Goal: Information Seeking & Learning: Learn about a topic

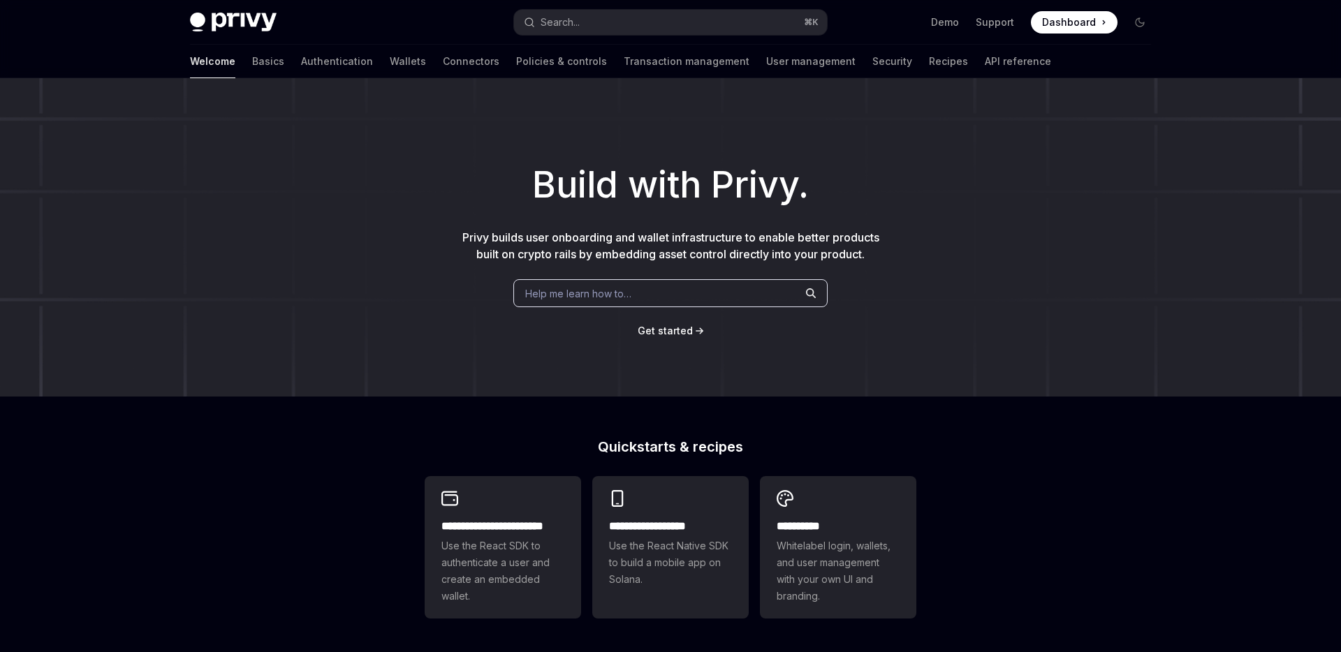
click at [360, 68] on div "Welcome Basics Authentication Wallets Connectors Policies & controls Transactio…" at bounding box center [620, 62] width 861 height 34
click at [390, 63] on link "Wallets" at bounding box center [408, 62] width 36 height 34
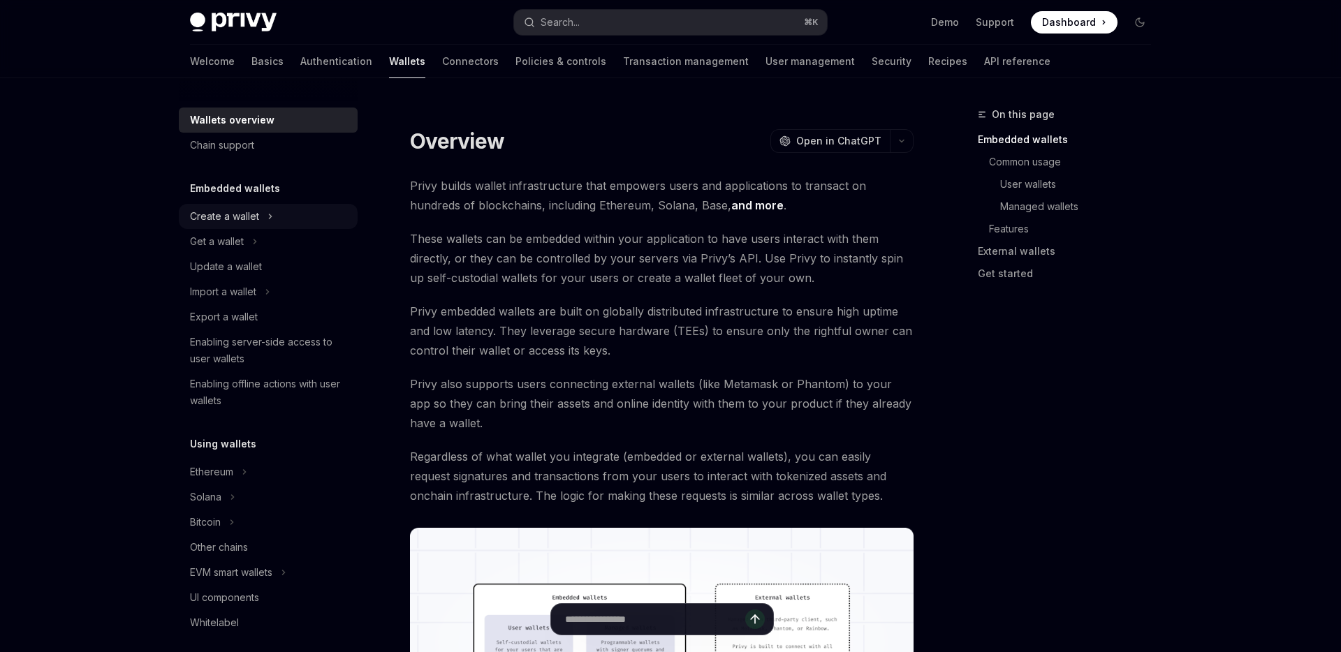
click at [273, 223] on button "Create a wallet" at bounding box center [268, 216] width 179 height 25
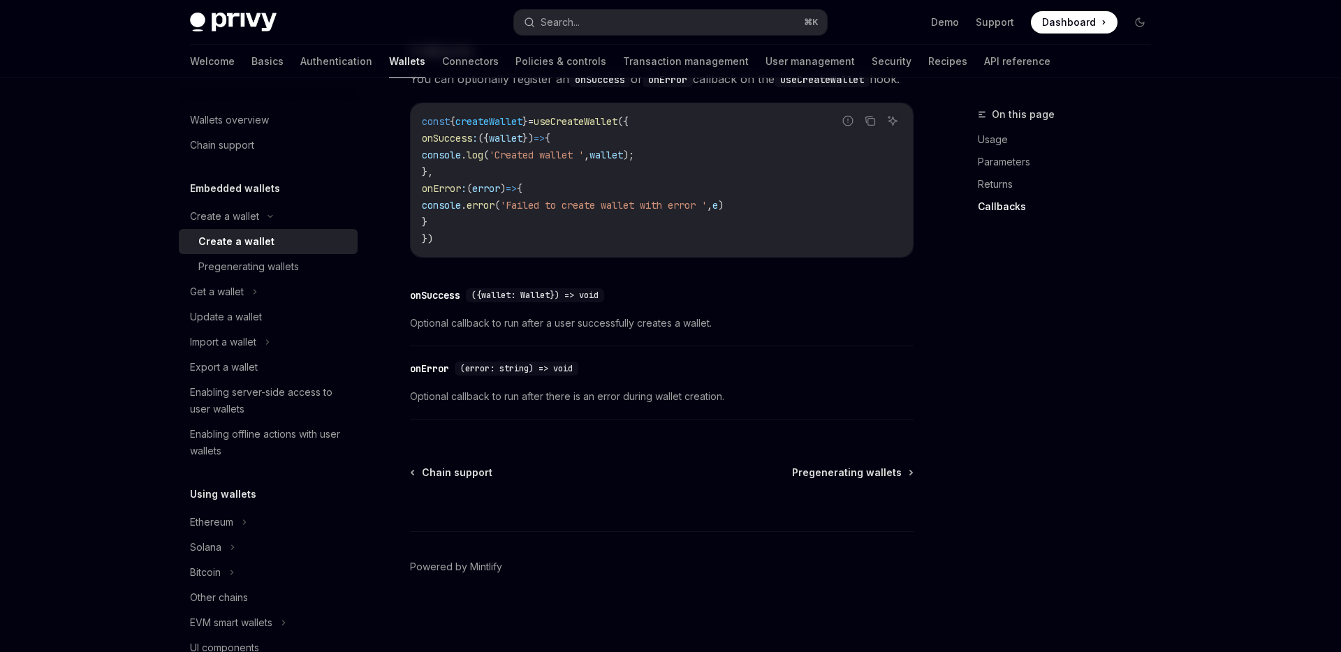
click at [280, 253] on link "Create a wallet" at bounding box center [268, 241] width 179 height 25
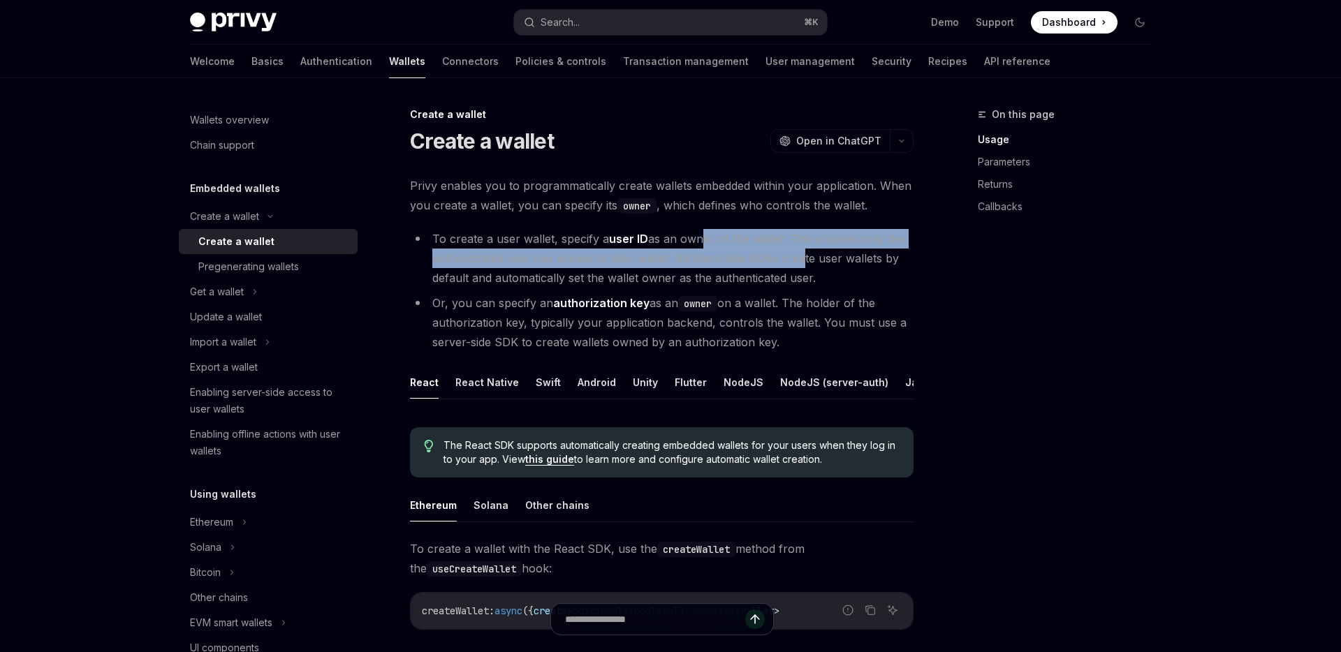
drag, startPoint x: 699, startPoint y: 238, endPoint x: 801, endPoint y: 267, distance: 106.1
click at [801, 267] on li "To create a user wallet, specify a user ID as an owner of the wallet. This ensu…" at bounding box center [662, 258] width 504 height 59
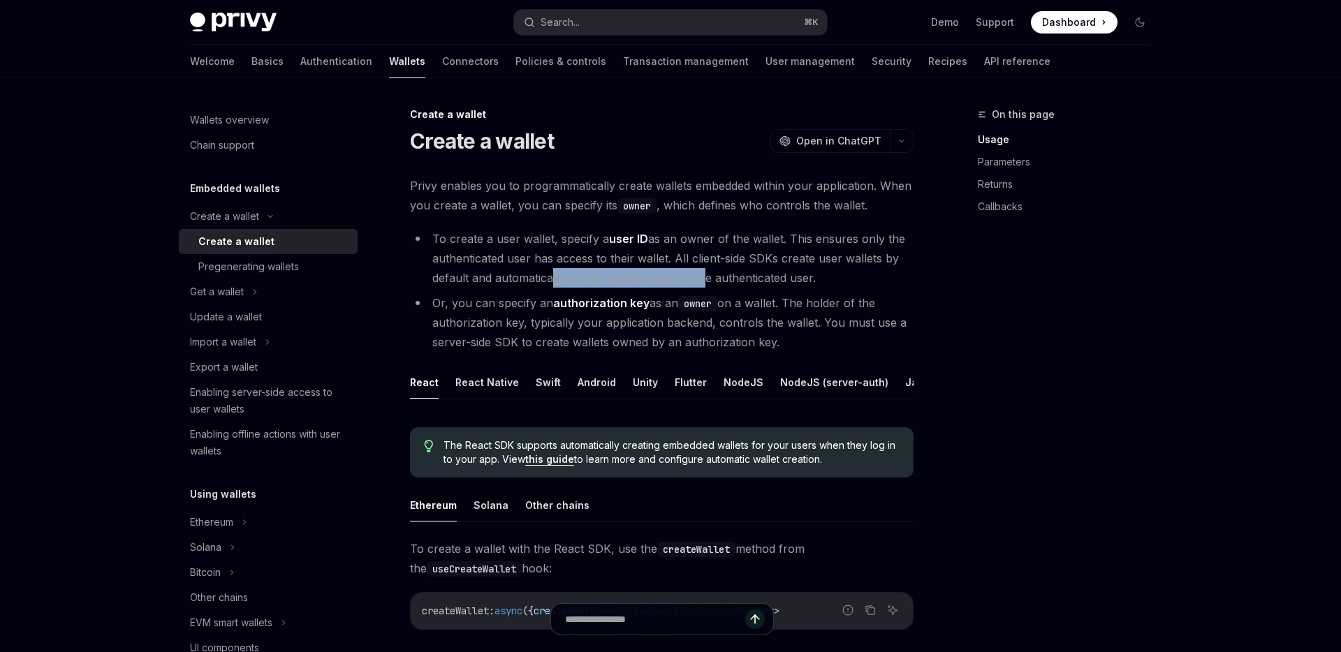
drag, startPoint x: 550, startPoint y: 278, endPoint x: 699, endPoint y: 278, distance: 148.8
click at [699, 278] on li "To create a user wallet, specify a user ID as an owner of the wallet. This ensu…" at bounding box center [662, 258] width 504 height 59
click at [275, 287] on button "Get a wallet" at bounding box center [268, 291] width 179 height 25
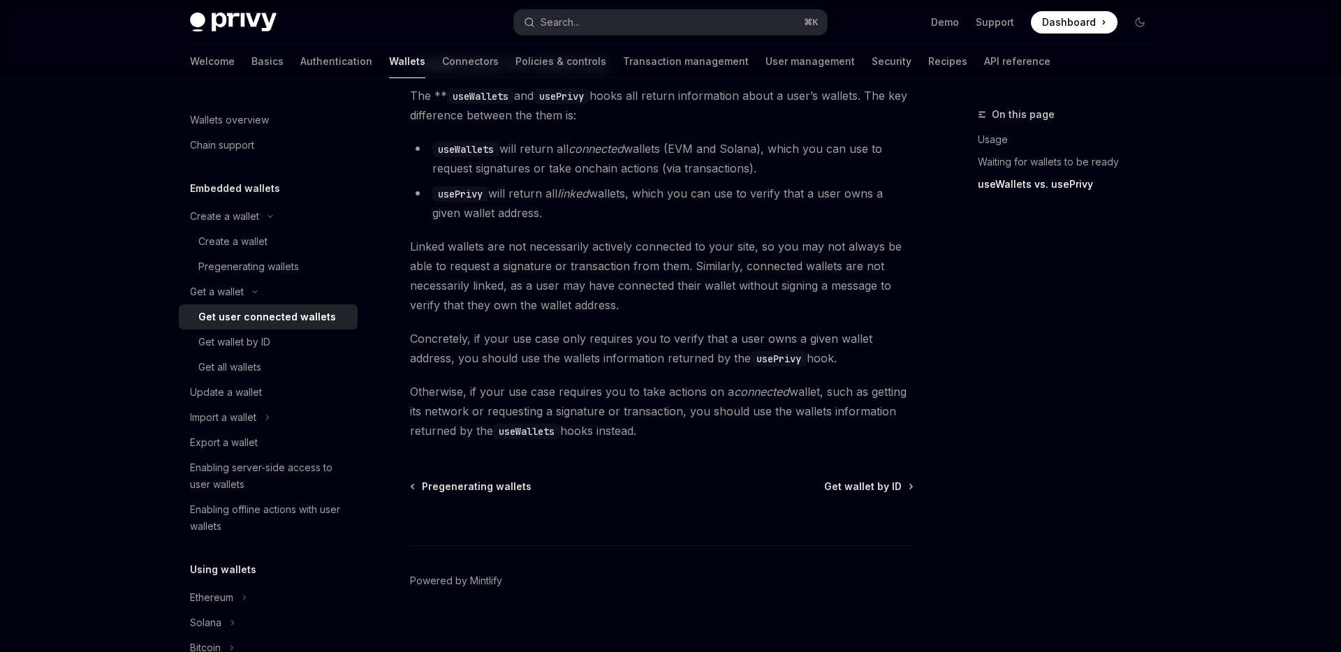
scroll to position [1213, 0]
click at [256, 394] on div "Update a wallet" at bounding box center [226, 392] width 72 height 17
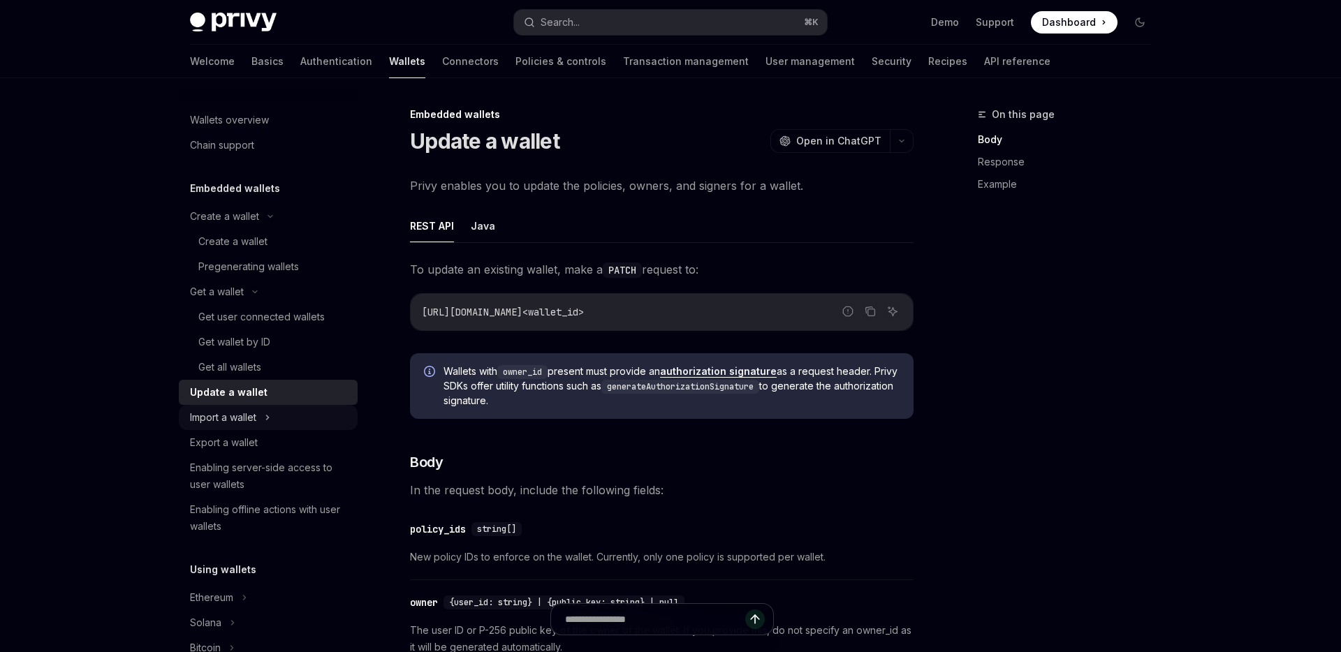
click at [268, 419] on icon at bounding box center [268, 417] width 6 height 17
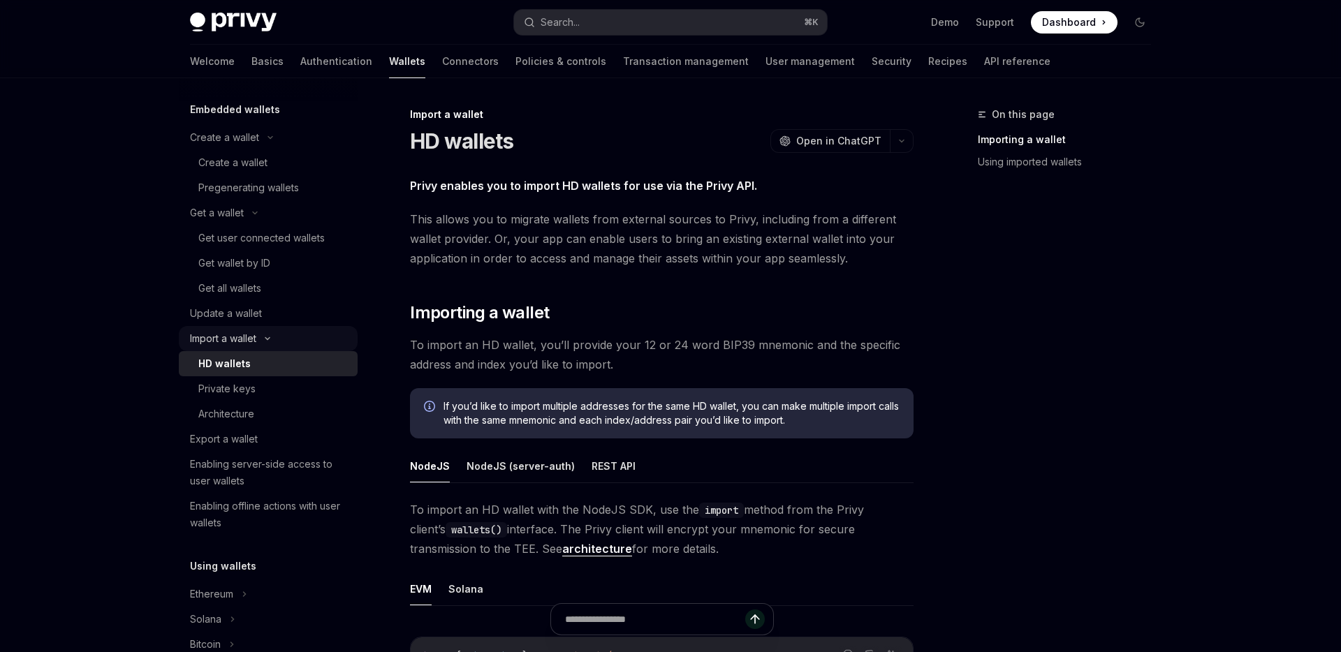
scroll to position [78, 0]
click at [253, 393] on div "Private keys" at bounding box center [226, 389] width 57 height 17
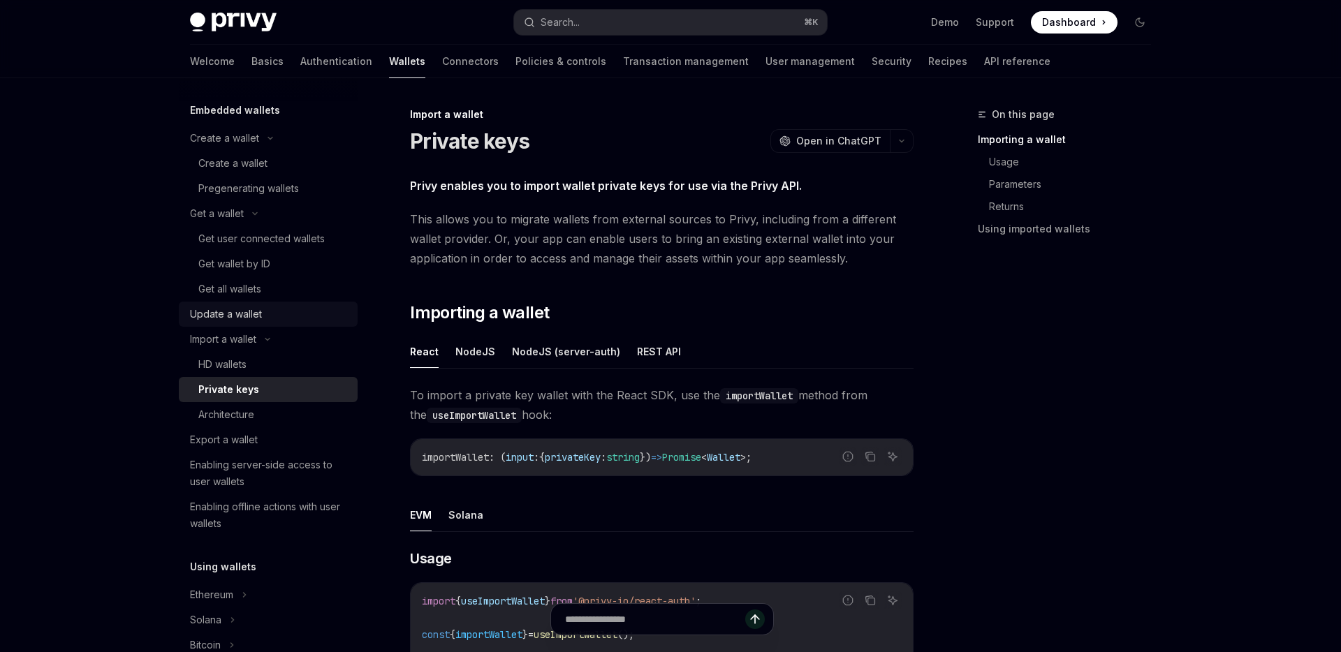
click at [246, 322] on div "Update a wallet" at bounding box center [226, 314] width 72 height 17
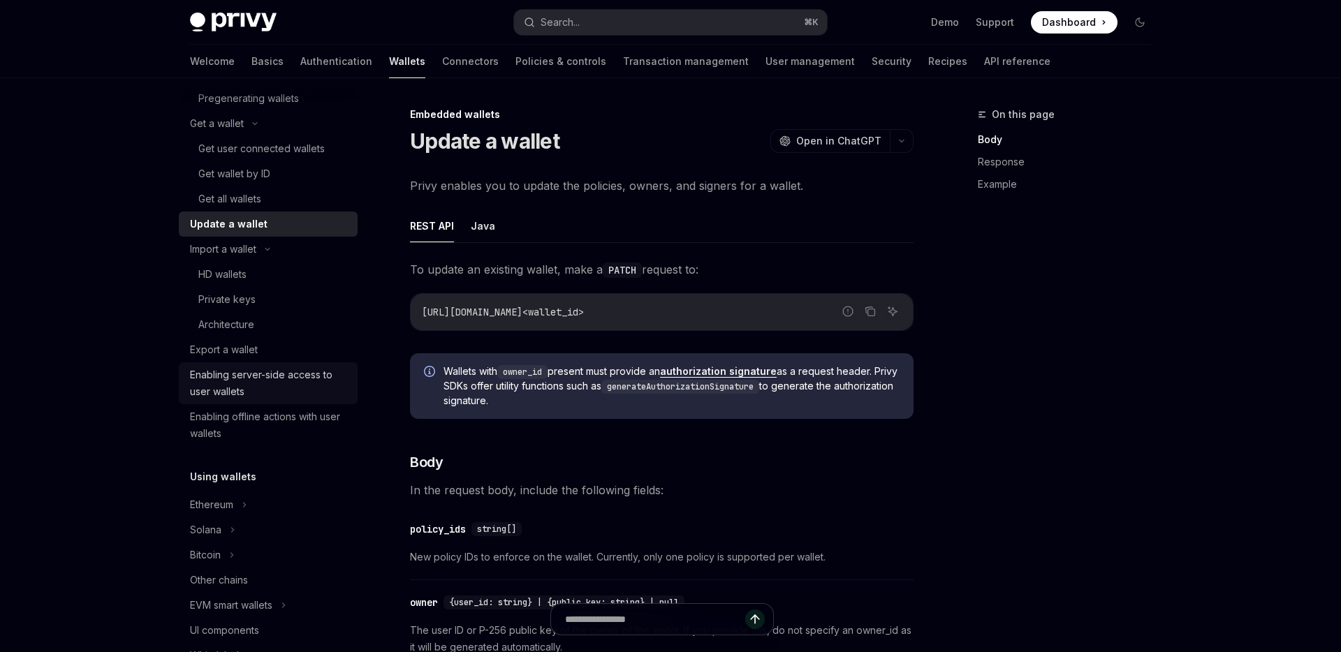
scroll to position [169, 0]
click at [246, 392] on div "Enabling server-side access to user wallets" at bounding box center [269, 383] width 159 height 34
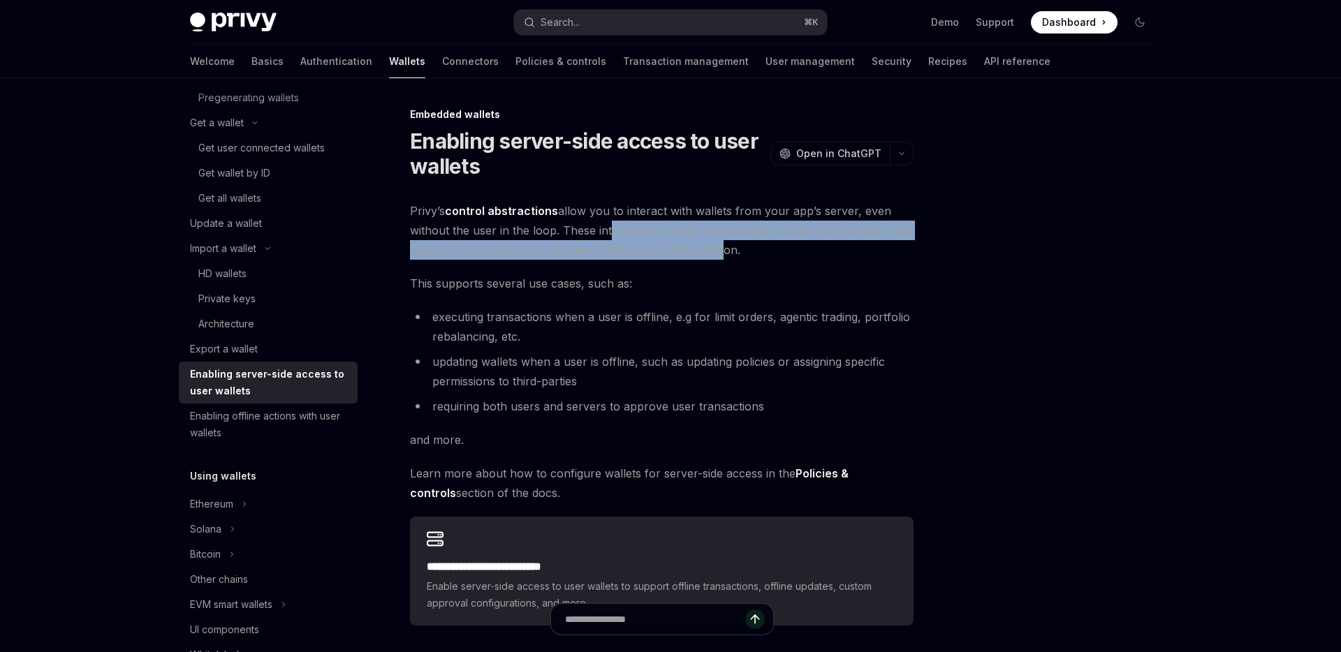
drag, startPoint x: 605, startPoint y: 235, endPoint x: 717, endPoint y: 247, distance: 112.3
click at [717, 247] on span "Privy’s control abstractions allow you to interact with wallets from your app’s…" at bounding box center [662, 230] width 504 height 59
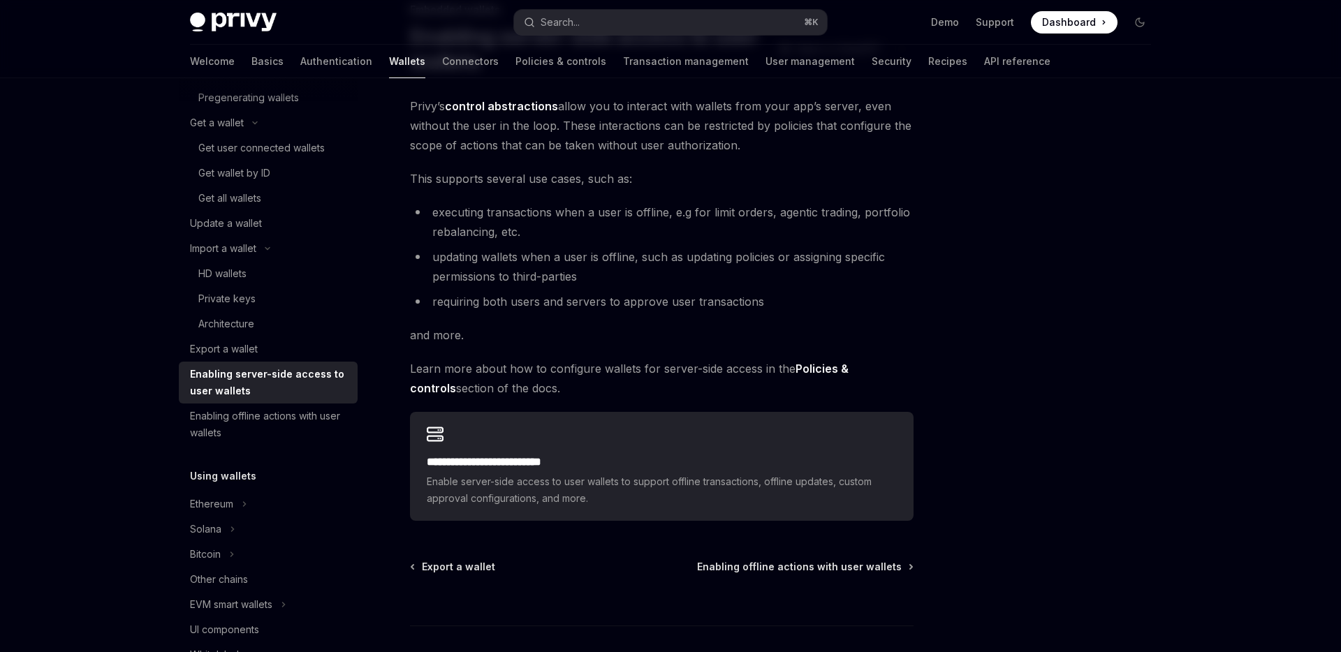
scroll to position [126, 0]
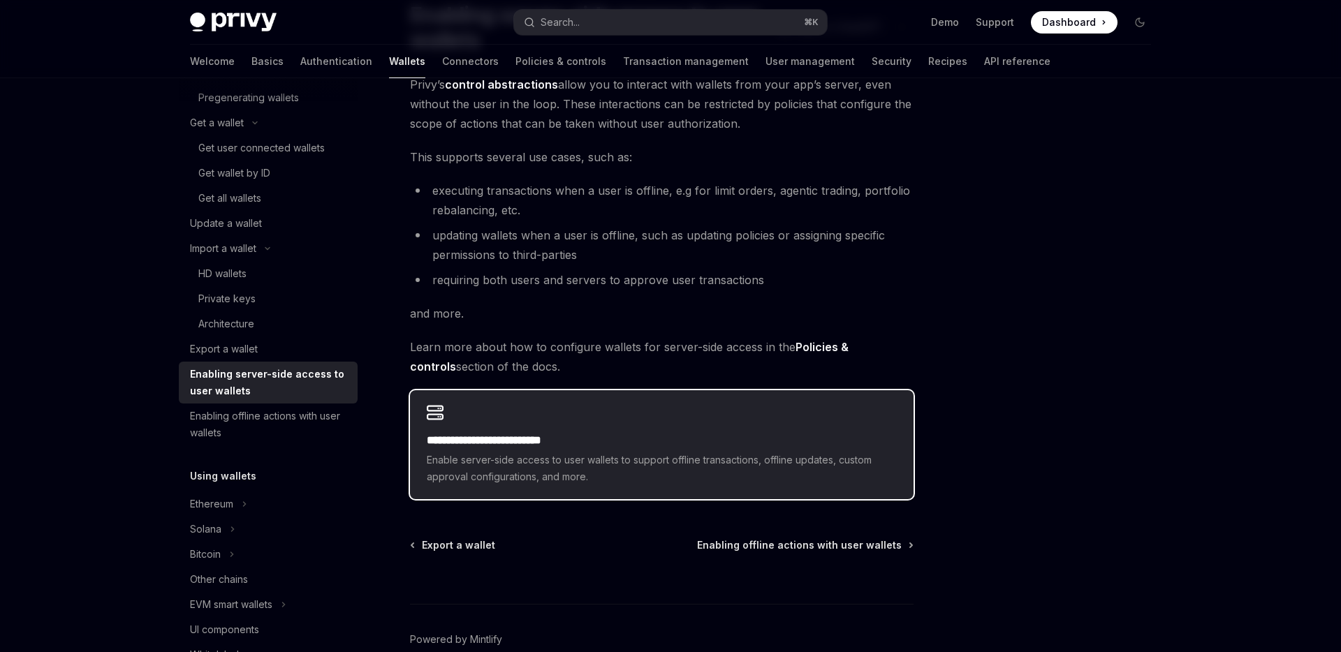
click at [467, 446] on h2 "**********" at bounding box center [662, 440] width 470 height 17
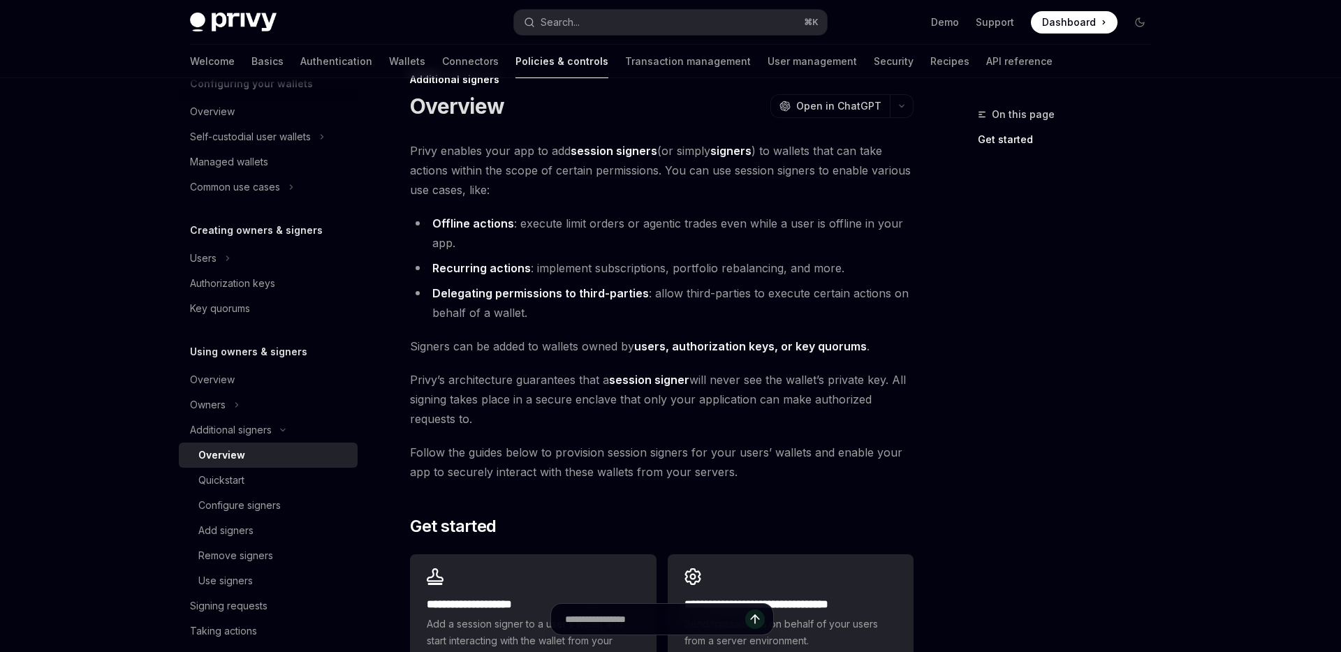
scroll to position [46, 0]
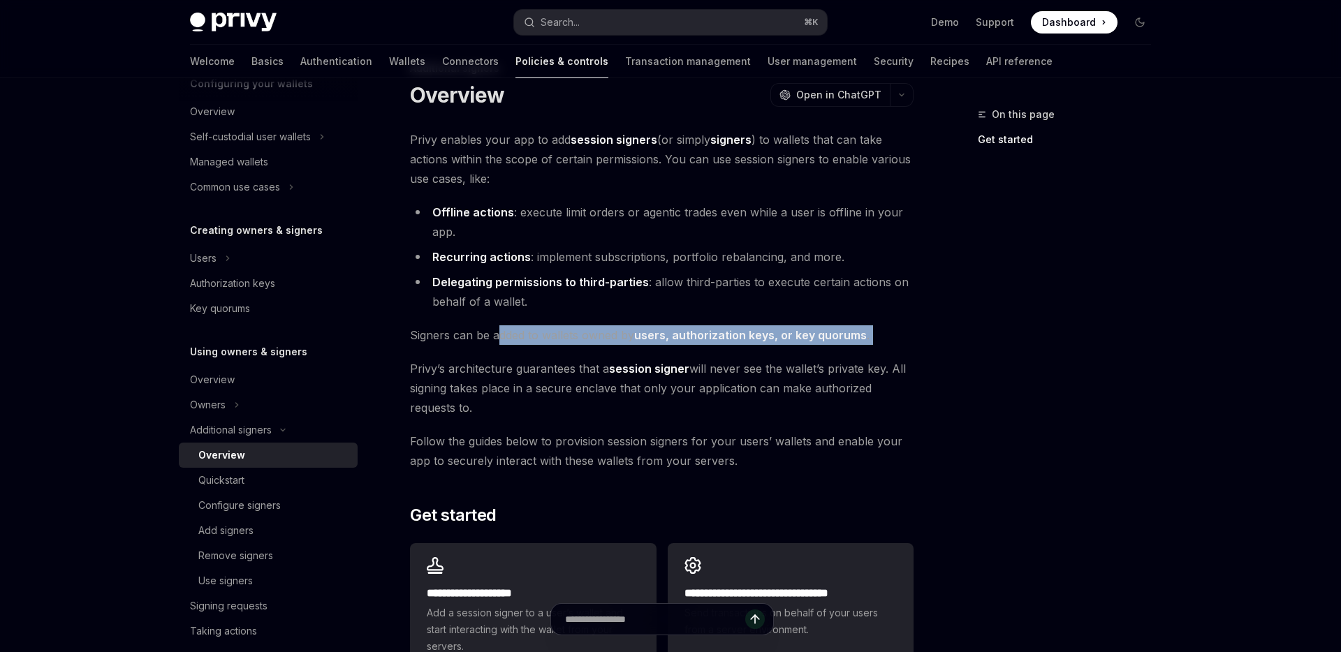
drag, startPoint x: 502, startPoint y: 337, endPoint x: 502, endPoint y: 346, distance: 9.8
click at [502, 346] on div "**********" at bounding box center [662, 402] width 504 height 545
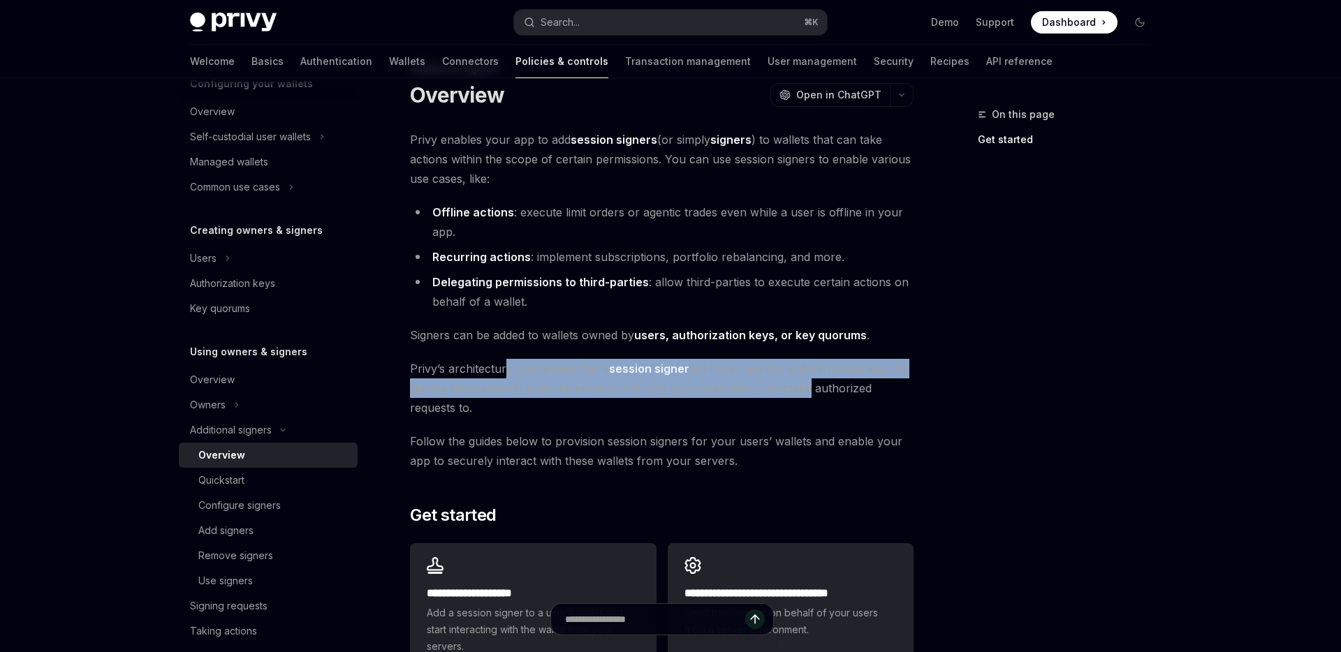
drag, startPoint x: 503, startPoint y: 374, endPoint x: 798, endPoint y: 379, distance: 295.5
click at [798, 379] on span "Privy’s architecture guarantees that a session signer will never see the wallet…" at bounding box center [662, 388] width 504 height 59
drag, startPoint x: 704, startPoint y: 375, endPoint x: 696, endPoint y: 392, distance: 18.4
click at [696, 392] on span "Privy’s architecture guarantees that a session signer will never see the wallet…" at bounding box center [662, 388] width 504 height 59
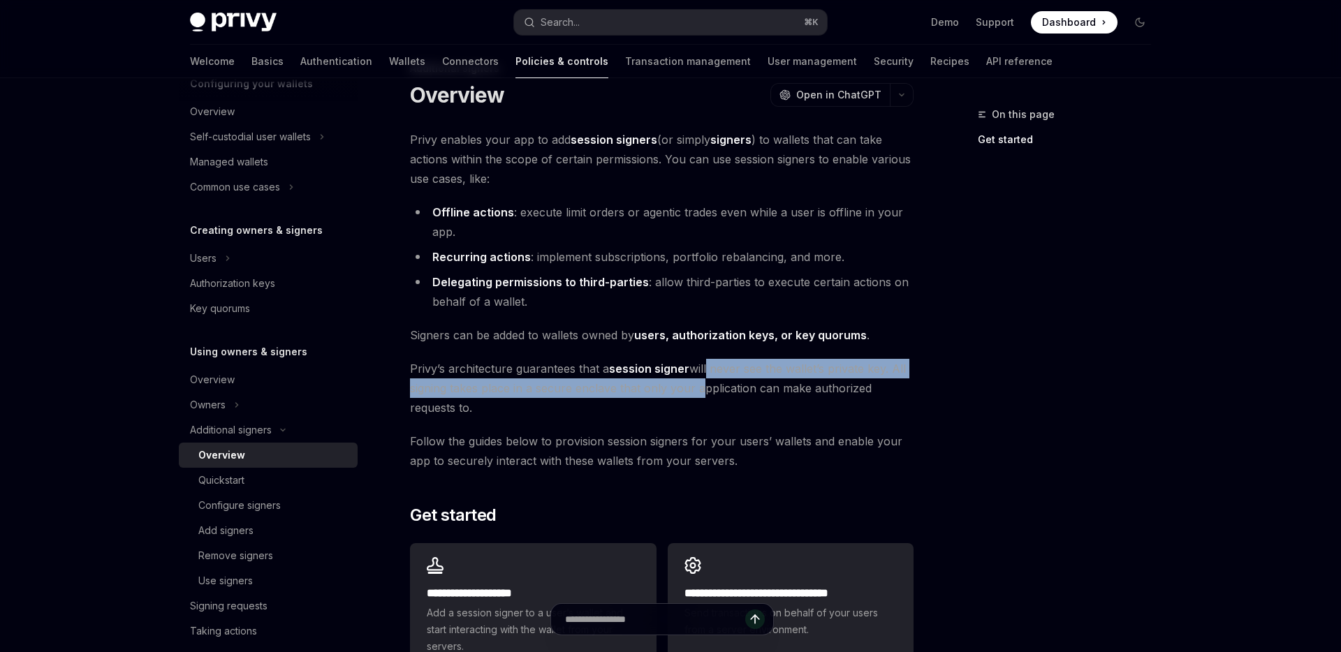
click at [696, 392] on span "Privy’s architecture guarantees that a session signer will never see the wallet…" at bounding box center [662, 388] width 504 height 59
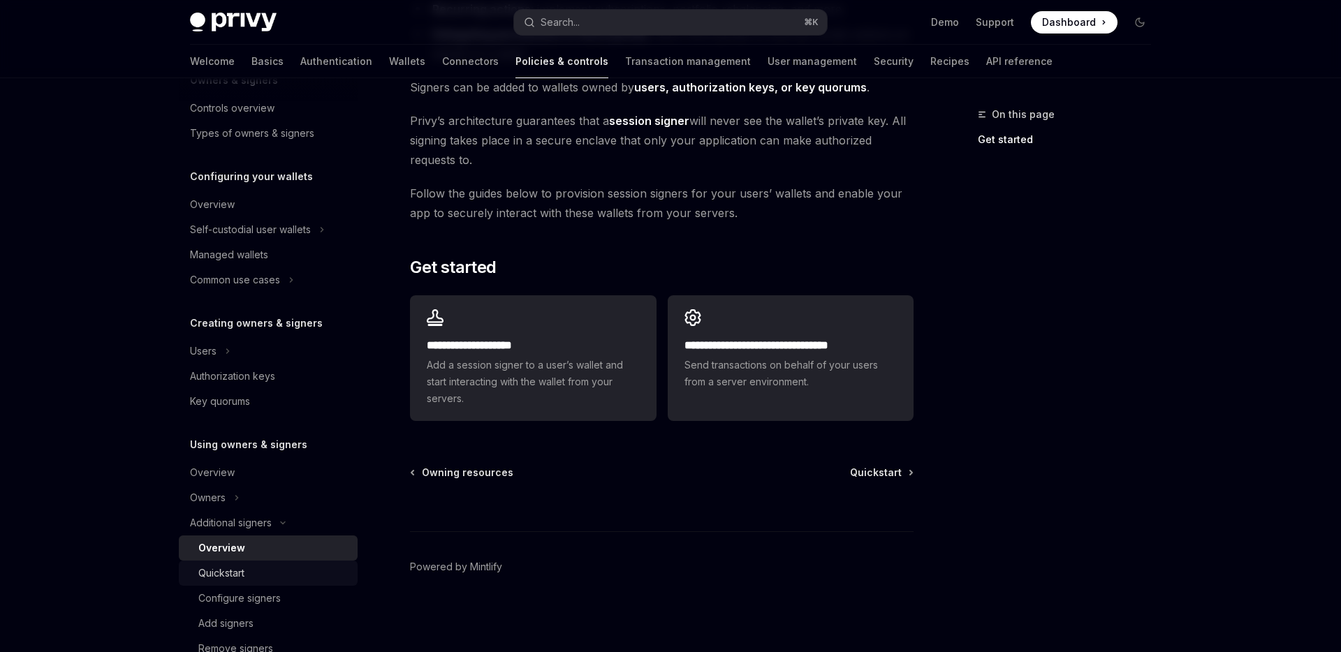
scroll to position [0, 0]
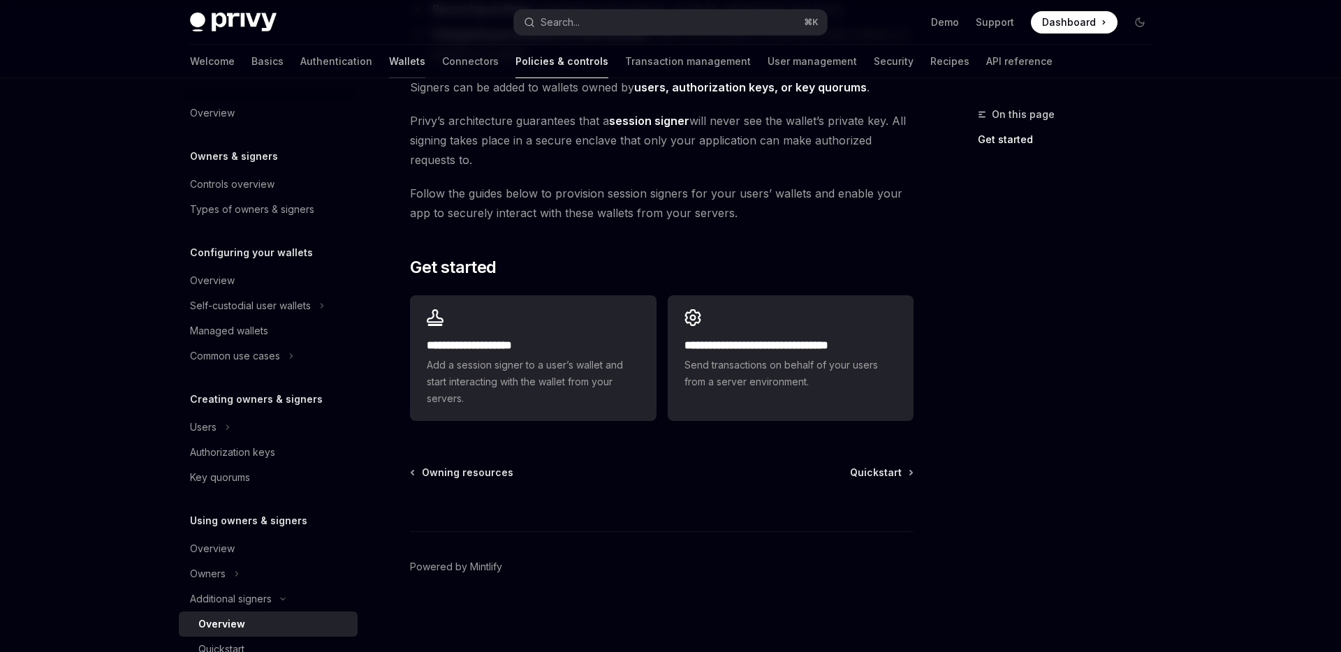
click at [389, 59] on link "Wallets" at bounding box center [407, 62] width 36 height 34
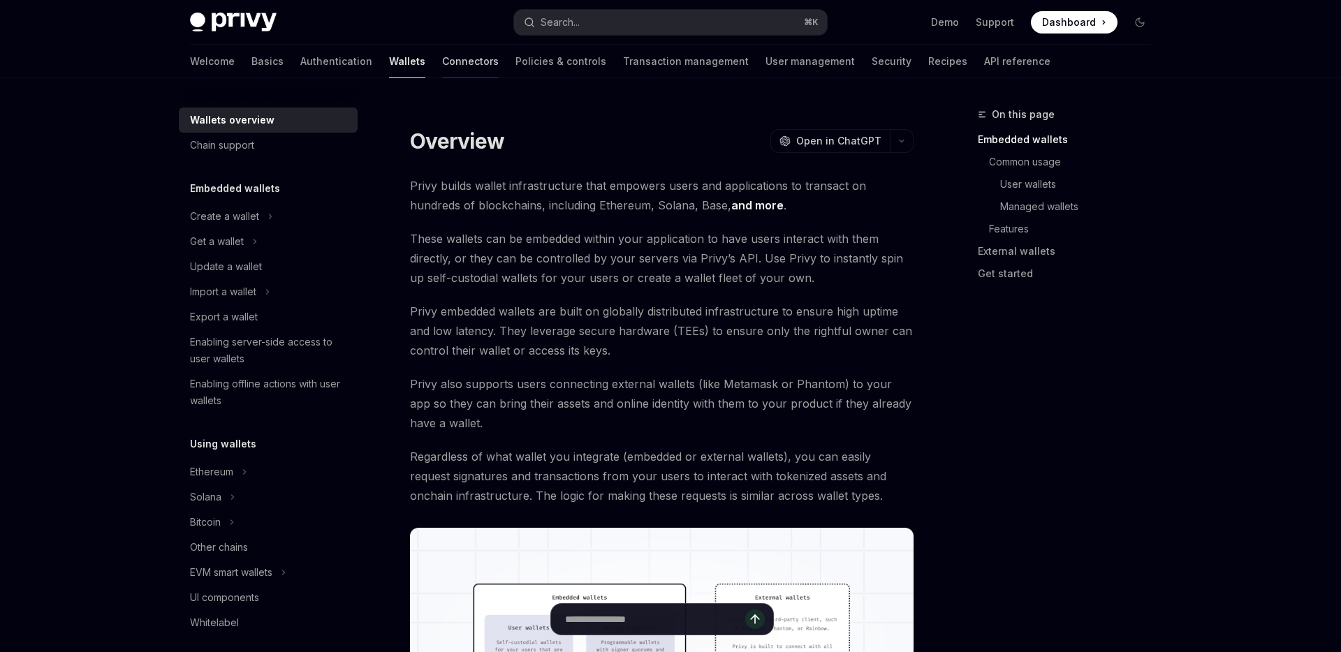
click at [442, 68] on link "Connectors" at bounding box center [470, 62] width 57 height 34
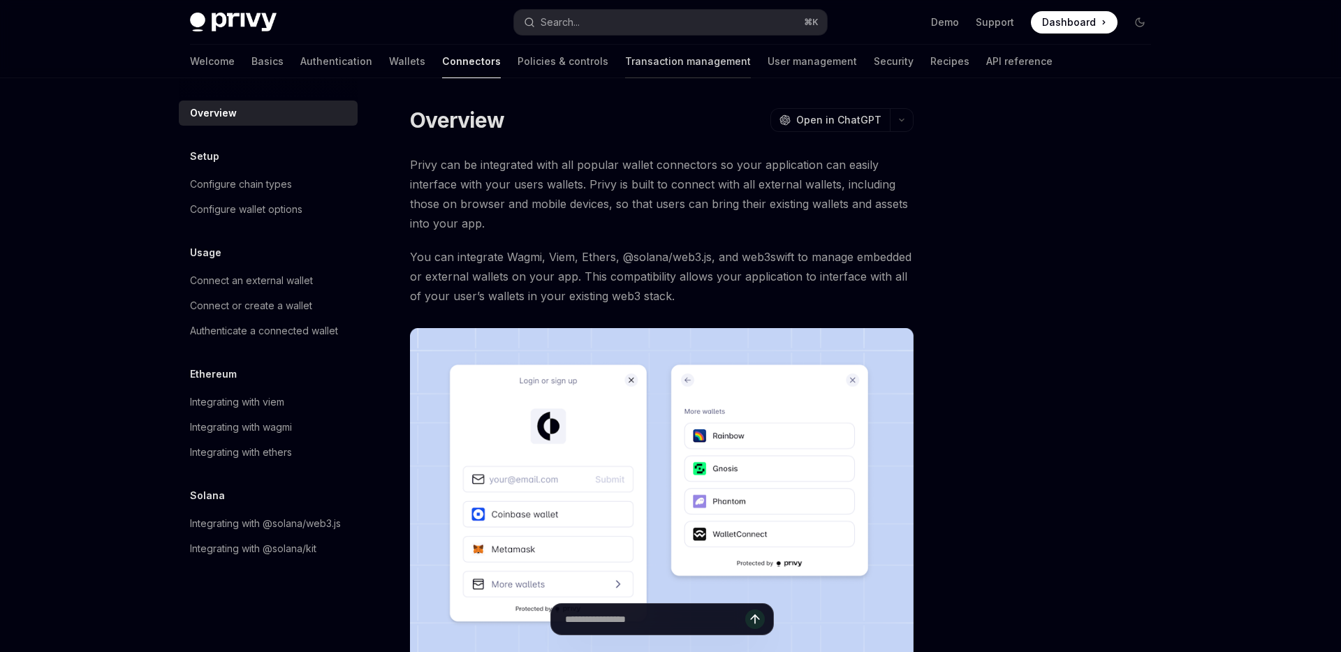
click at [625, 64] on link "Transaction management" at bounding box center [688, 62] width 126 height 34
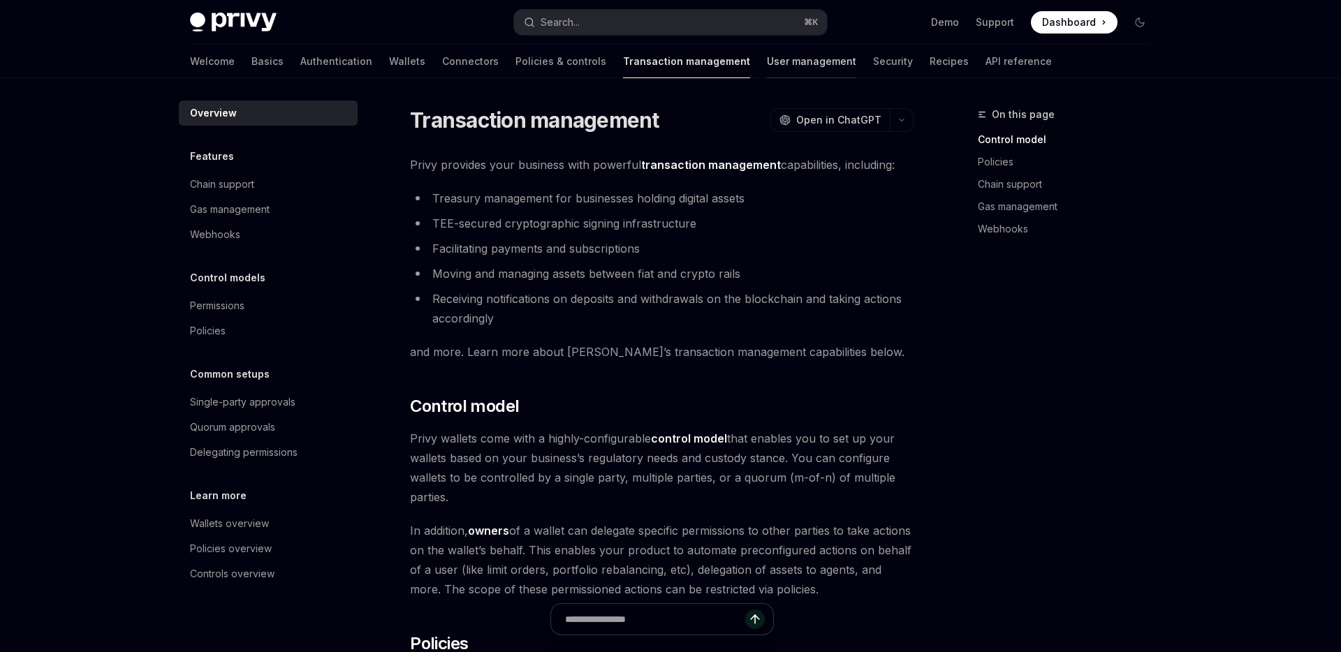
click at [767, 68] on link "User management" at bounding box center [811, 62] width 89 height 34
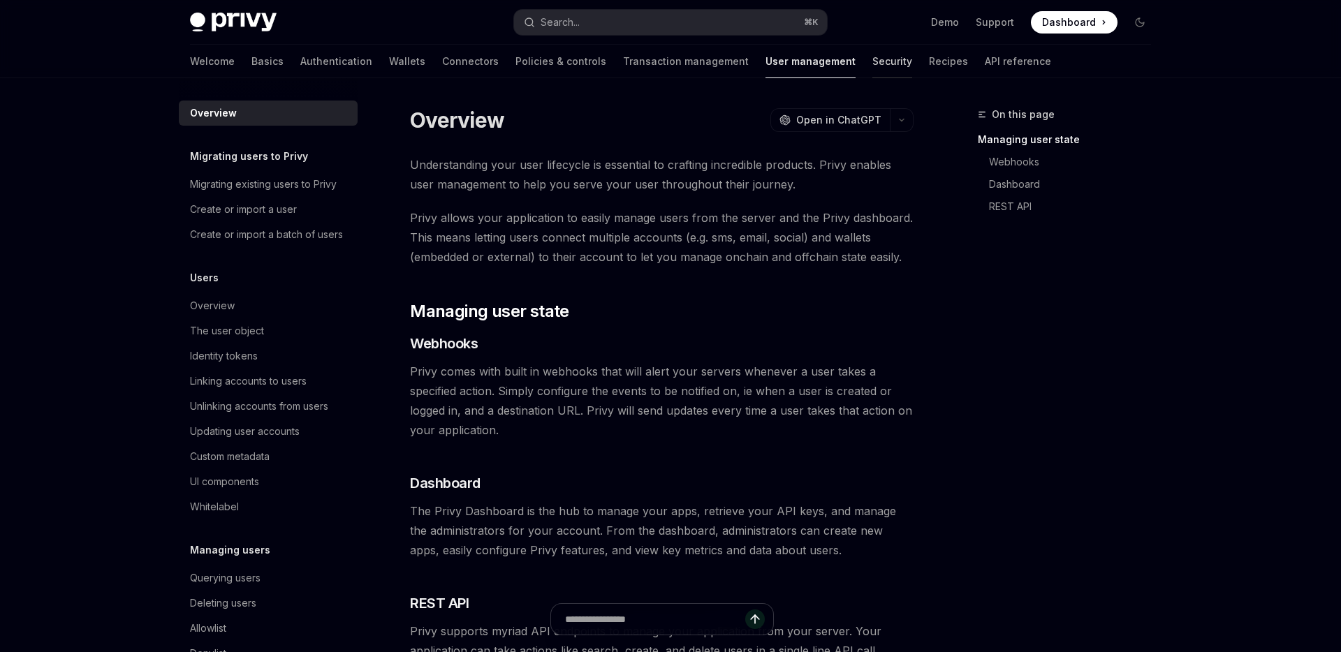
click at [872, 76] on link "Security" at bounding box center [892, 62] width 40 height 34
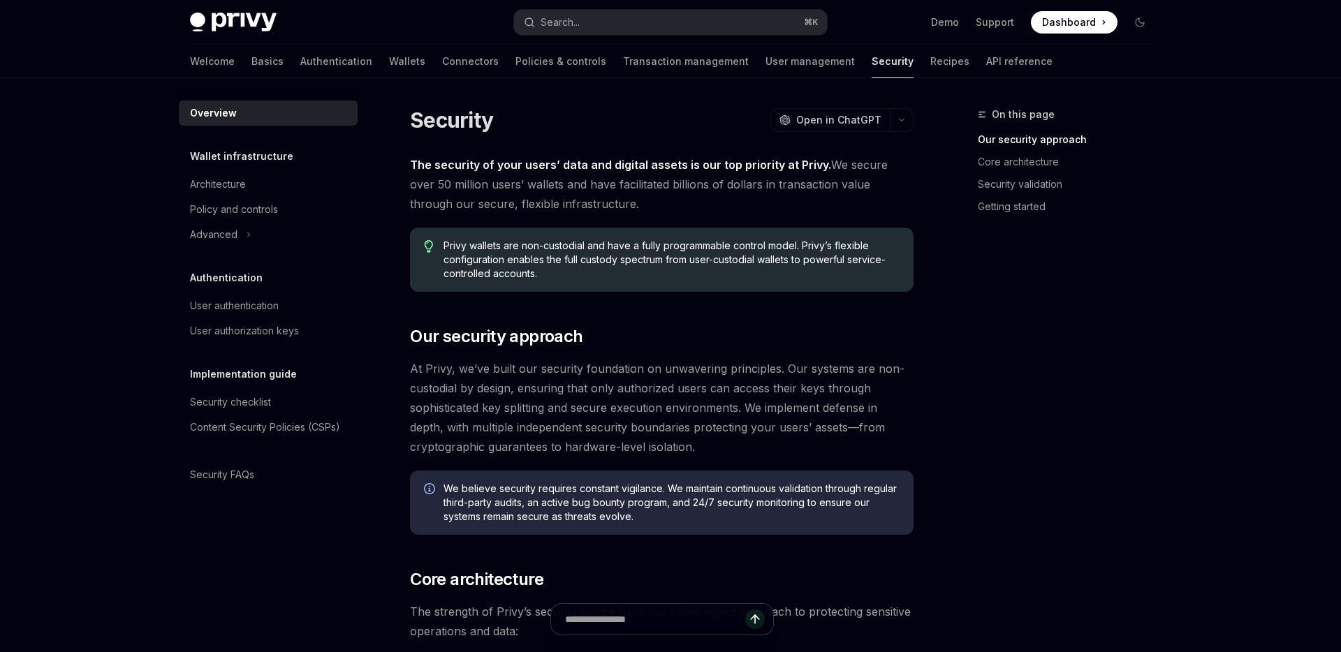
click at [882, 74] on div "Welcome Basics Authentication Wallets Connectors Policies & controls Transactio…" at bounding box center [621, 62] width 863 height 34
click at [930, 71] on link "Recipes" at bounding box center [949, 62] width 39 height 34
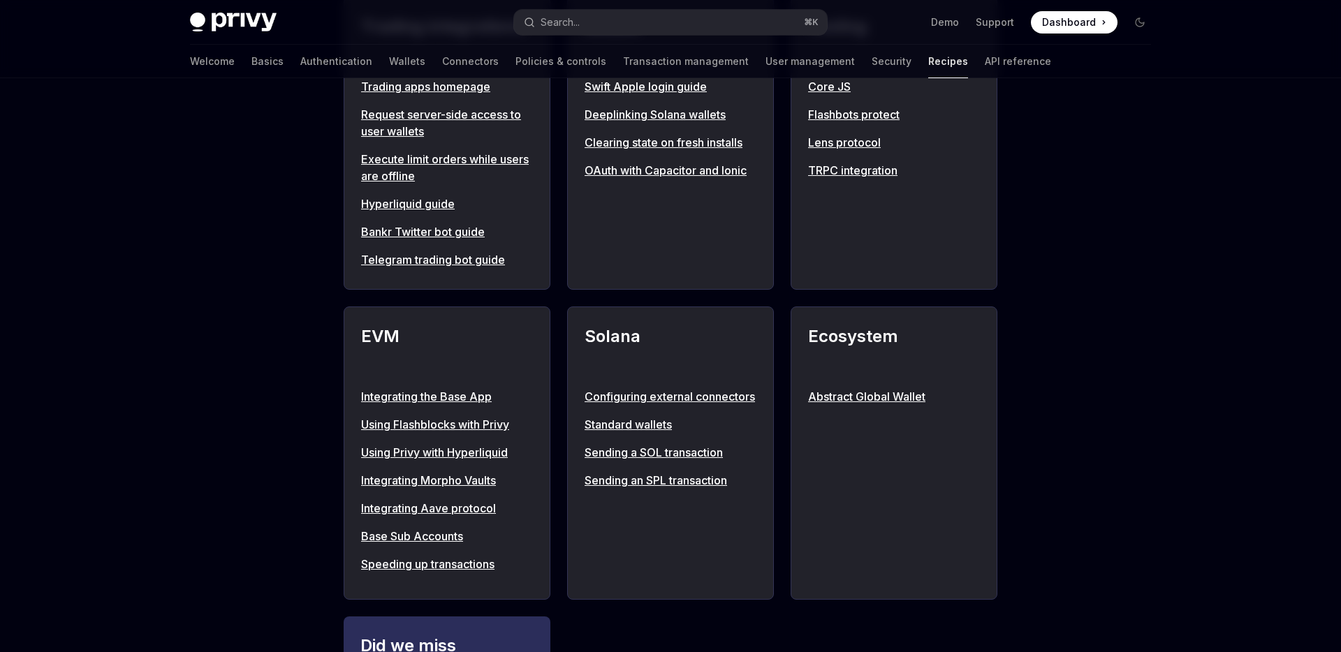
scroll to position [1249, 0]
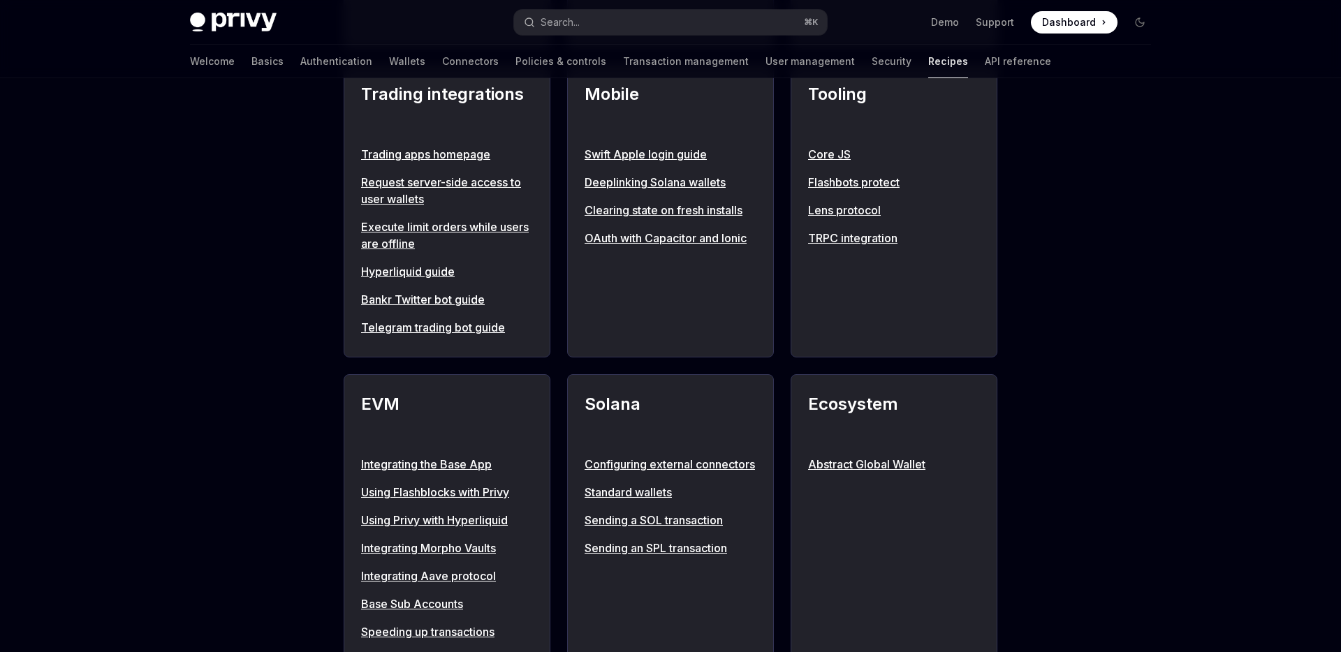
click at [483, 336] on link "Telegram trading bot guide" at bounding box center [447, 327] width 172 height 17
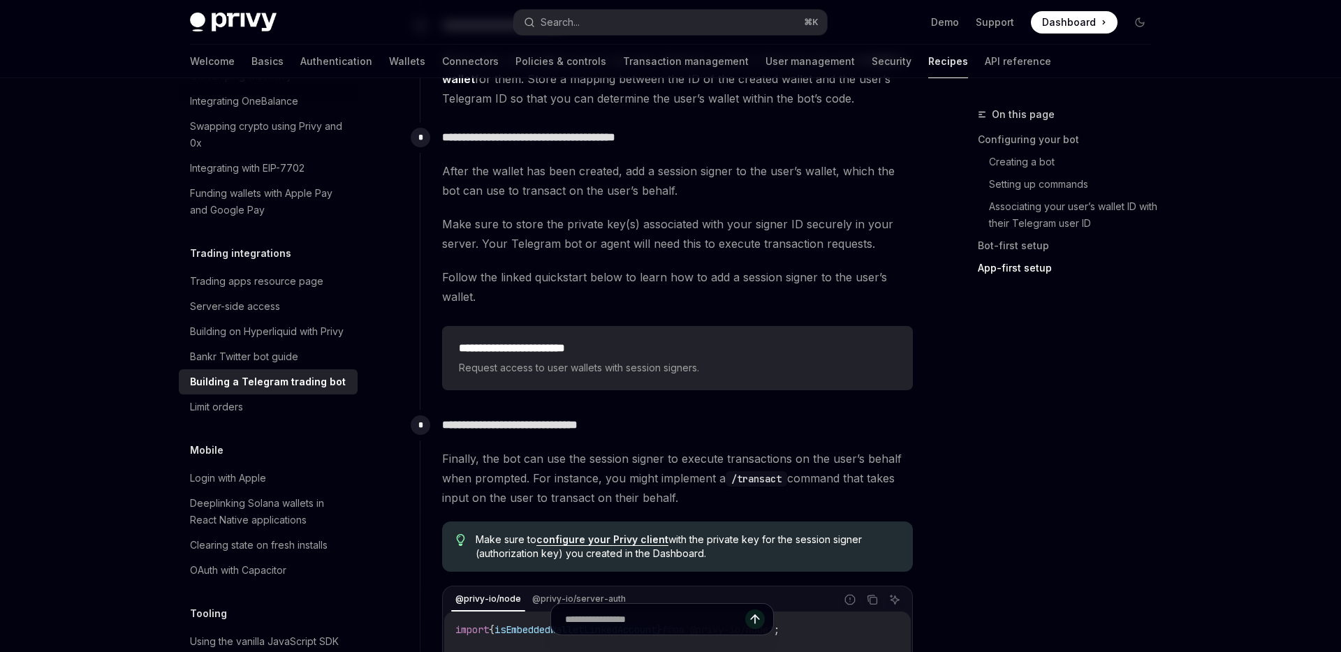
scroll to position [3506, 0]
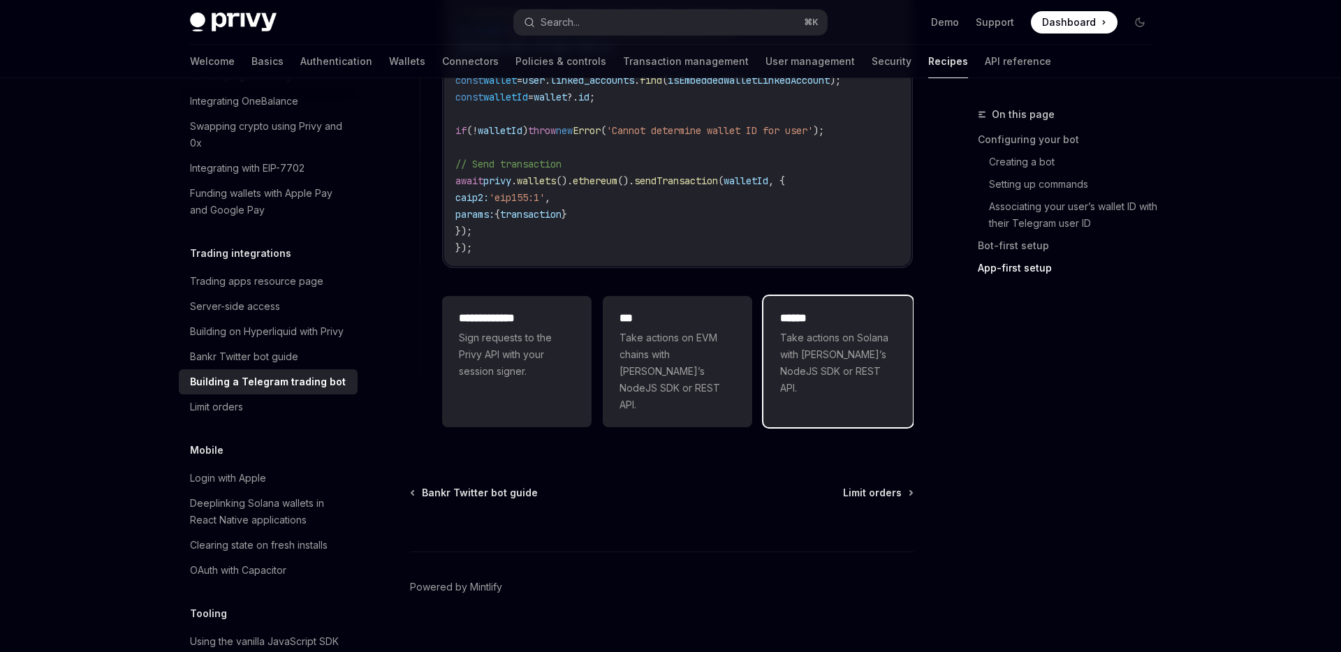
click at [838, 377] on div "****** Take actions on Solana with Privy’s NodeJS SDK or REST API." at bounding box center [838, 353] width 149 height 115
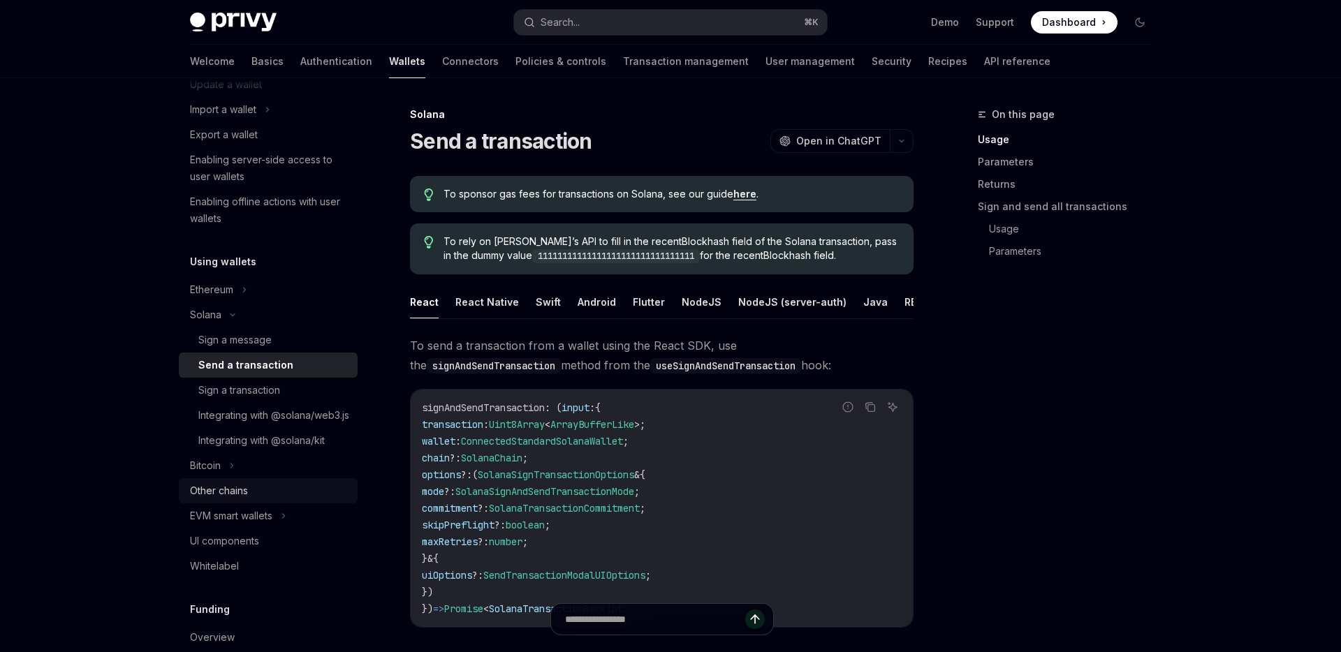
click at [222, 504] on link "Other chains" at bounding box center [268, 490] width 179 height 25
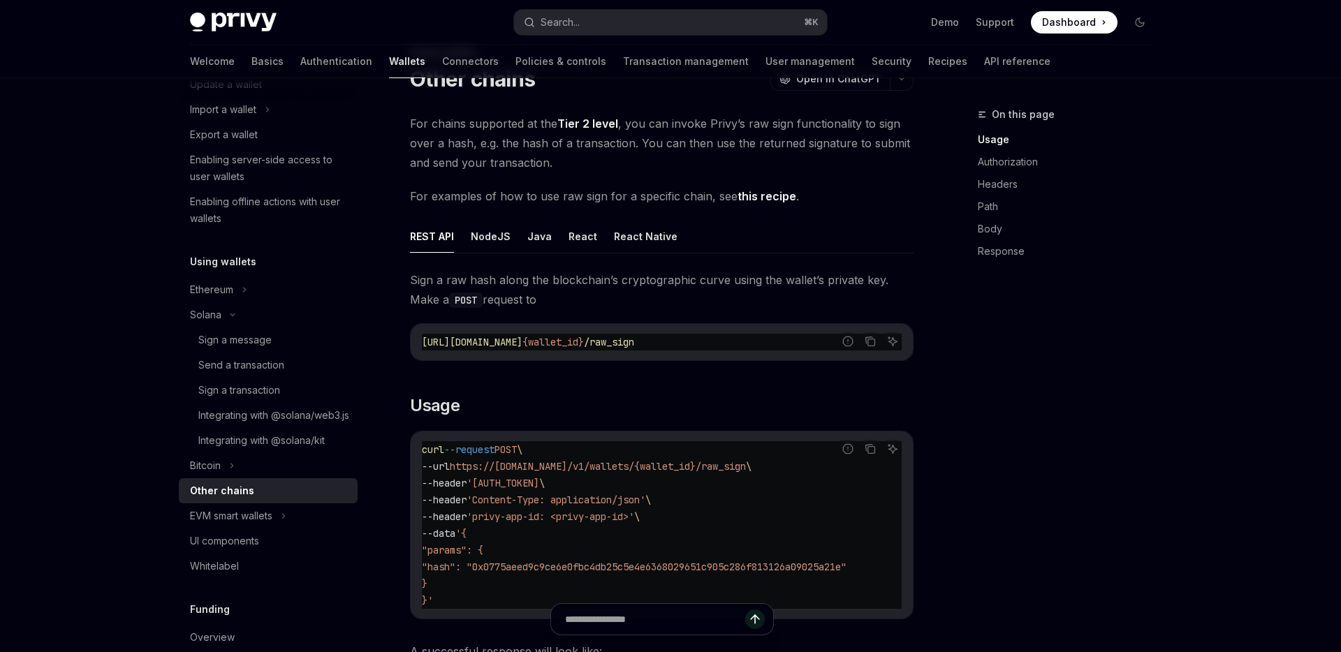
scroll to position [70, 0]
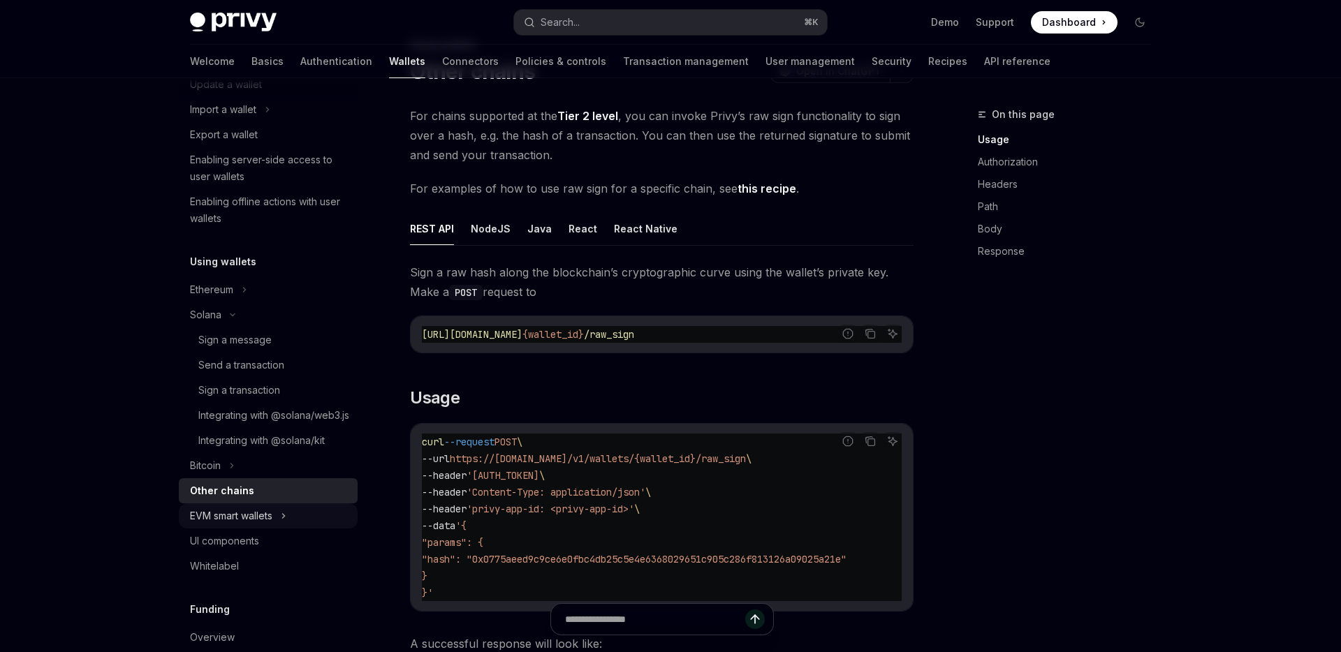
click at [244, 525] on div "EVM smart wallets" at bounding box center [231, 516] width 82 height 17
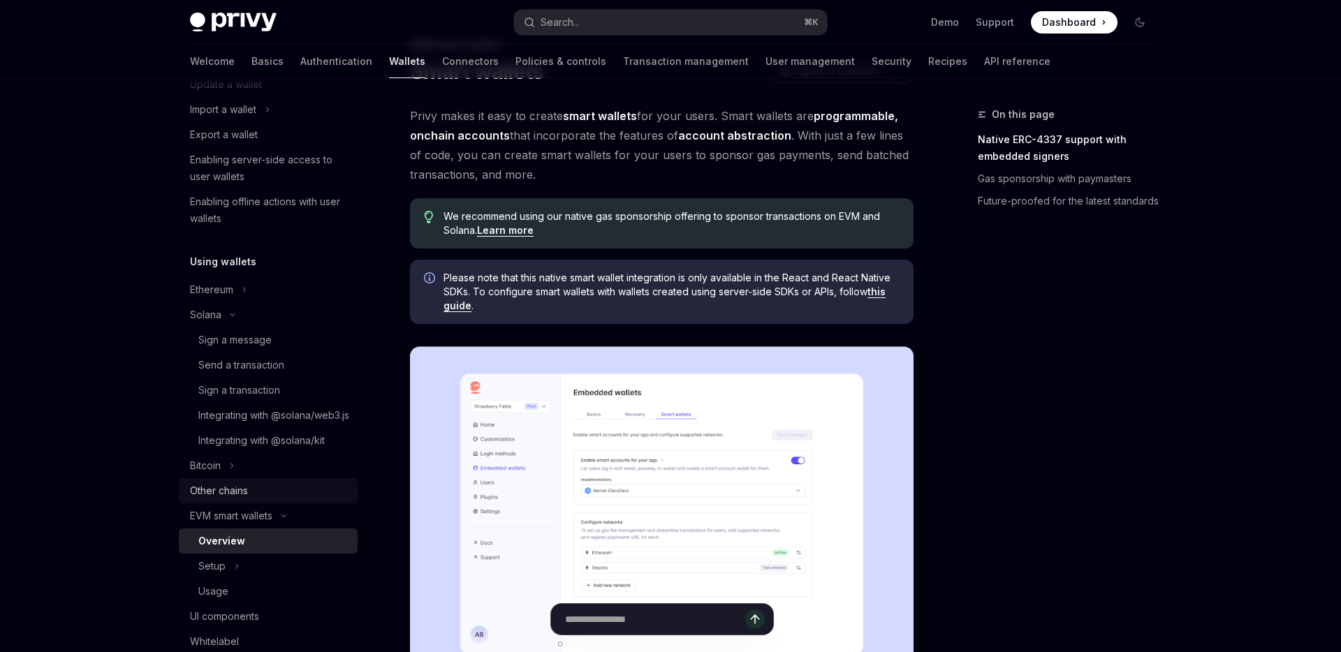
click at [238, 499] on div "Other chains" at bounding box center [219, 491] width 58 height 17
type textarea "*"
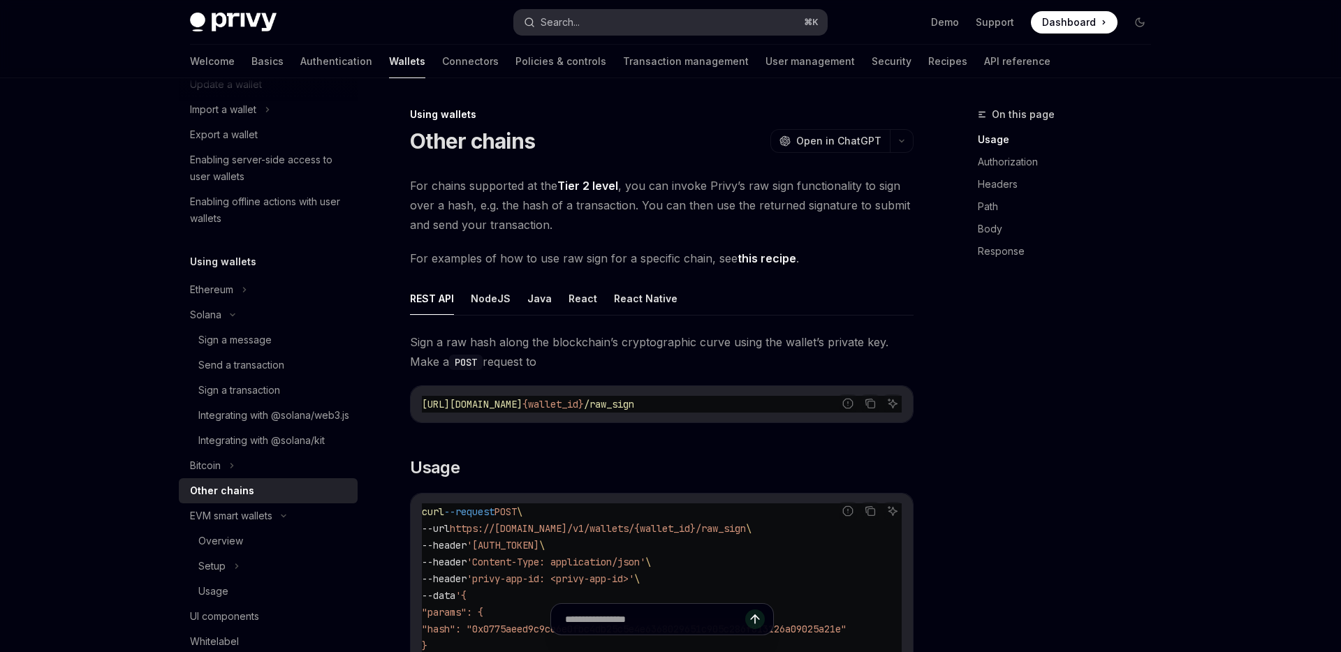
click at [587, 29] on button "Search... ⌘ K" at bounding box center [670, 22] width 313 height 25
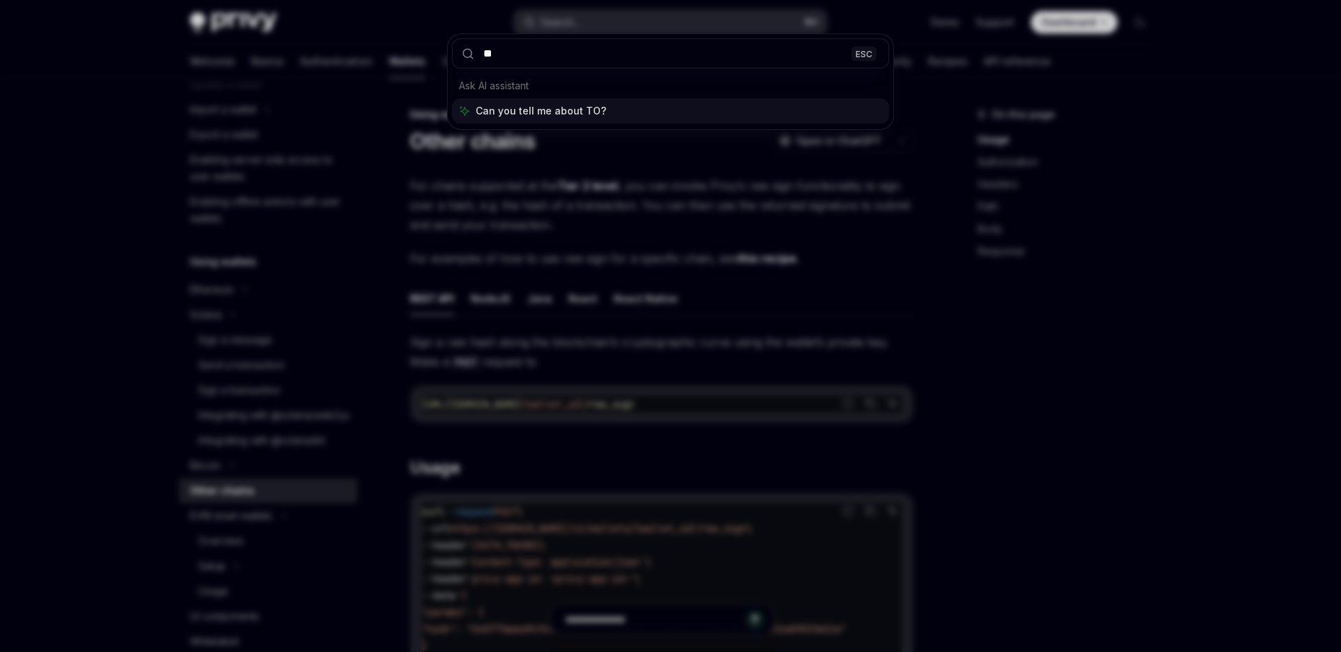
type input "***"
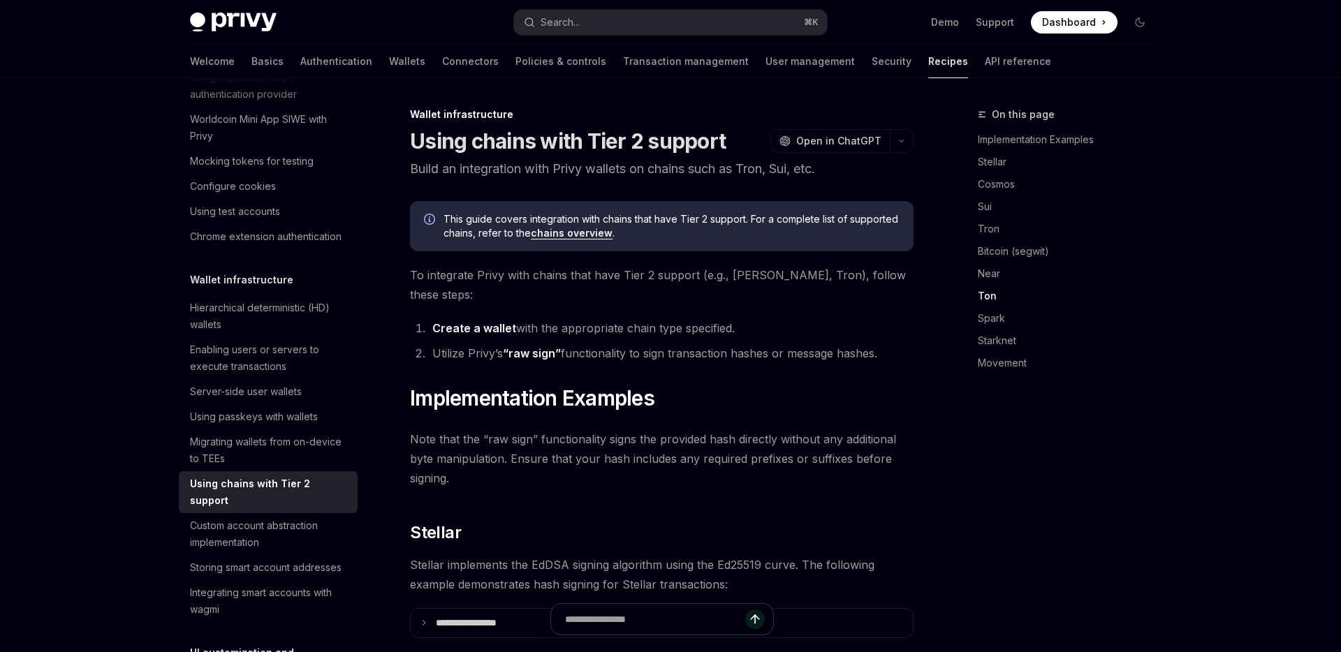
scroll to position [1525, 0]
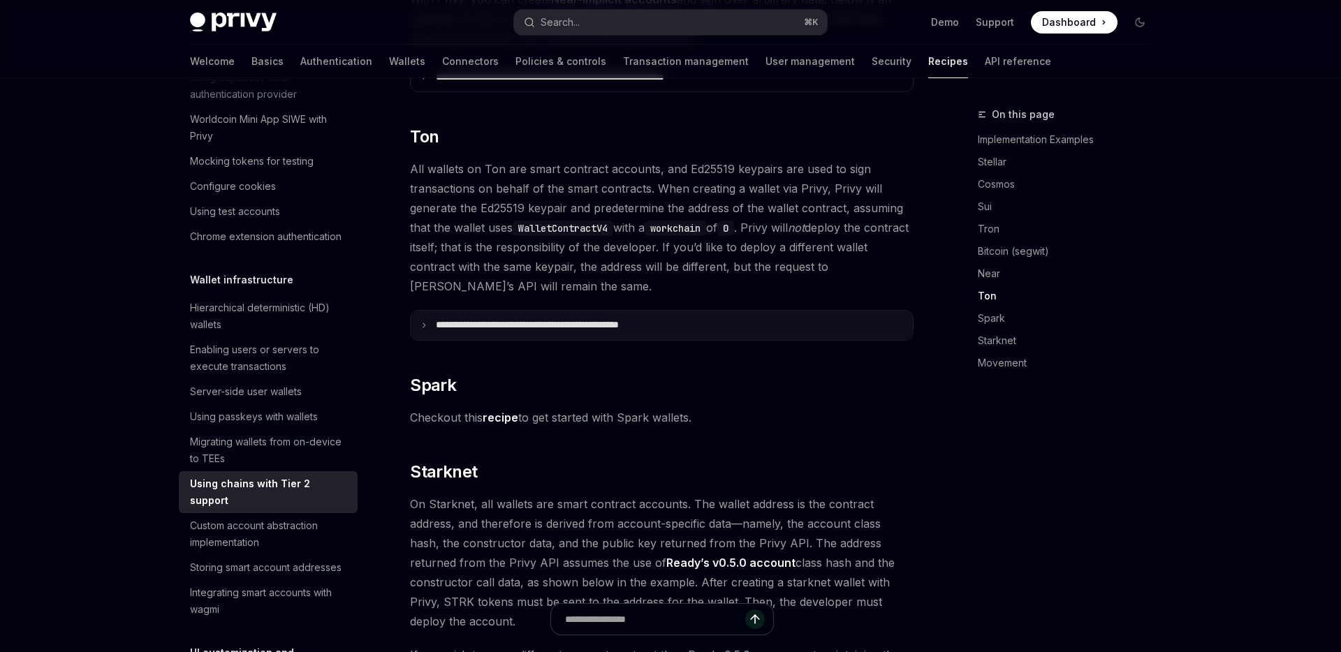
click at [682, 319] on p "**********" at bounding box center [560, 325] width 249 height 13
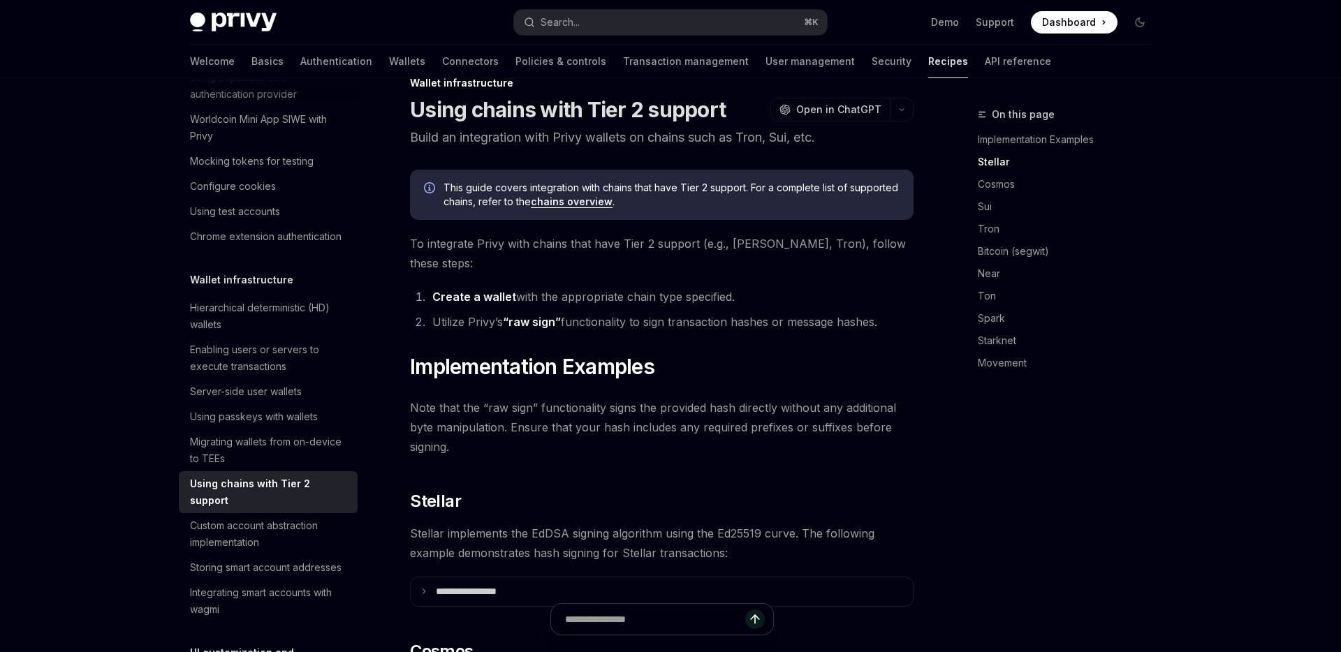
scroll to position [0, 0]
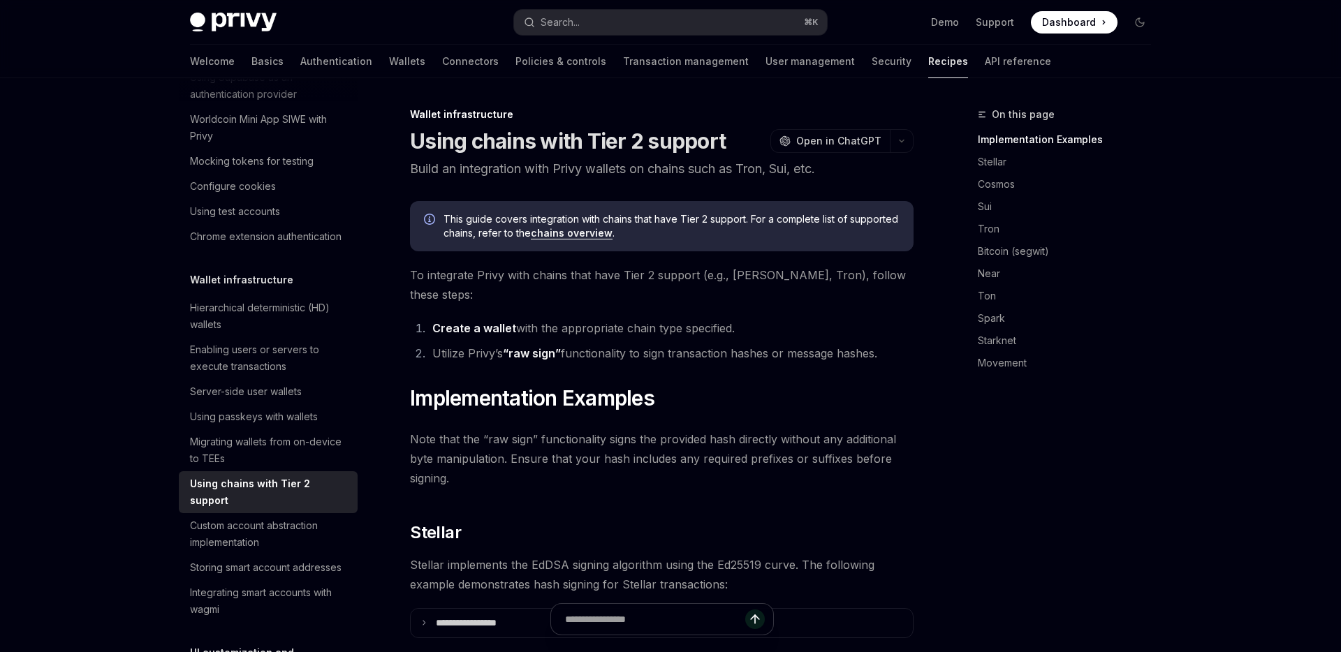
click at [225, 27] on img at bounding box center [233, 23] width 87 height 20
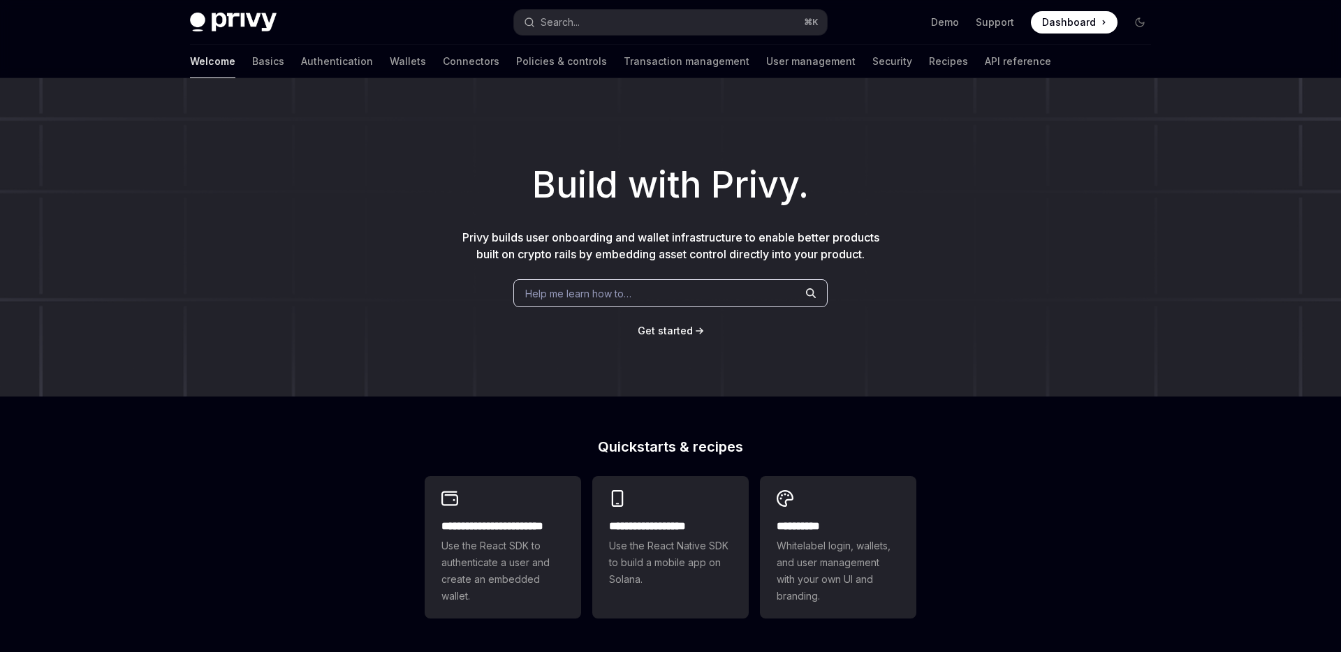
scroll to position [55, 0]
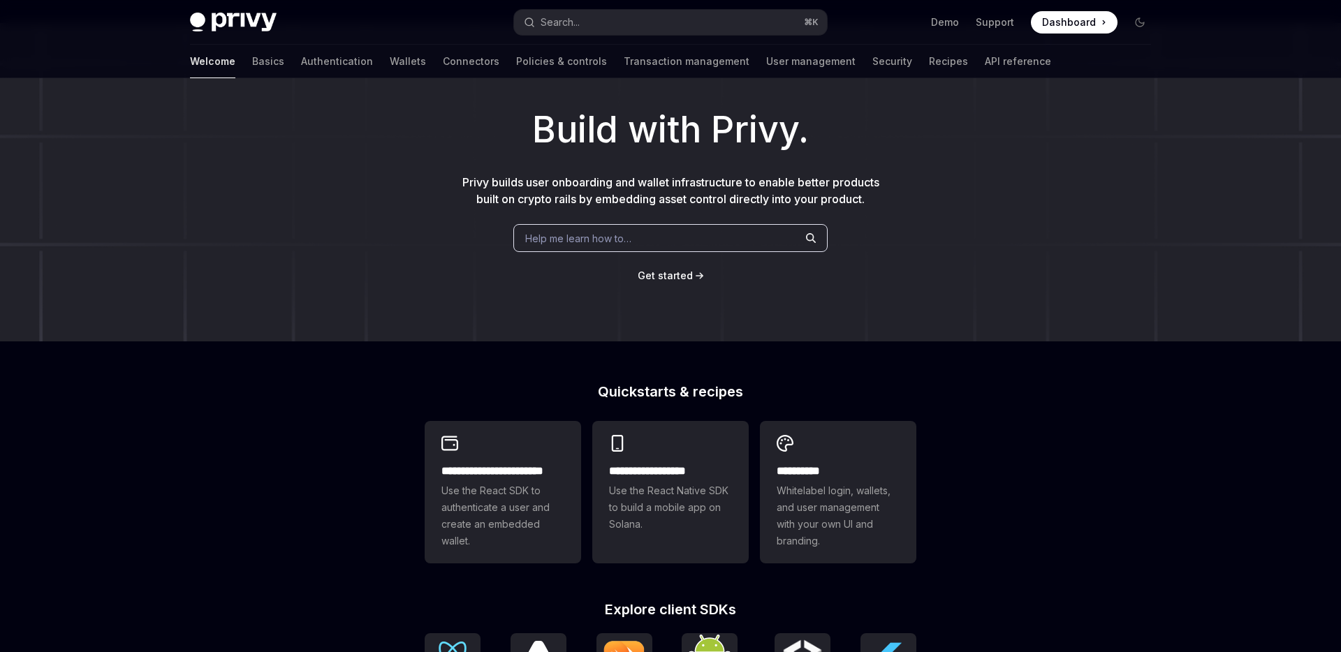
click at [231, 22] on img at bounding box center [233, 23] width 87 height 20
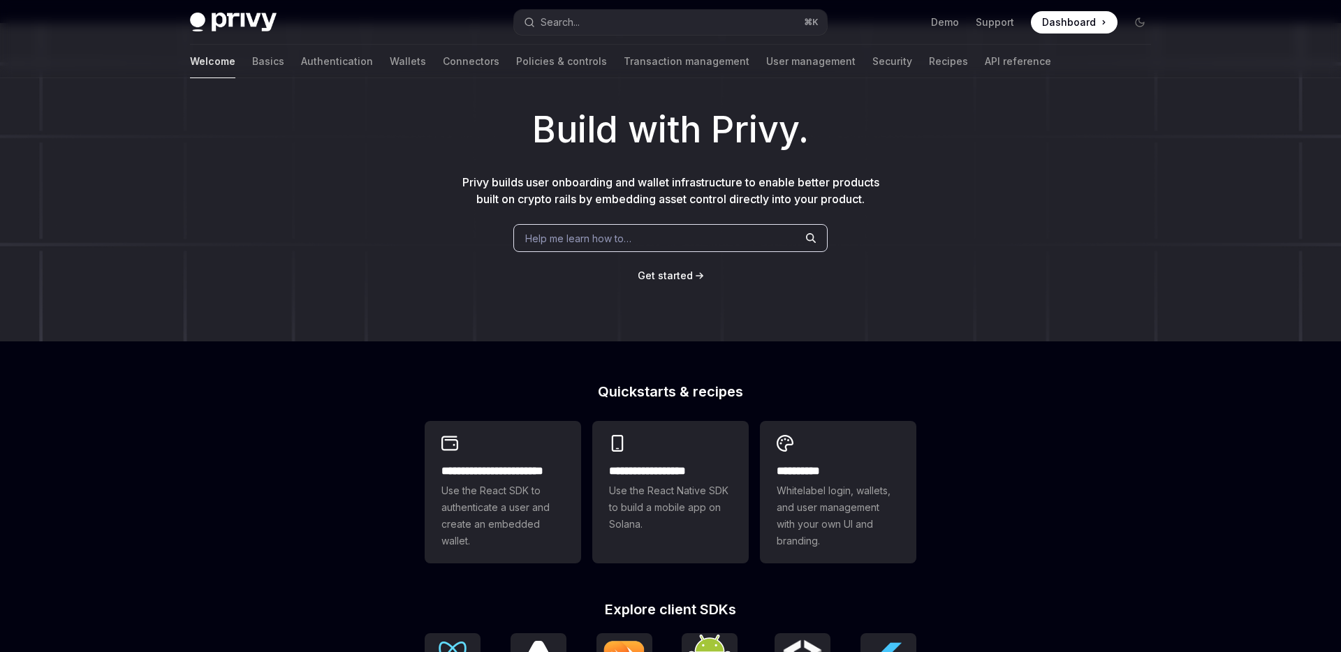
scroll to position [0, 0]
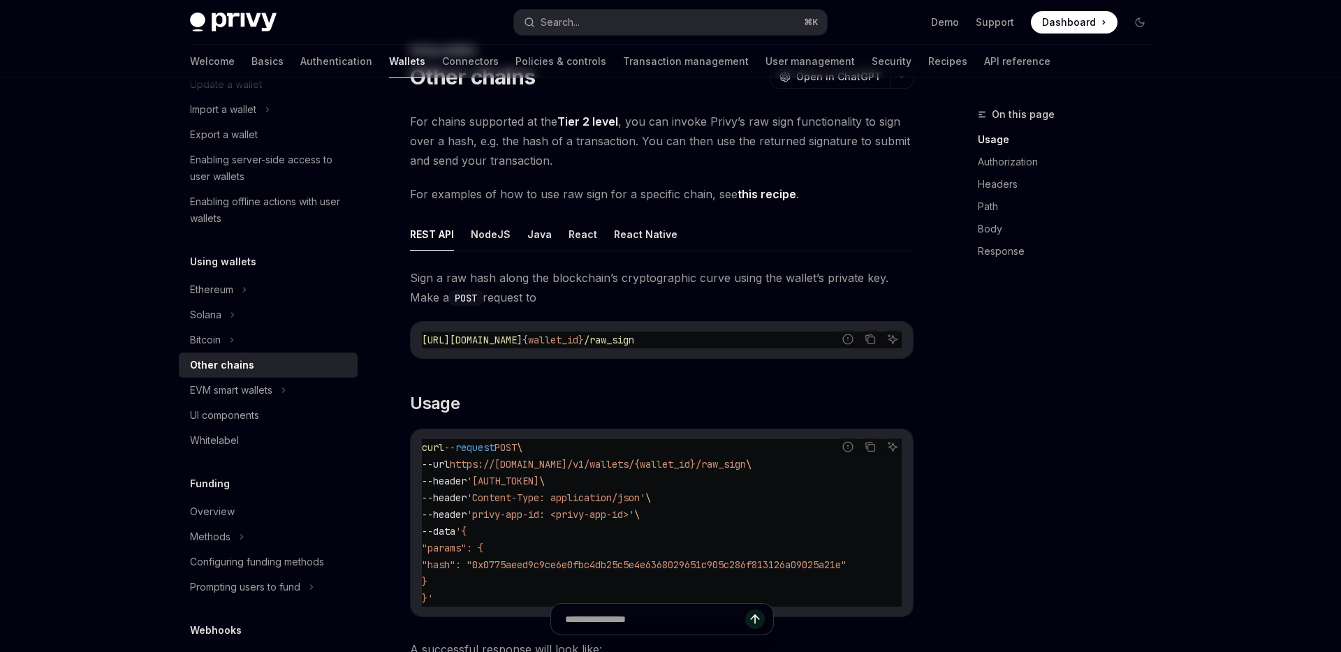
type textarea "*"
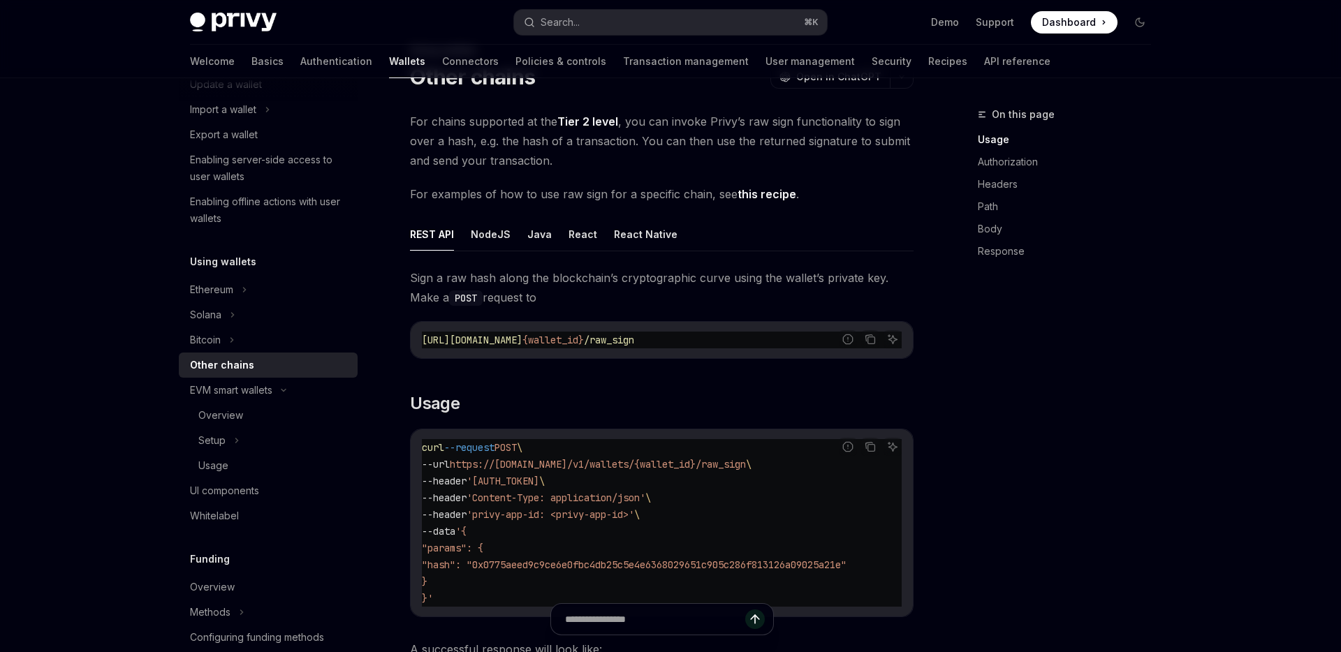
scroll to position [70, 0]
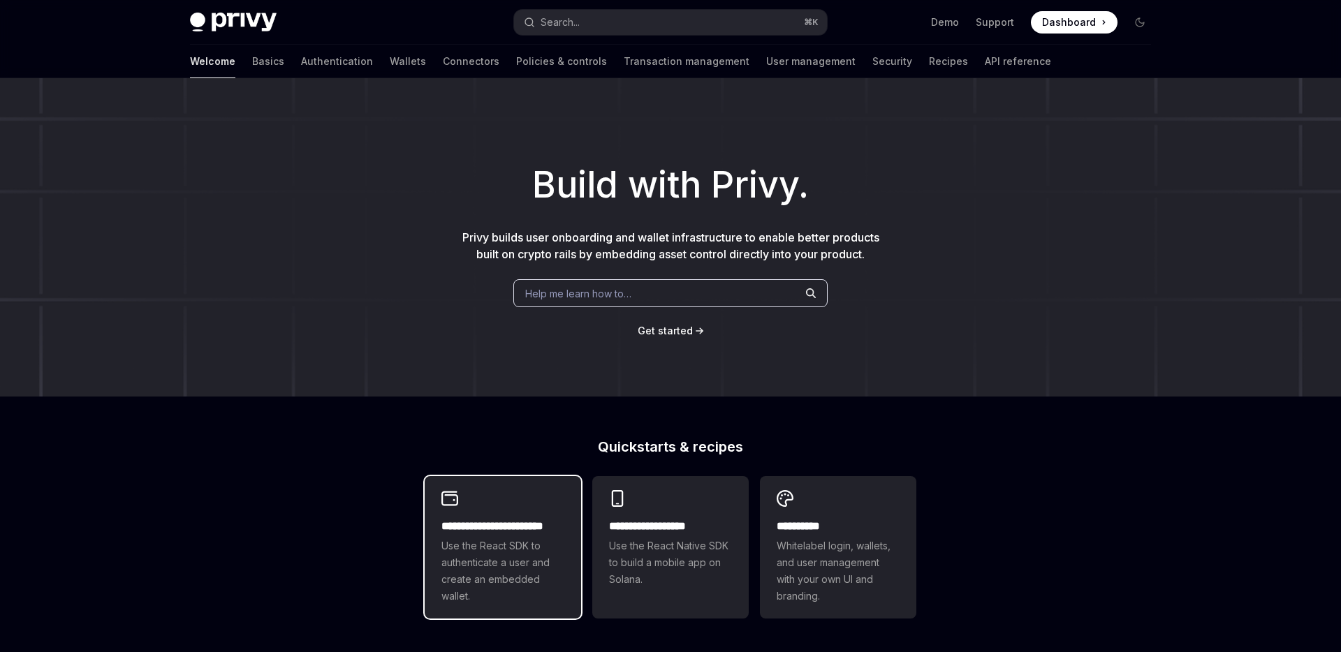
click at [500, 520] on h2 "**********" at bounding box center [502, 526] width 123 height 17
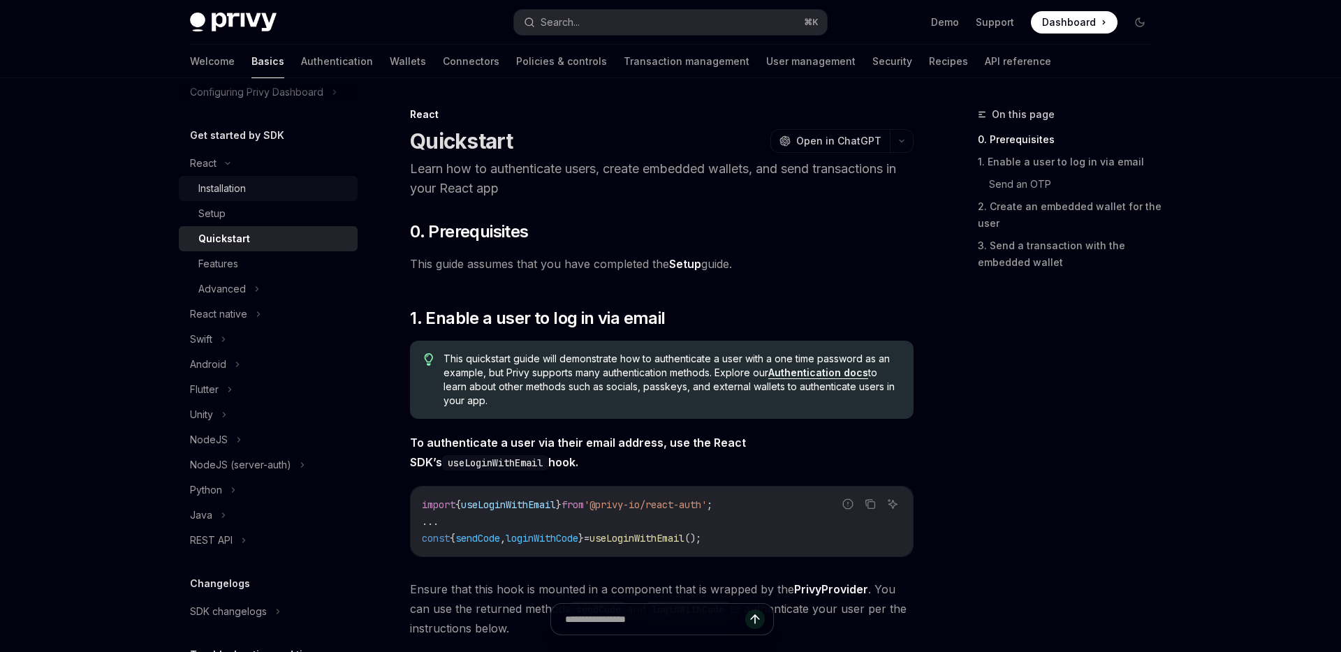
scroll to position [242, 0]
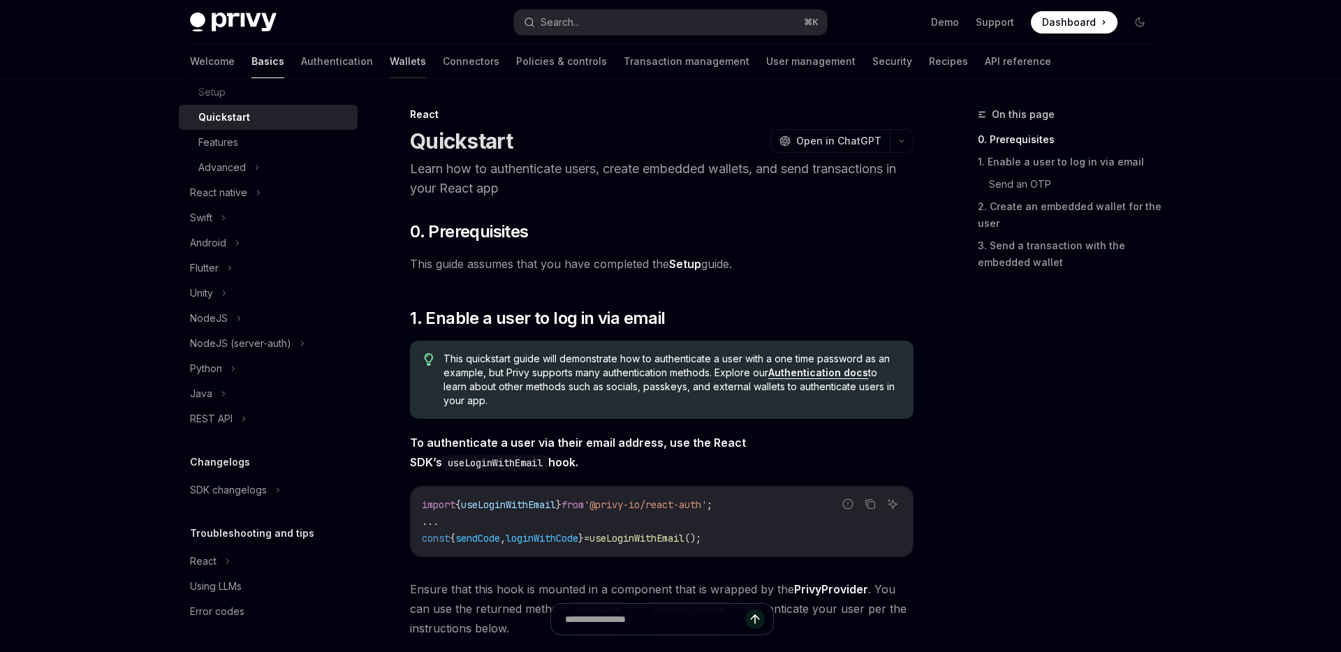
click at [390, 71] on link "Wallets" at bounding box center [408, 62] width 36 height 34
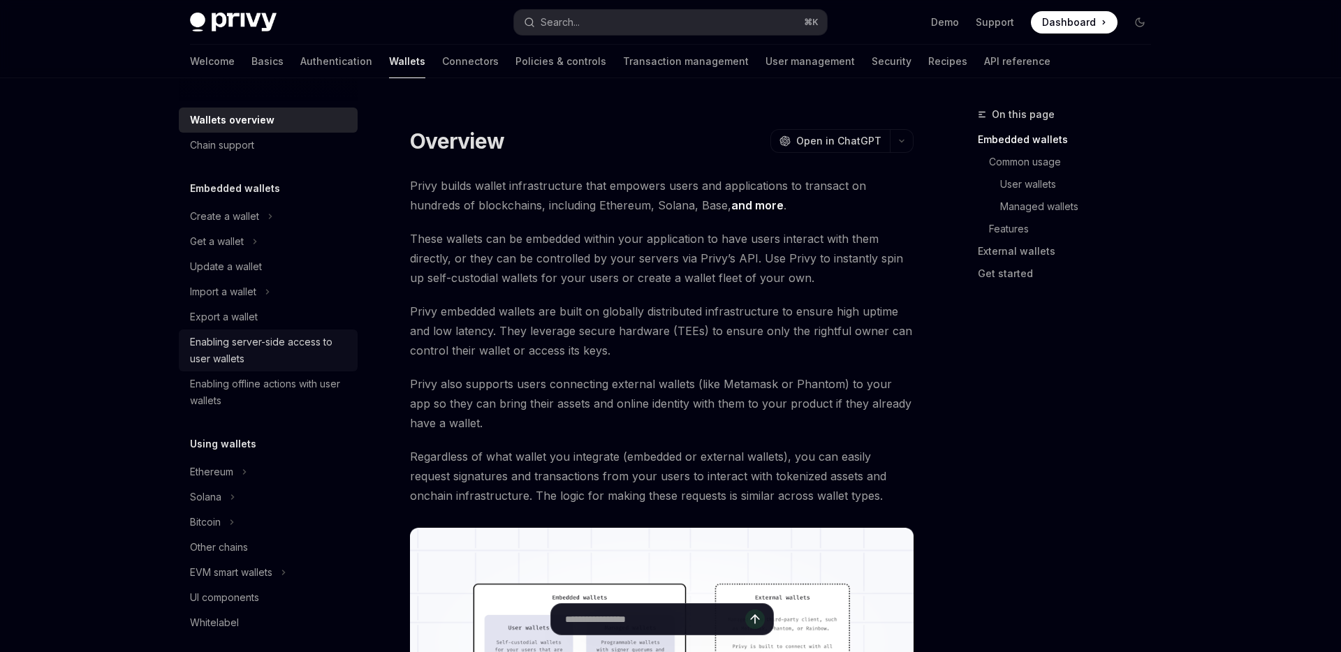
click at [249, 358] on div "Enabling server-side access to user wallets" at bounding box center [269, 351] width 159 height 34
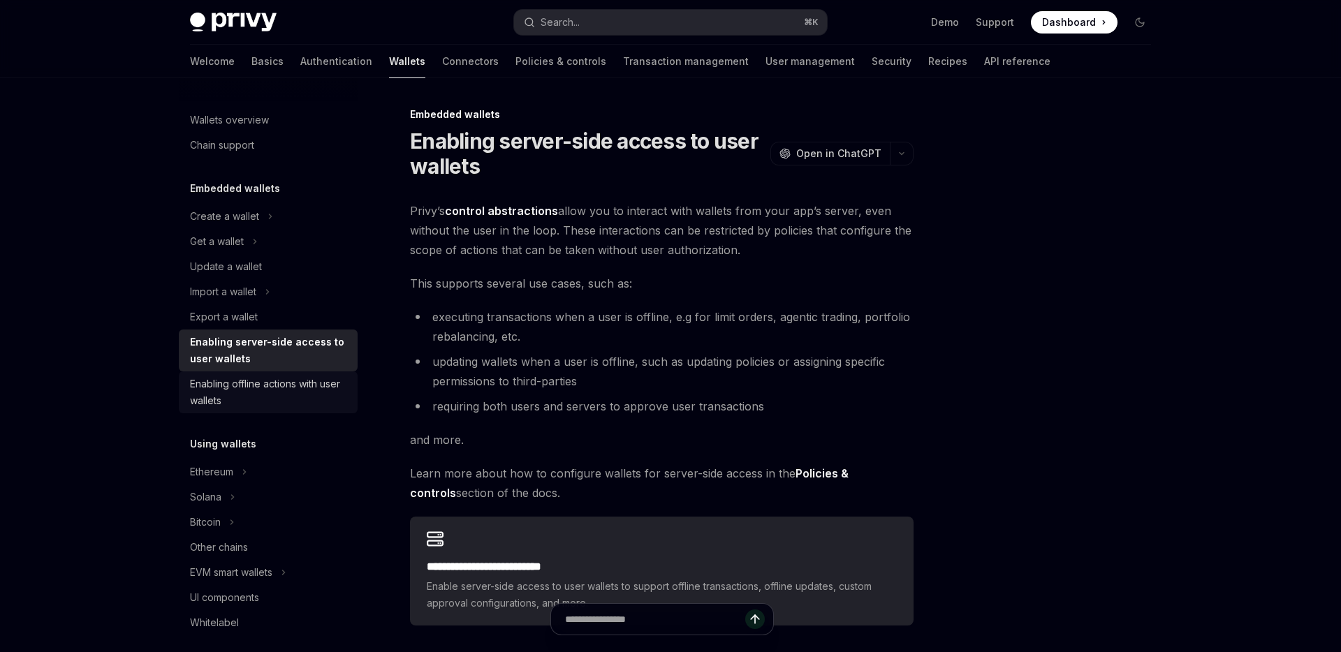
click at [278, 396] on div "Enabling offline actions with user wallets" at bounding box center [269, 393] width 159 height 34
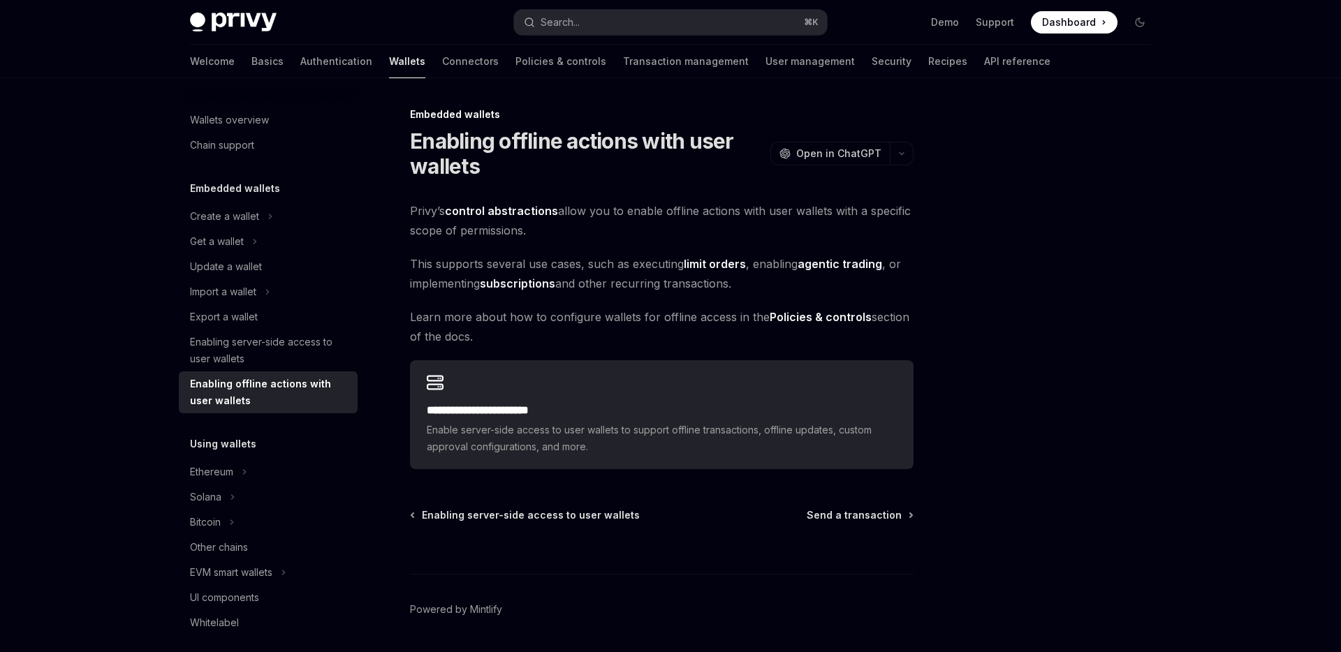
click at [1073, 32] on span at bounding box center [1074, 22] width 87 height 22
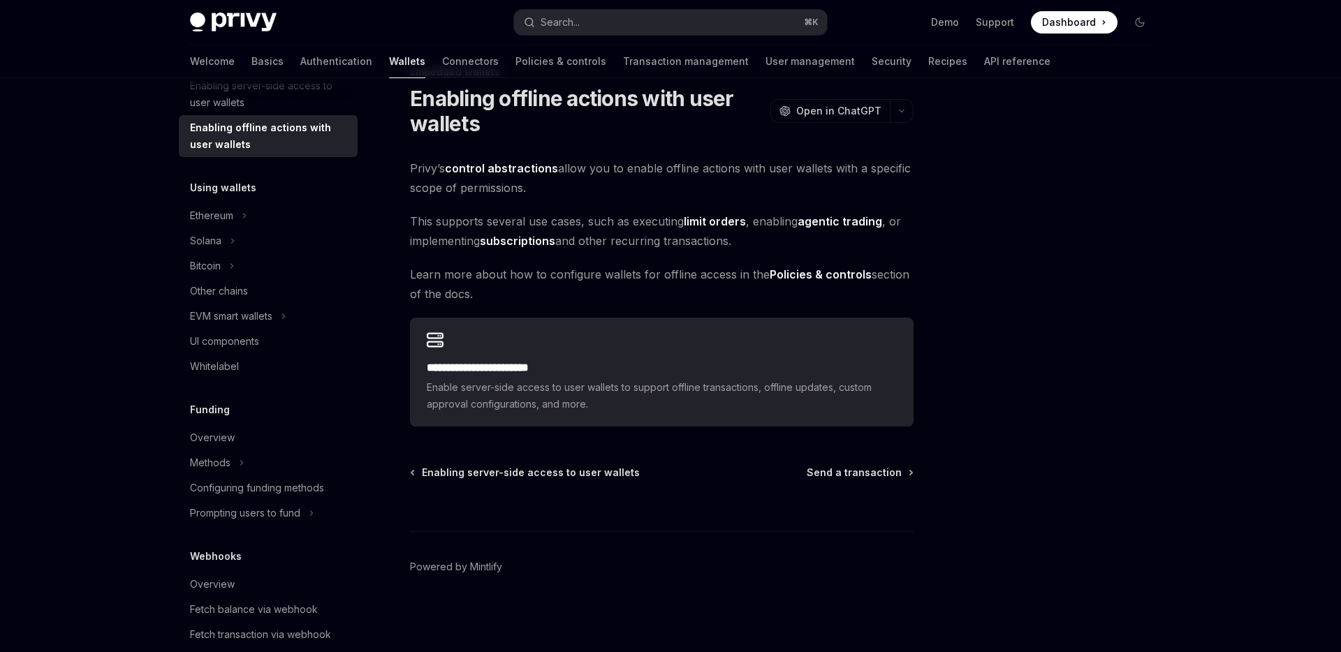
scroll to position [257, 0]
click at [279, 358] on div "Whitelabel" at bounding box center [269, 366] width 159 height 17
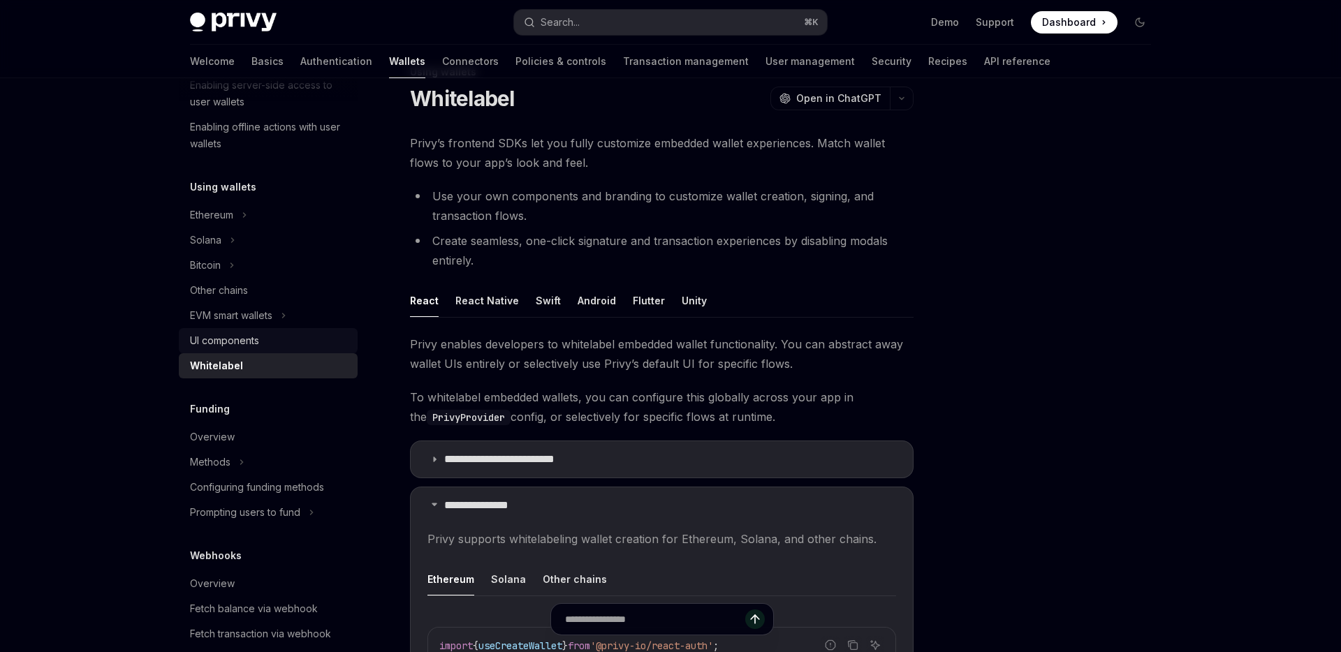
click at [275, 342] on div "UI components" at bounding box center [269, 341] width 159 height 17
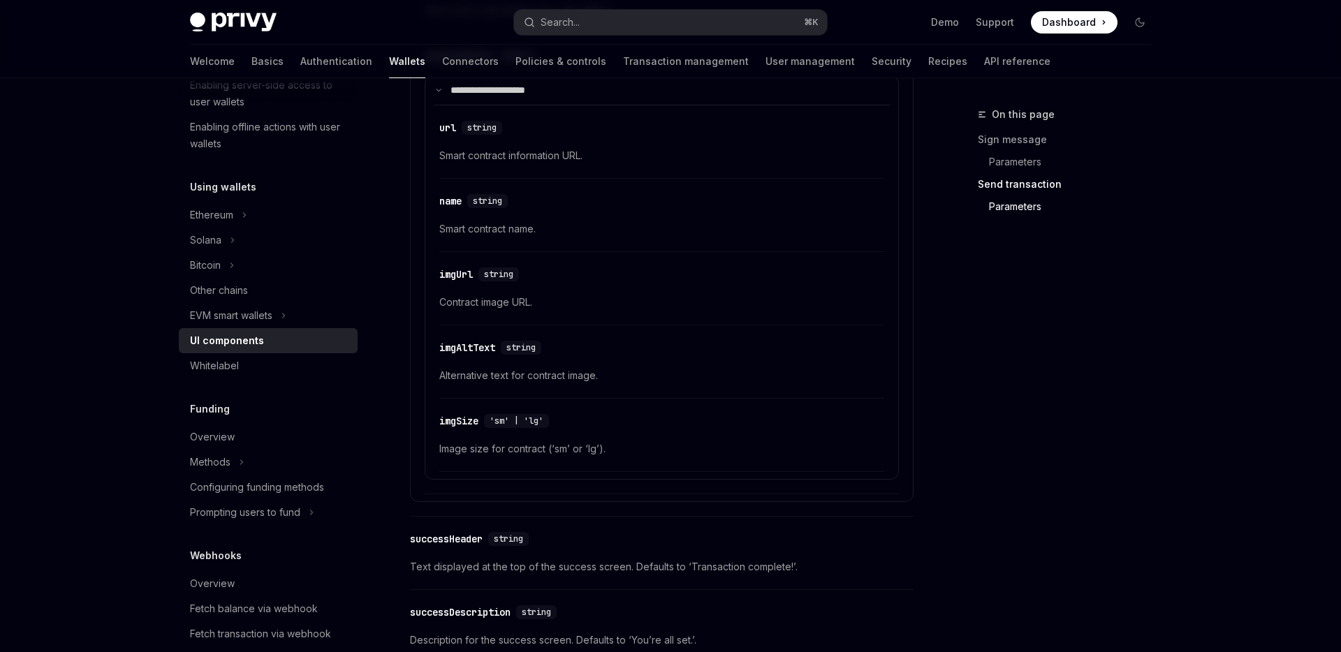
scroll to position [2501, 0]
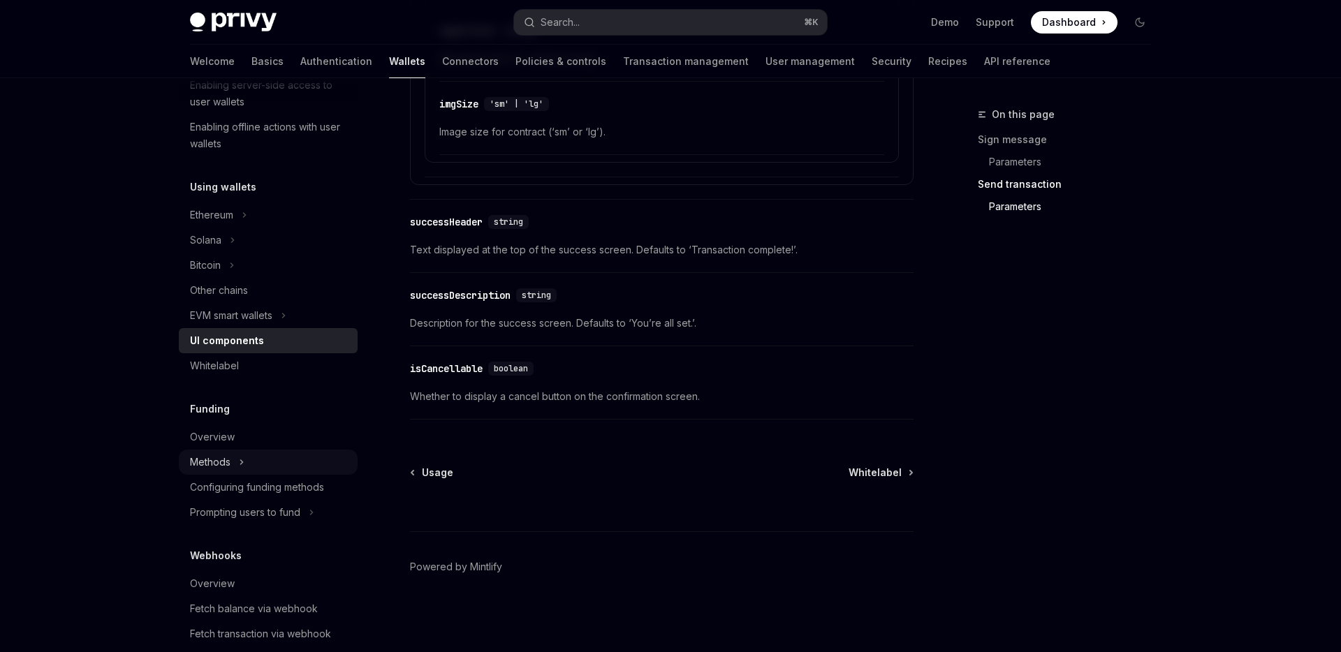
click at [244, 460] on icon at bounding box center [242, 462] width 6 height 17
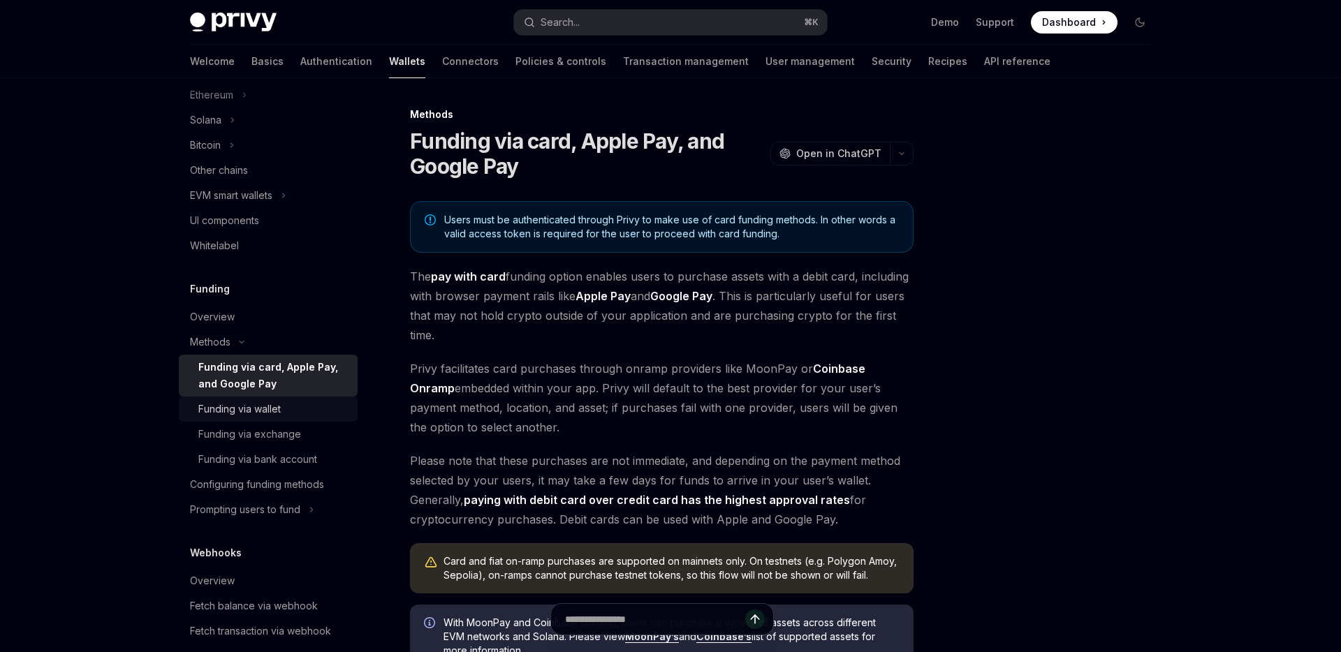
scroll to position [381, 0]
click at [249, 497] on button "Prompting users to fund" at bounding box center [268, 506] width 179 height 25
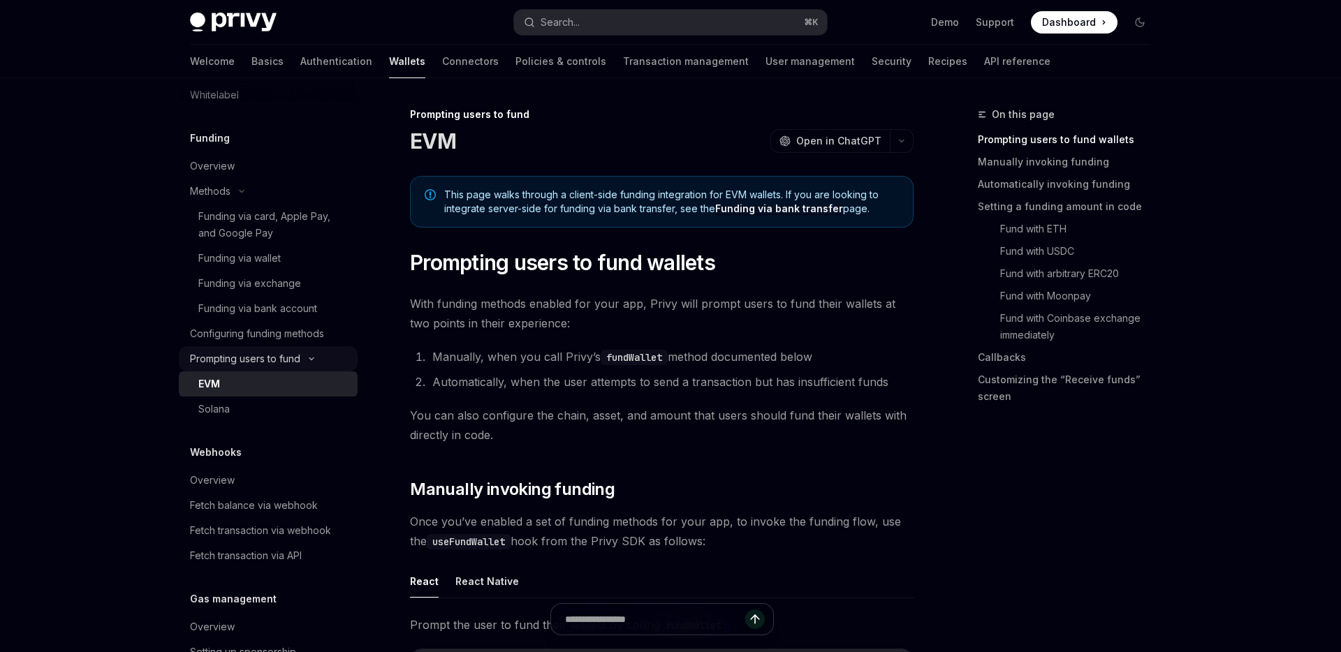
scroll to position [530, 0]
click at [249, 497] on div "Fetch balance via webhook" at bounding box center [254, 503] width 128 height 17
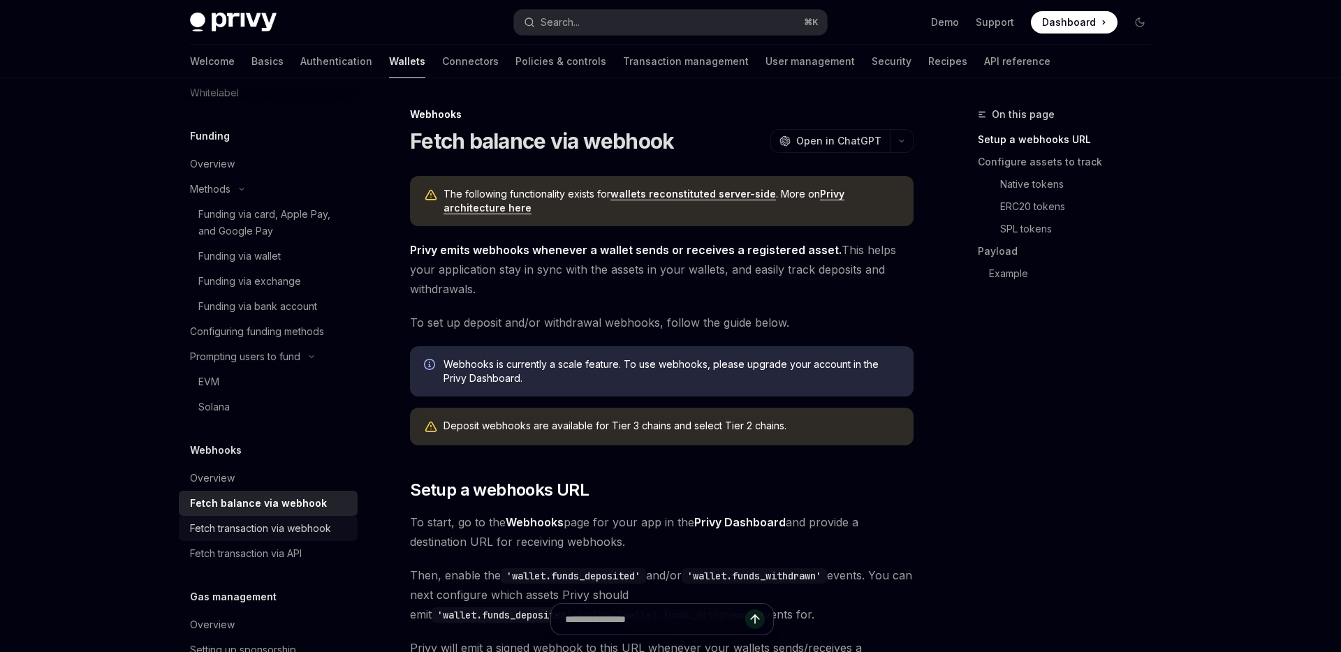
click at [261, 538] on link "Fetch transaction via webhook" at bounding box center [268, 528] width 179 height 25
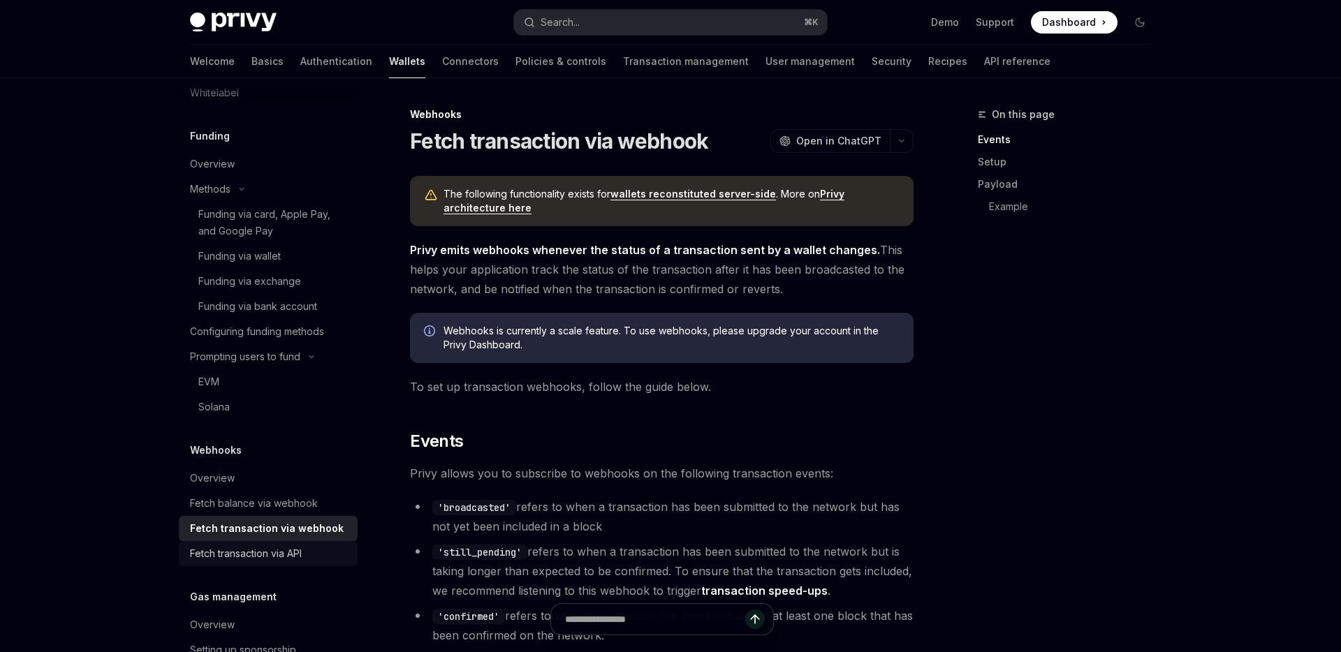
click at [265, 566] on link "Fetch transaction via API" at bounding box center [268, 553] width 179 height 25
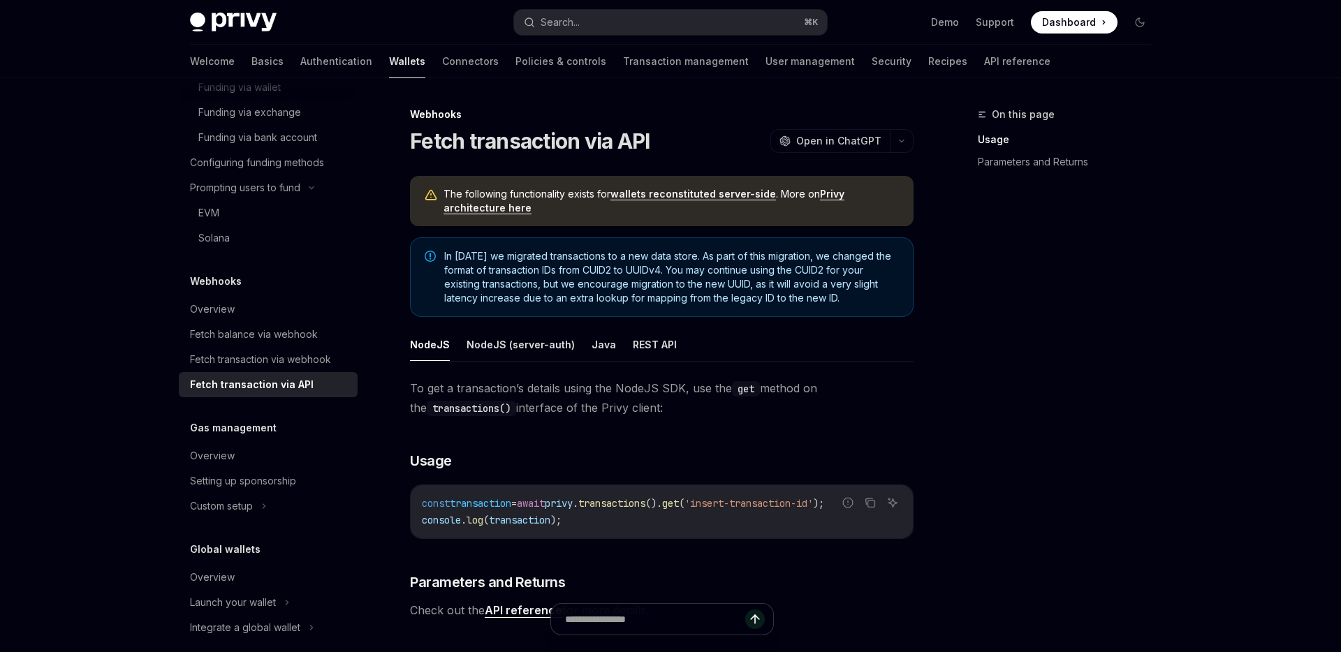
scroll to position [715, 0]
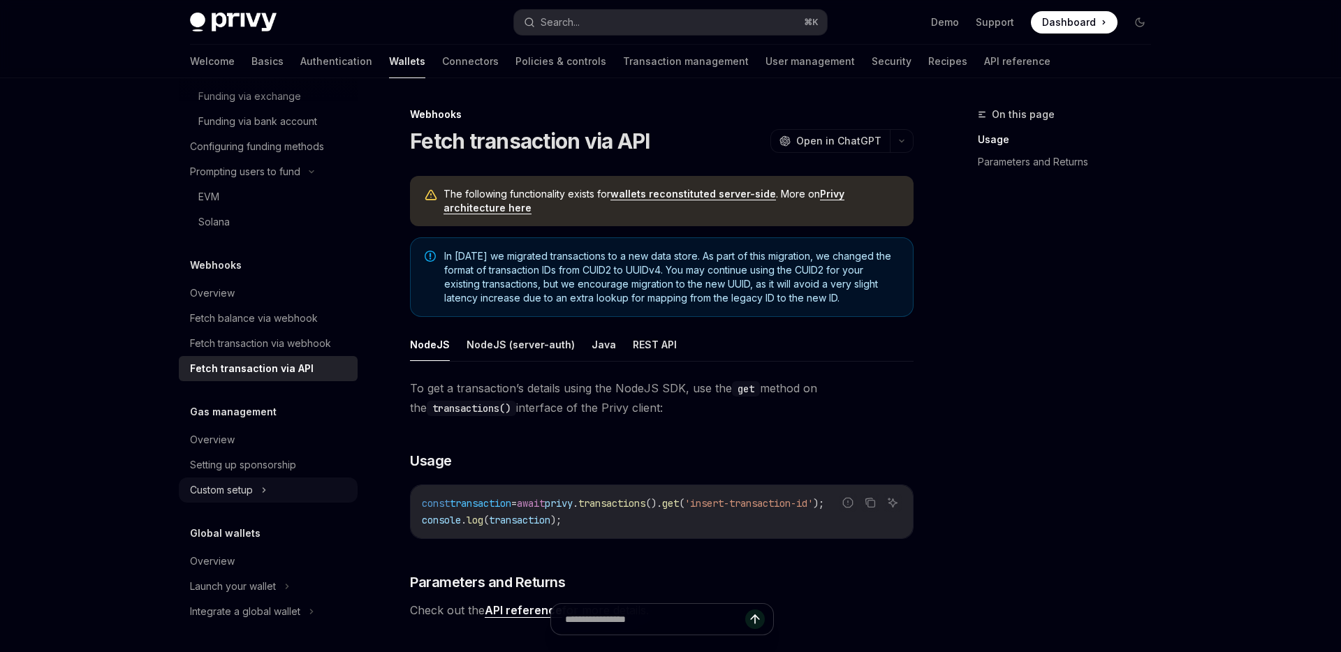
click at [238, 483] on div "Custom setup" at bounding box center [221, 490] width 63 height 17
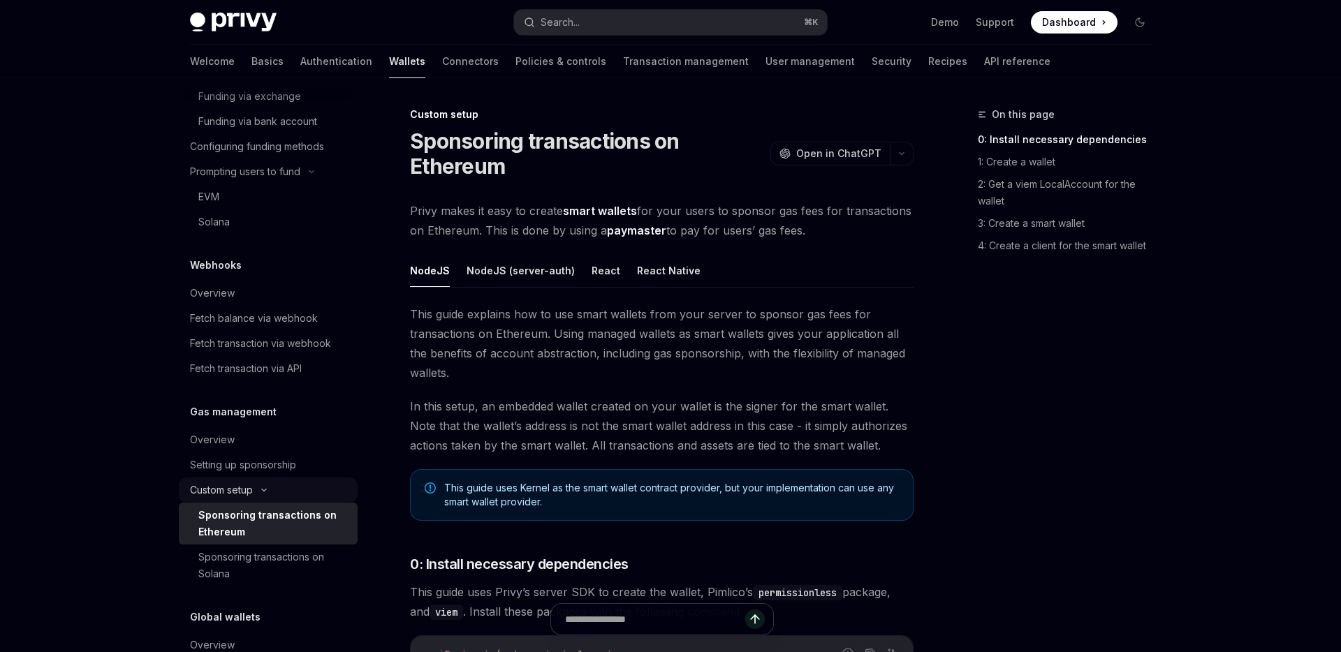
scroll to position [799, 0]
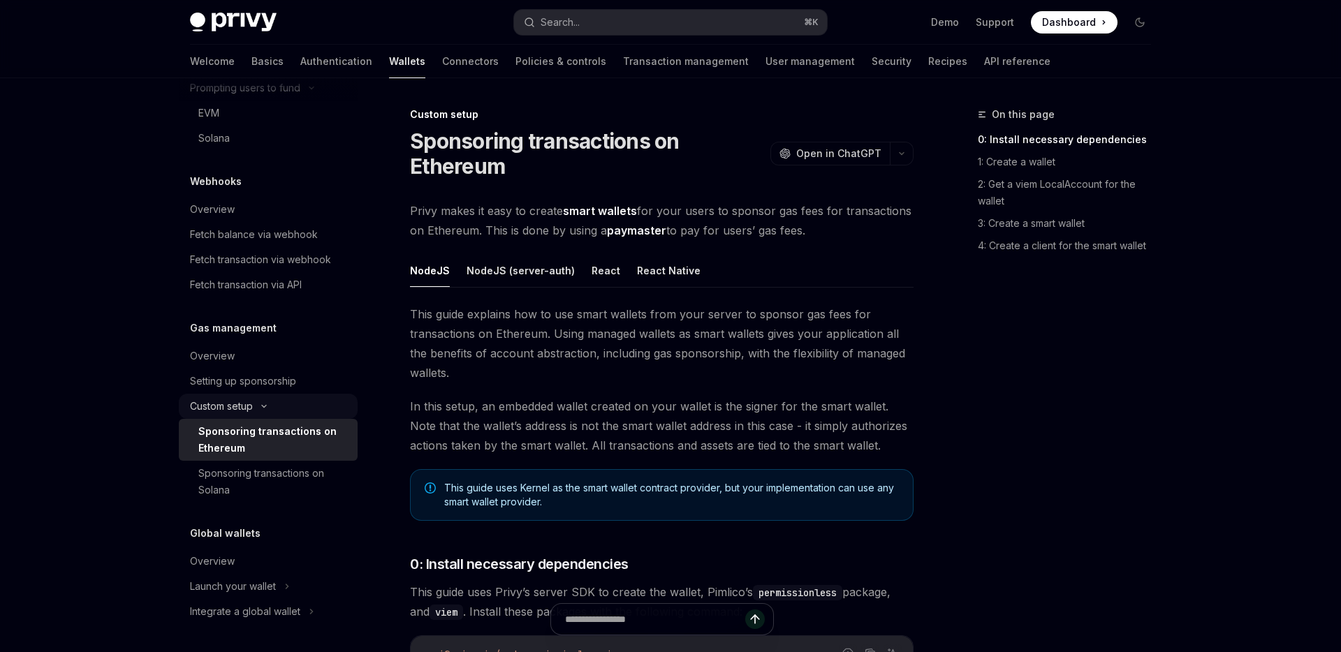
click at [244, 489] on div "Sponsoring transactions on Solana" at bounding box center [273, 482] width 151 height 34
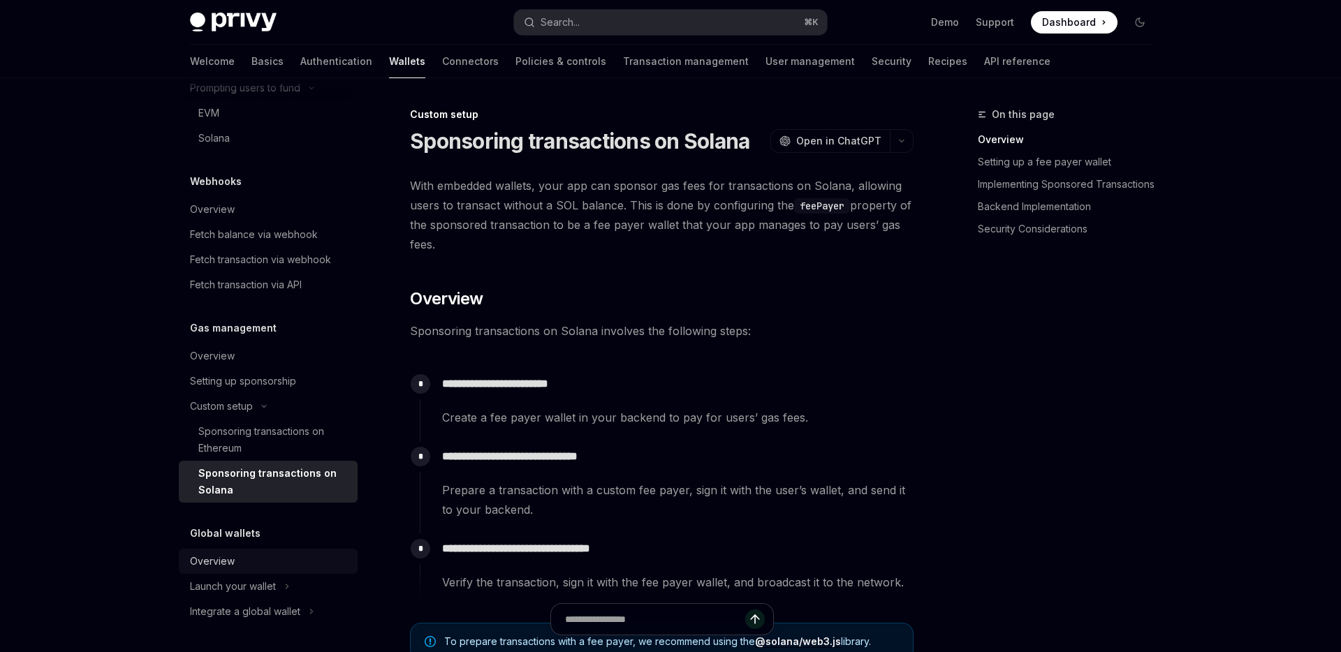
click at [266, 562] on div "Overview" at bounding box center [269, 561] width 159 height 17
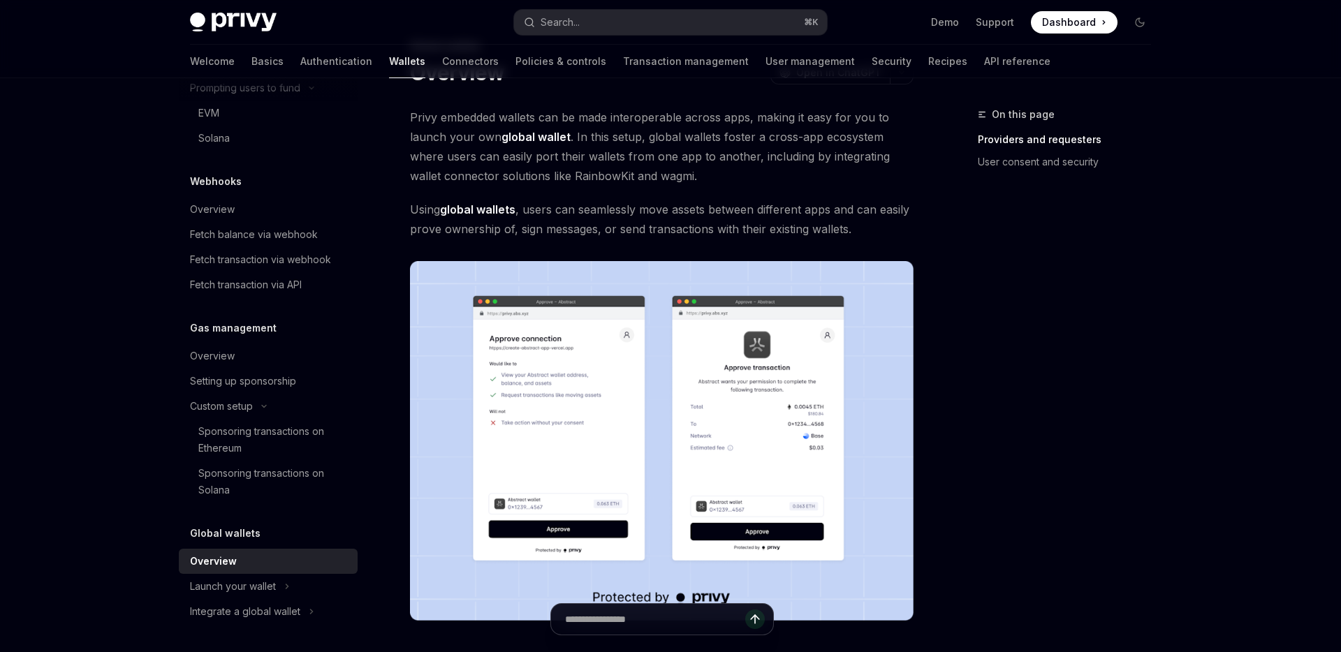
scroll to position [69, 0]
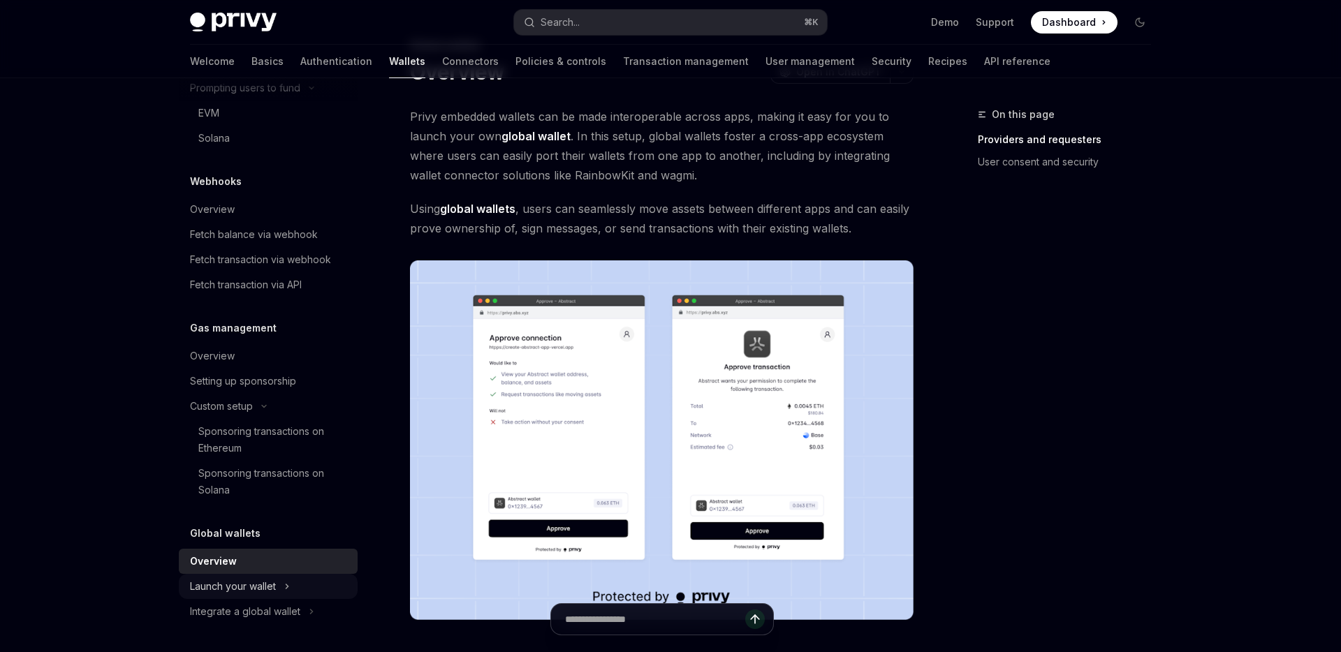
click at [268, 595] on button "Launch your wallet" at bounding box center [268, 586] width 179 height 25
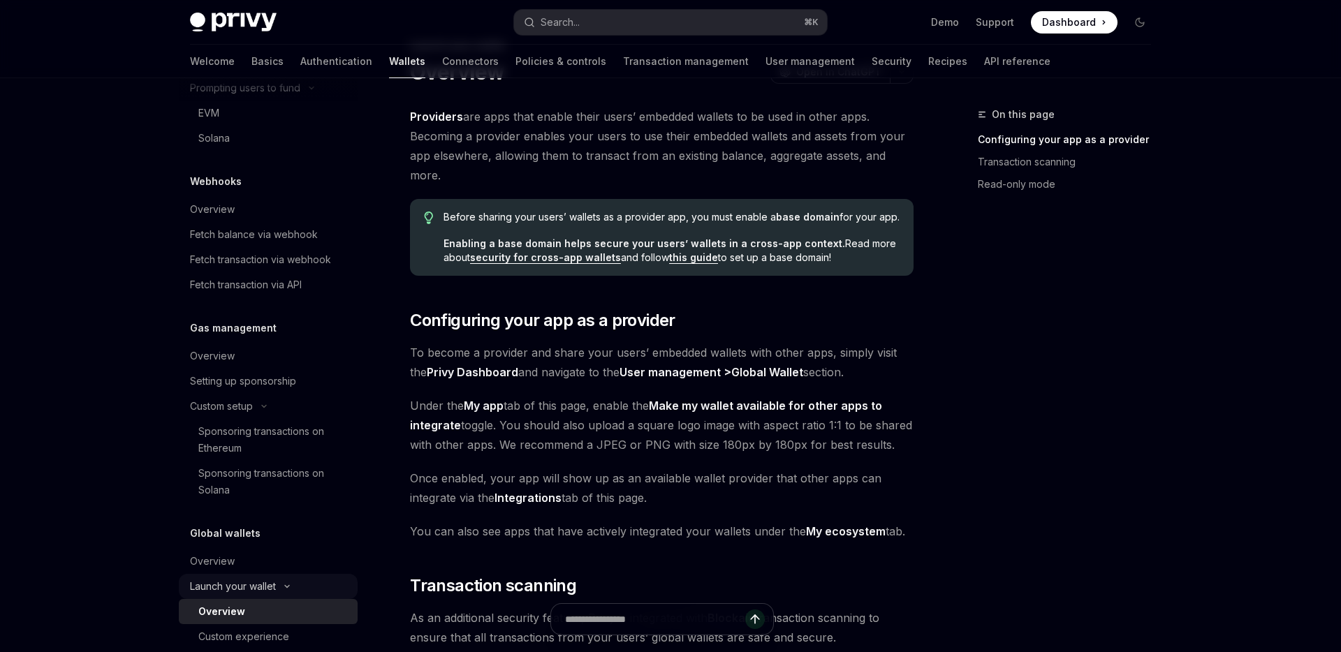
scroll to position [849, 0]
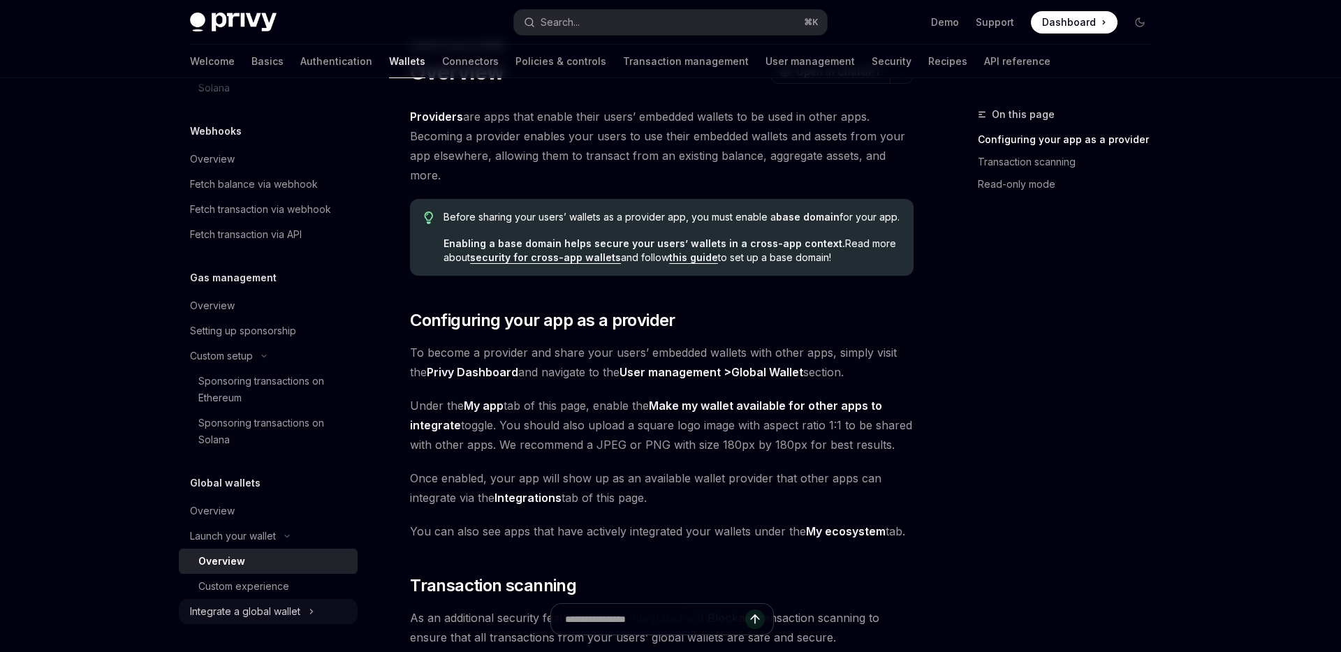
click at [273, 620] on button "Integrate a global wallet" at bounding box center [268, 611] width 179 height 25
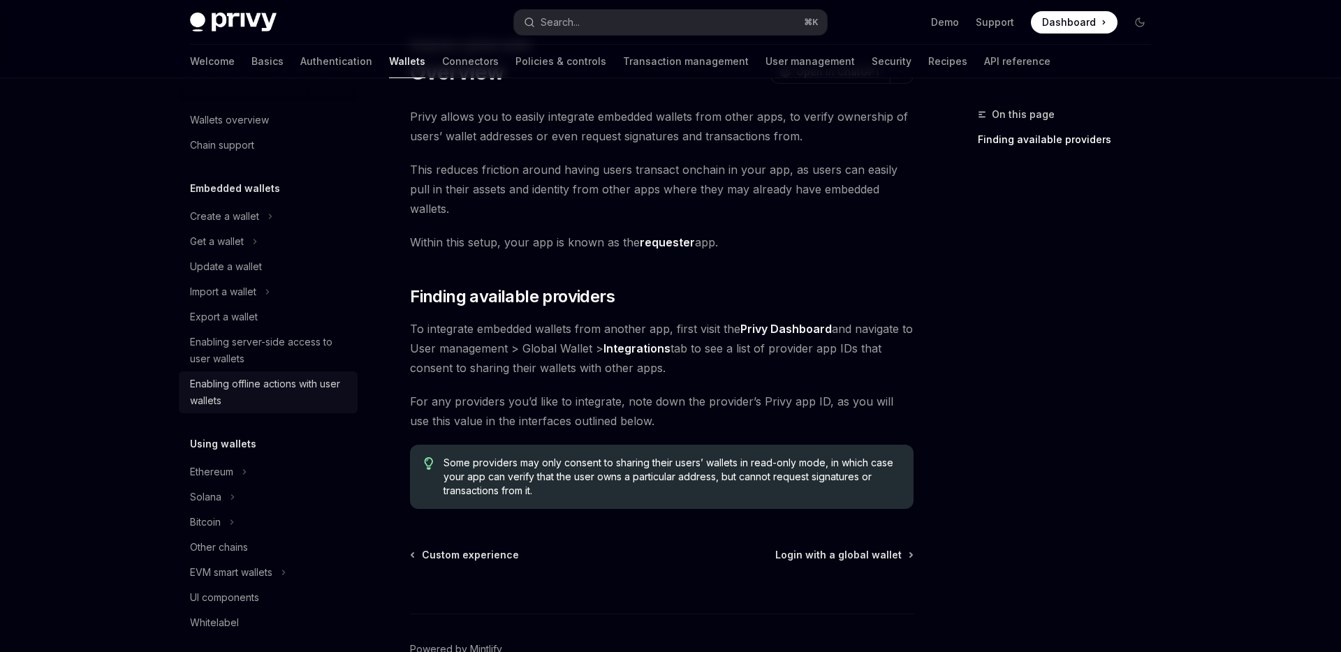
click at [242, 393] on div "Enabling offline actions with user wallets" at bounding box center [269, 393] width 159 height 34
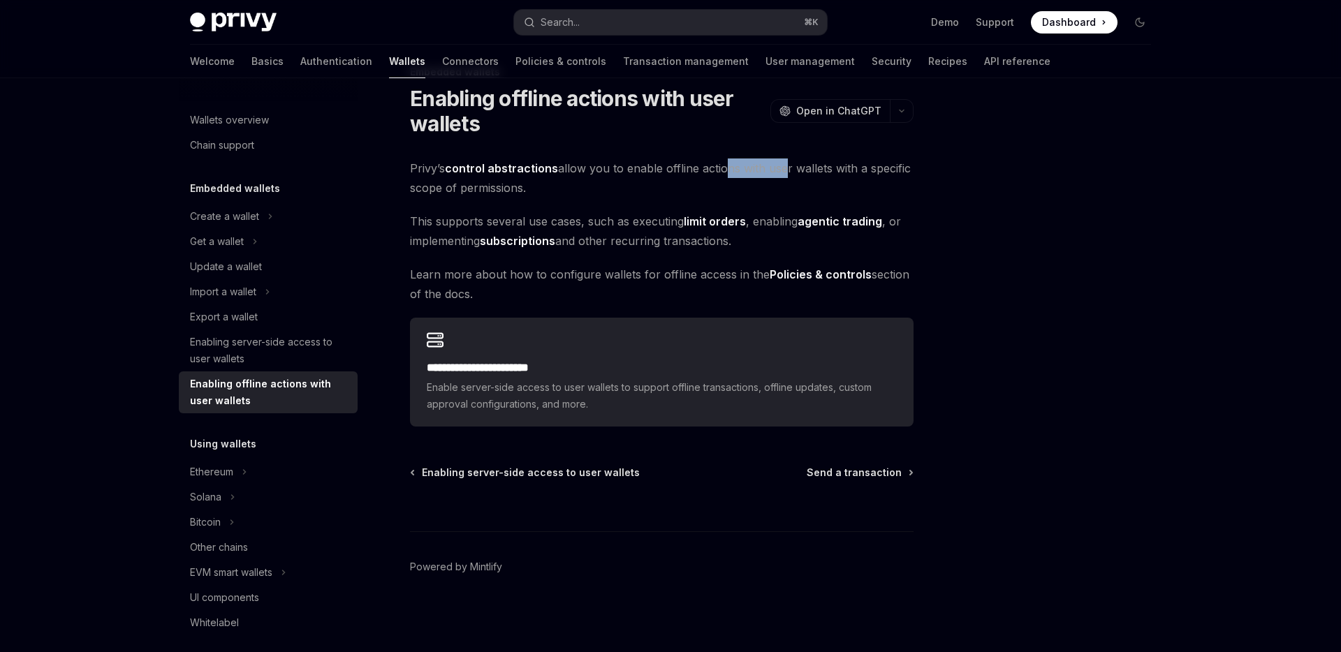
drag, startPoint x: 721, startPoint y: 168, endPoint x: 777, endPoint y: 177, distance: 57.3
click at [778, 177] on span "Privy’s control abstractions allow you to enable offline actions with user wall…" at bounding box center [662, 178] width 504 height 39
click at [777, 177] on span "Privy’s control abstractions allow you to enable offline actions with user wall…" at bounding box center [662, 178] width 504 height 39
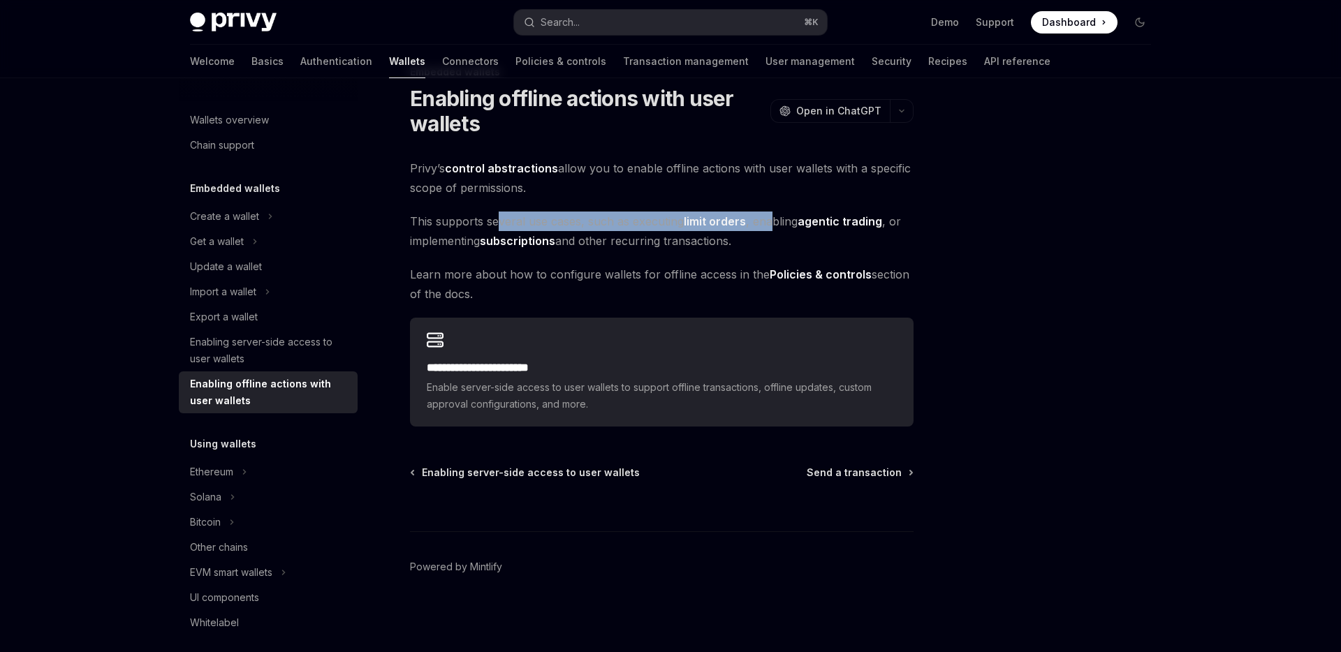
drag, startPoint x: 499, startPoint y: 224, endPoint x: 771, endPoint y: 214, distance: 271.9
click at [771, 214] on span "This supports several use cases, such as executing limit orders , enabling agen…" at bounding box center [662, 231] width 504 height 39
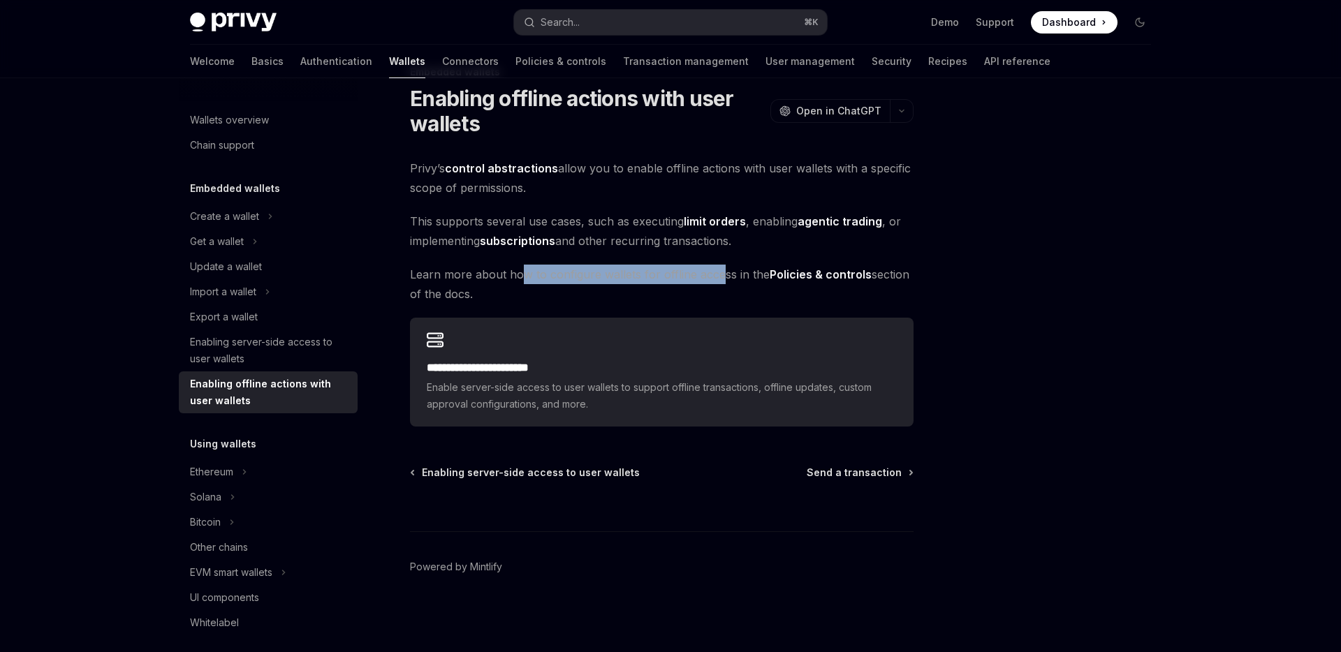
drag, startPoint x: 521, startPoint y: 279, endPoint x: 730, endPoint y: 277, distance: 208.9
click at [729, 277] on span "Learn more about how to configure wallets for offline access in the Policies & …" at bounding box center [662, 284] width 504 height 39
click at [730, 277] on span "Learn more about how to configure wallets for offline access in the Policies & …" at bounding box center [662, 284] width 504 height 39
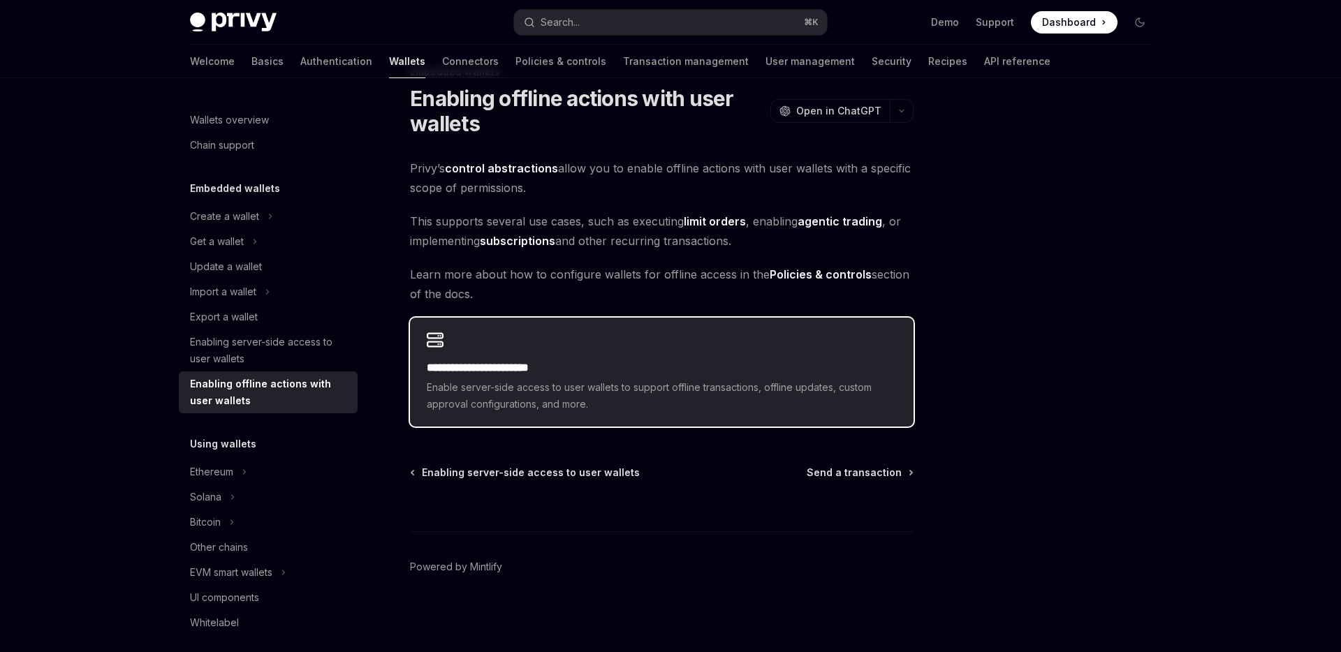
click at [575, 409] on span "Enable server-side access to user wallets to support offline transactions, offl…" at bounding box center [662, 396] width 470 height 34
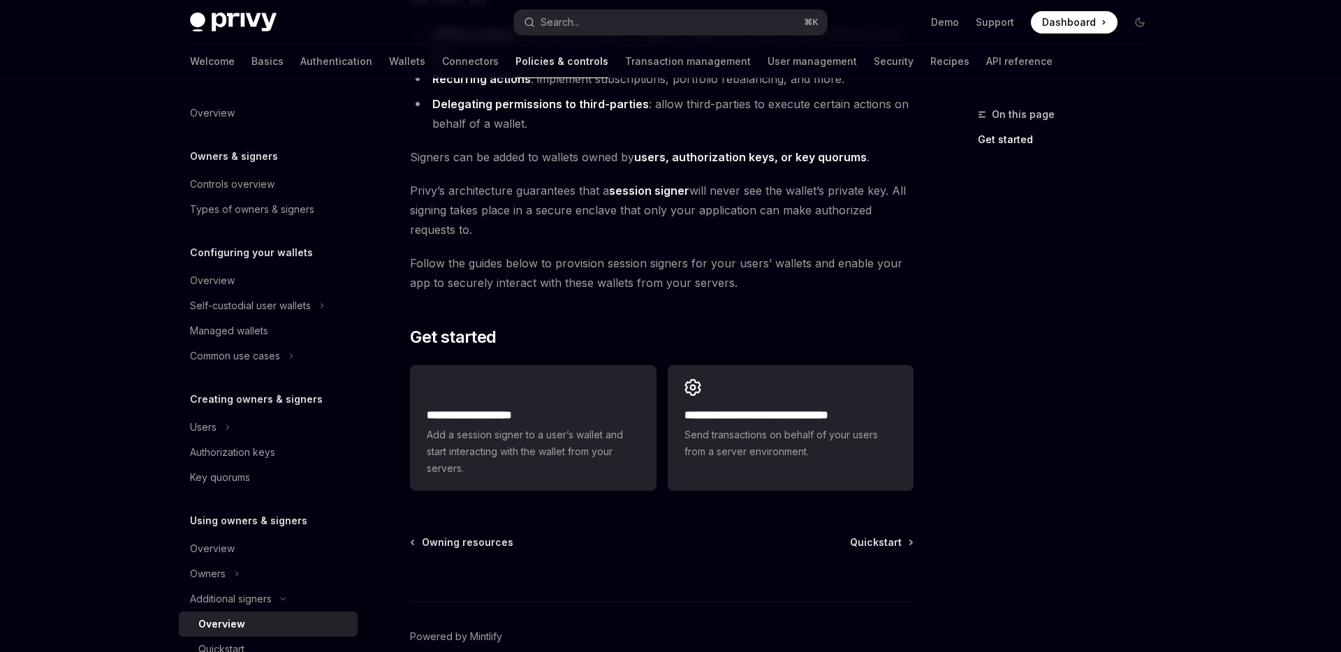
scroll to position [234, 0]
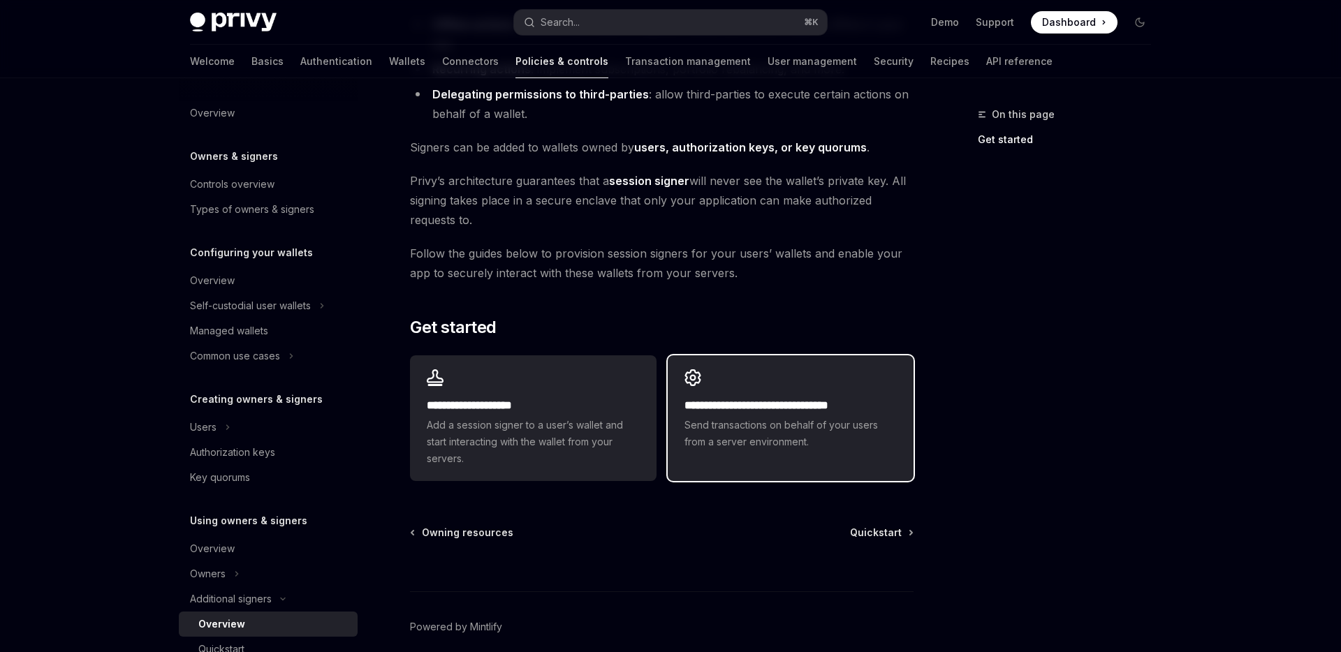
click at [799, 414] on h2 "**********" at bounding box center [791, 405] width 212 height 17
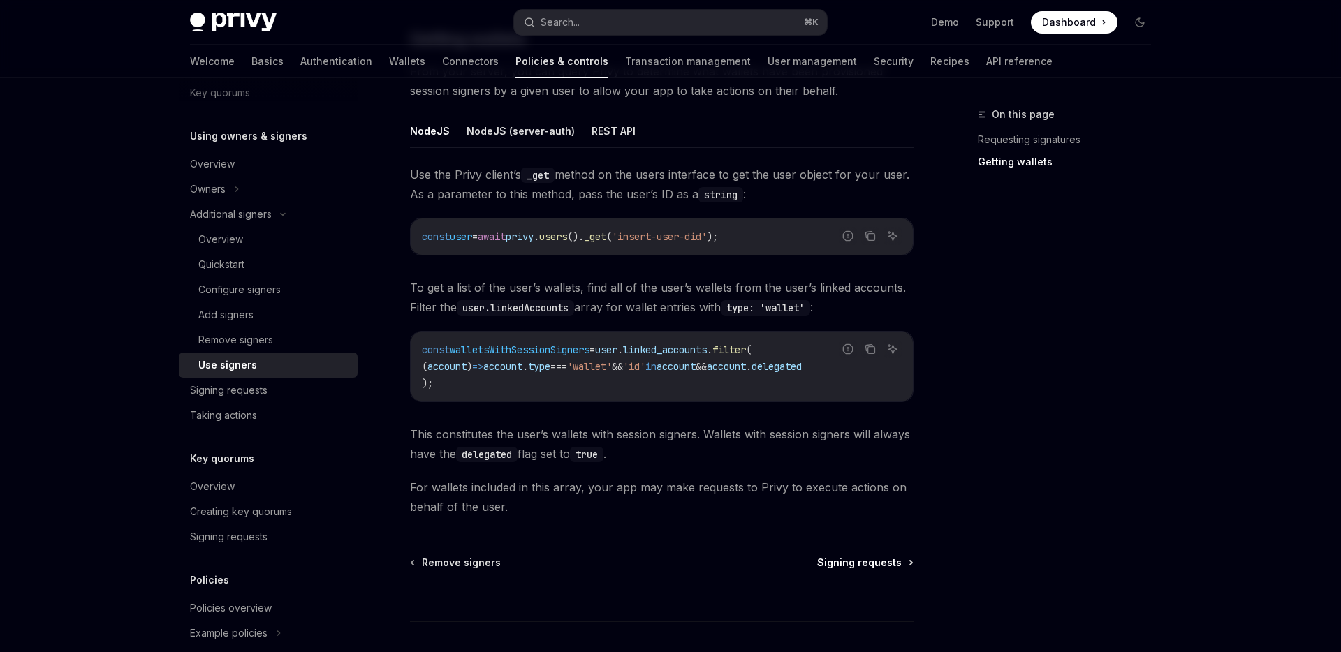
click at [872, 567] on span "Signing requests" at bounding box center [859, 563] width 85 height 14
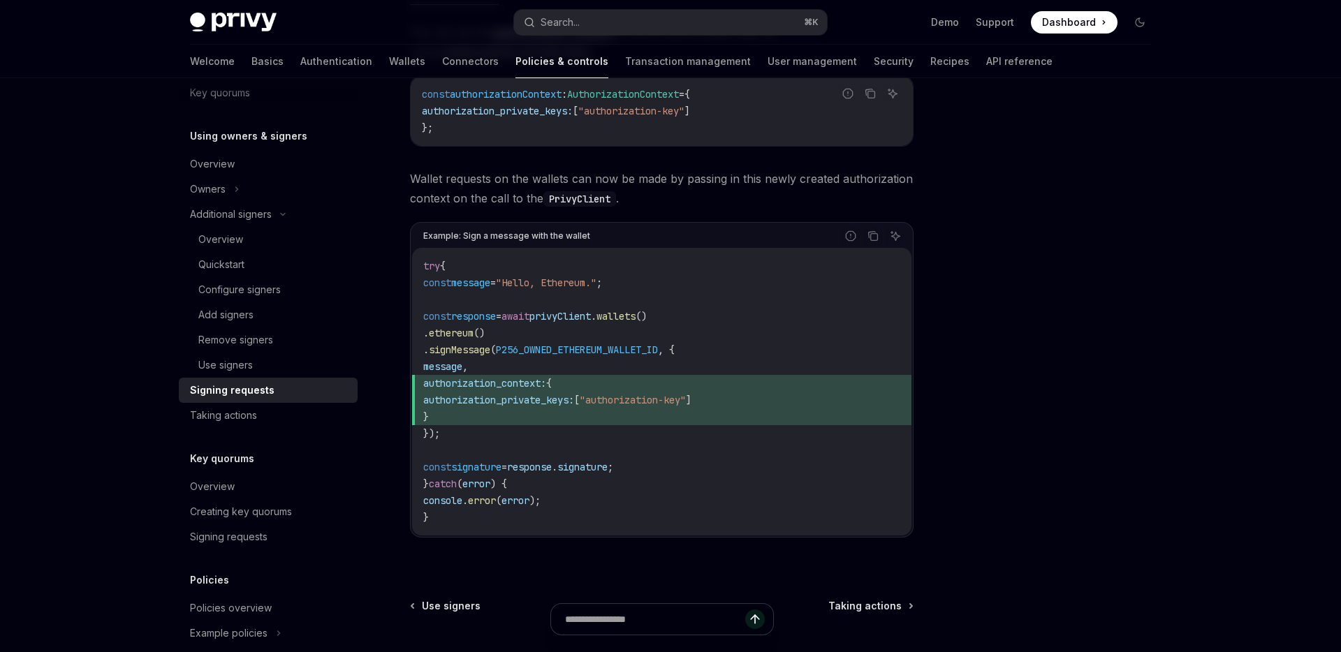
scroll to position [564, 0]
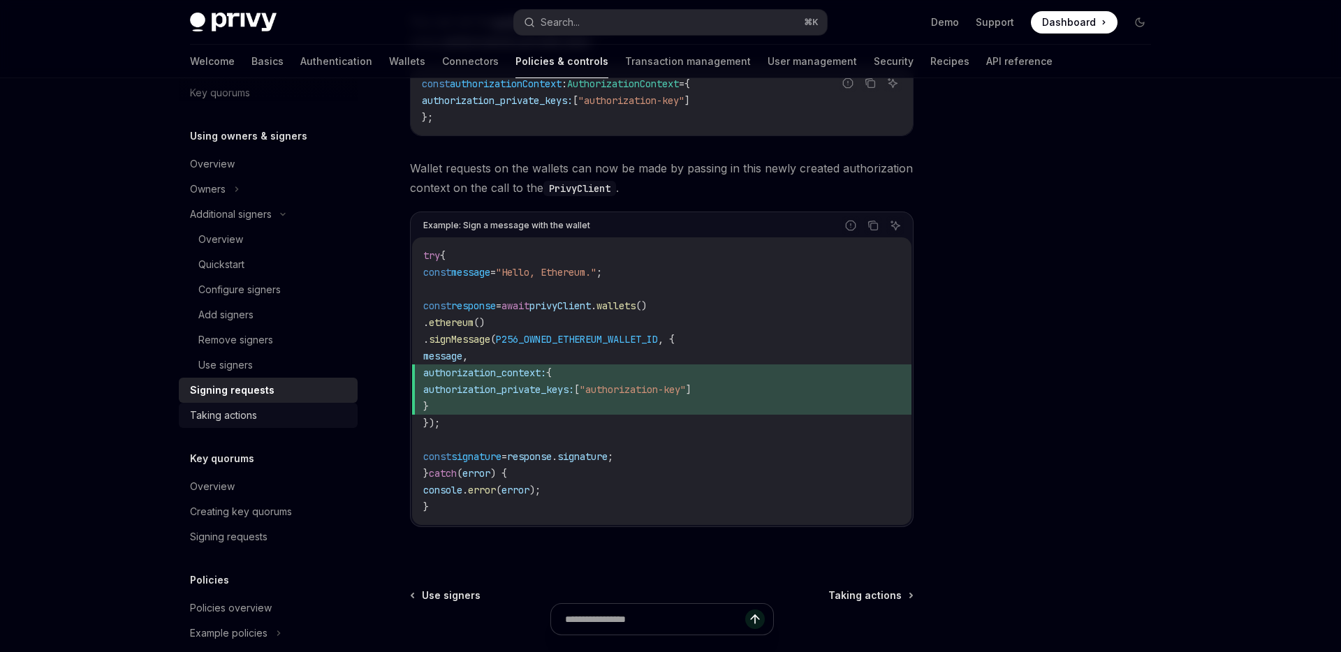
click at [333, 415] on div "Taking actions" at bounding box center [269, 415] width 159 height 17
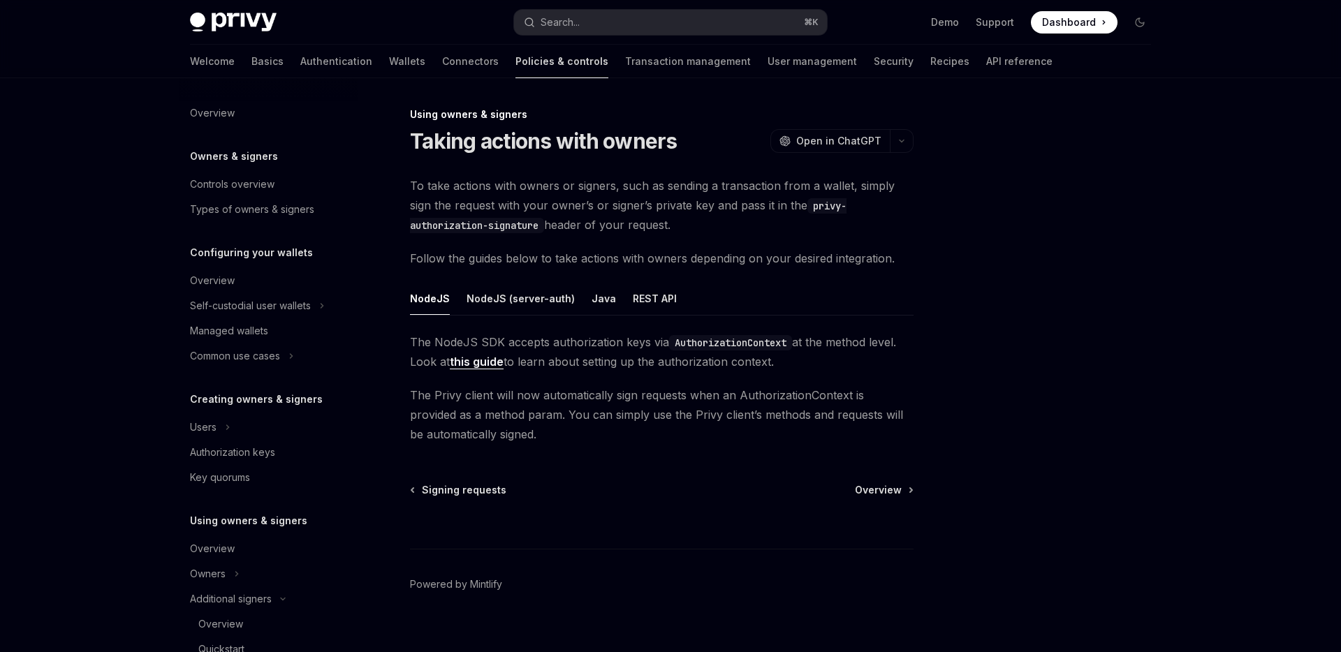
click at [516, 69] on link "Policies & controls" at bounding box center [562, 62] width 93 height 34
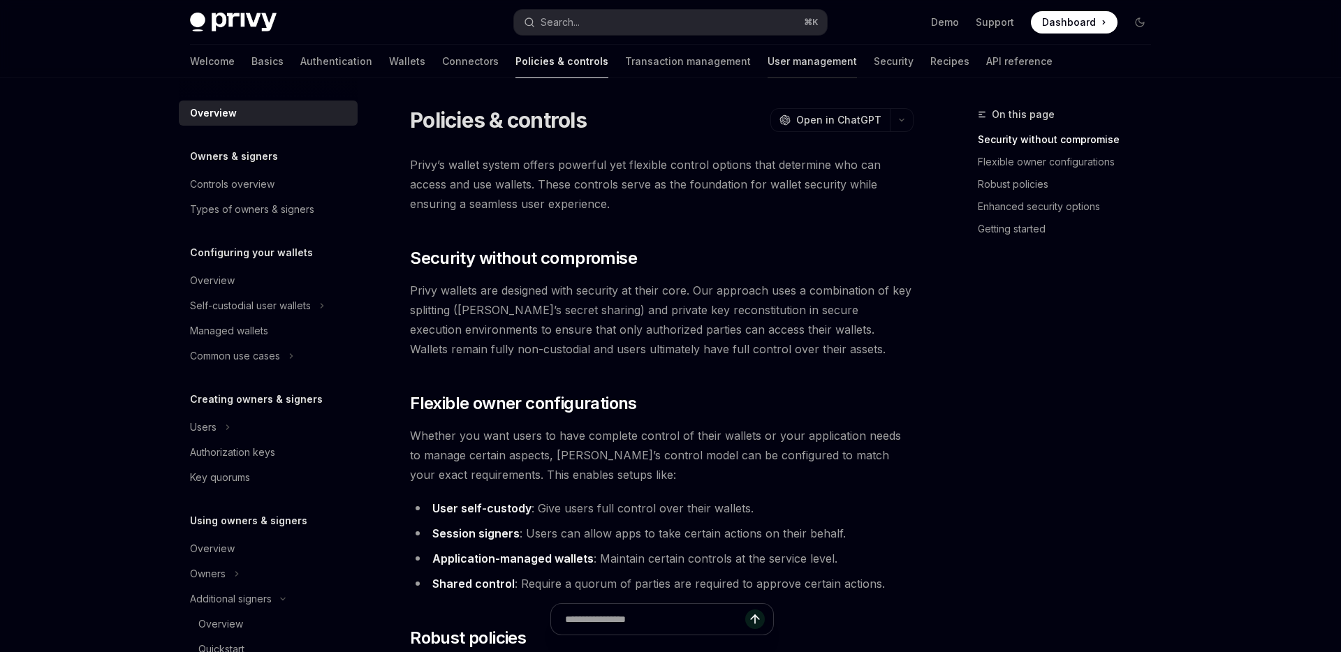
click at [768, 78] on div at bounding box center [812, 78] width 89 height 1
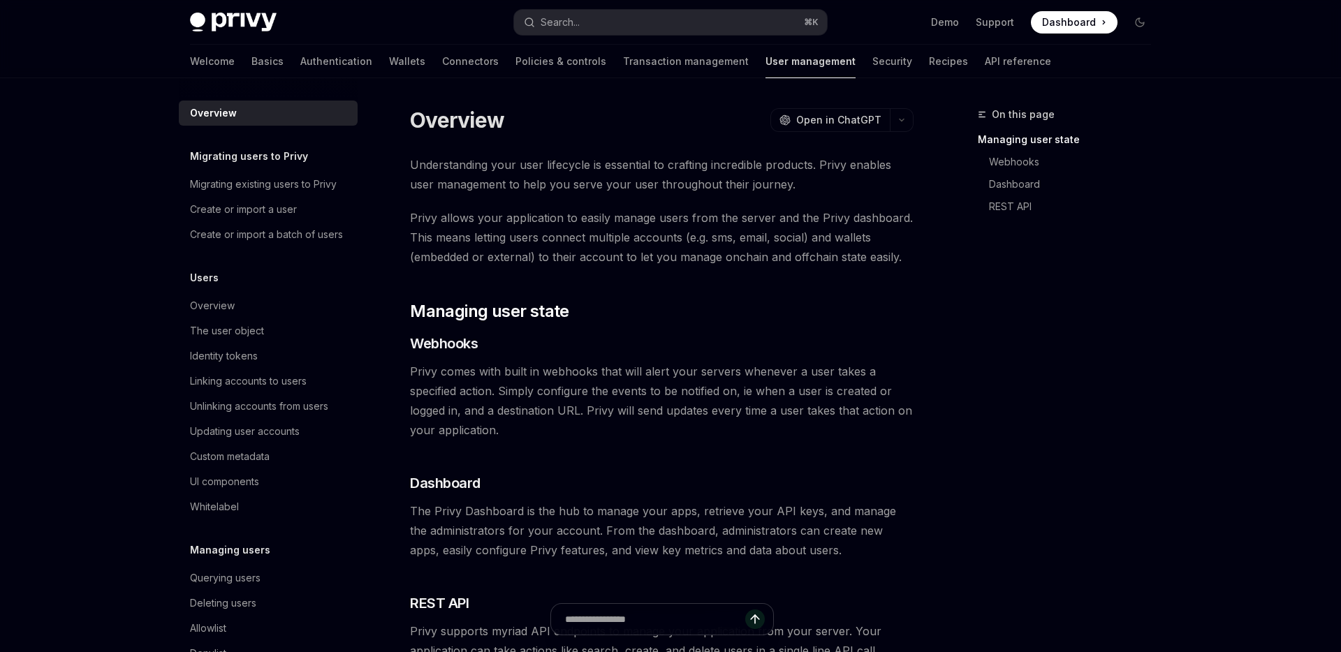
click at [766, 64] on link "User management" at bounding box center [811, 62] width 90 height 34
click at [929, 69] on link "Recipes" at bounding box center [948, 62] width 39 height 34
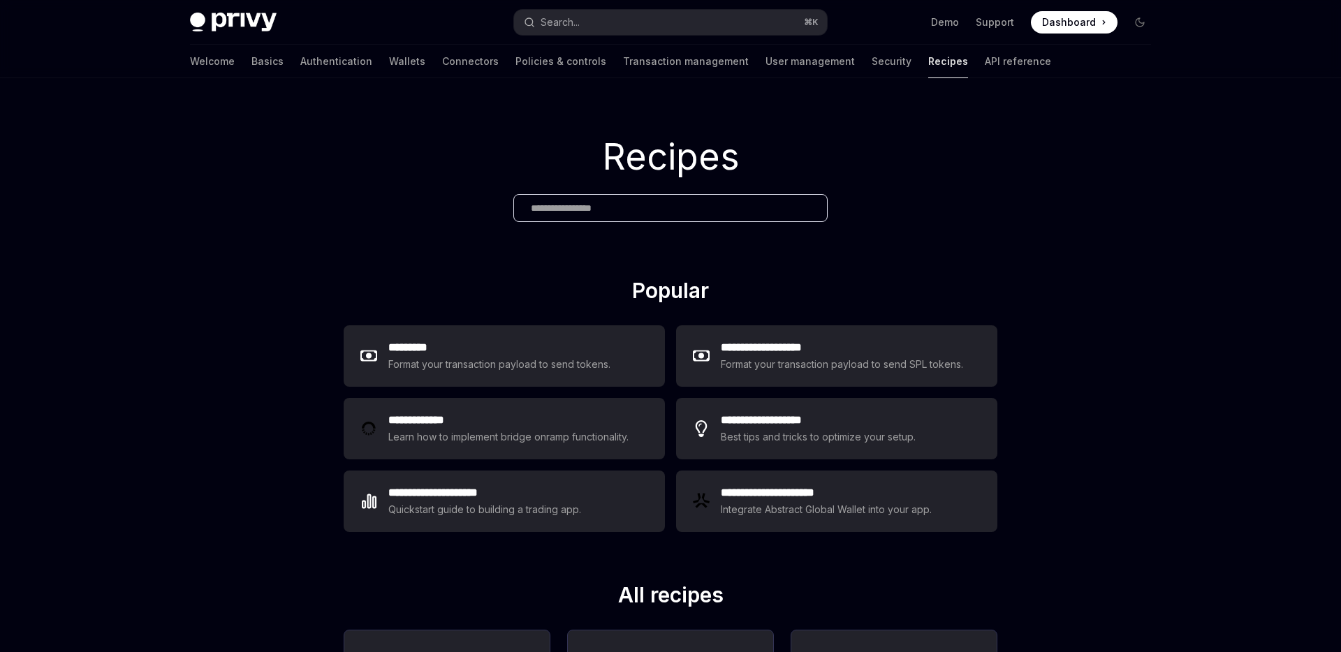
click at [232, 22] on img at bounding box center [233, 23] width 87 height 20
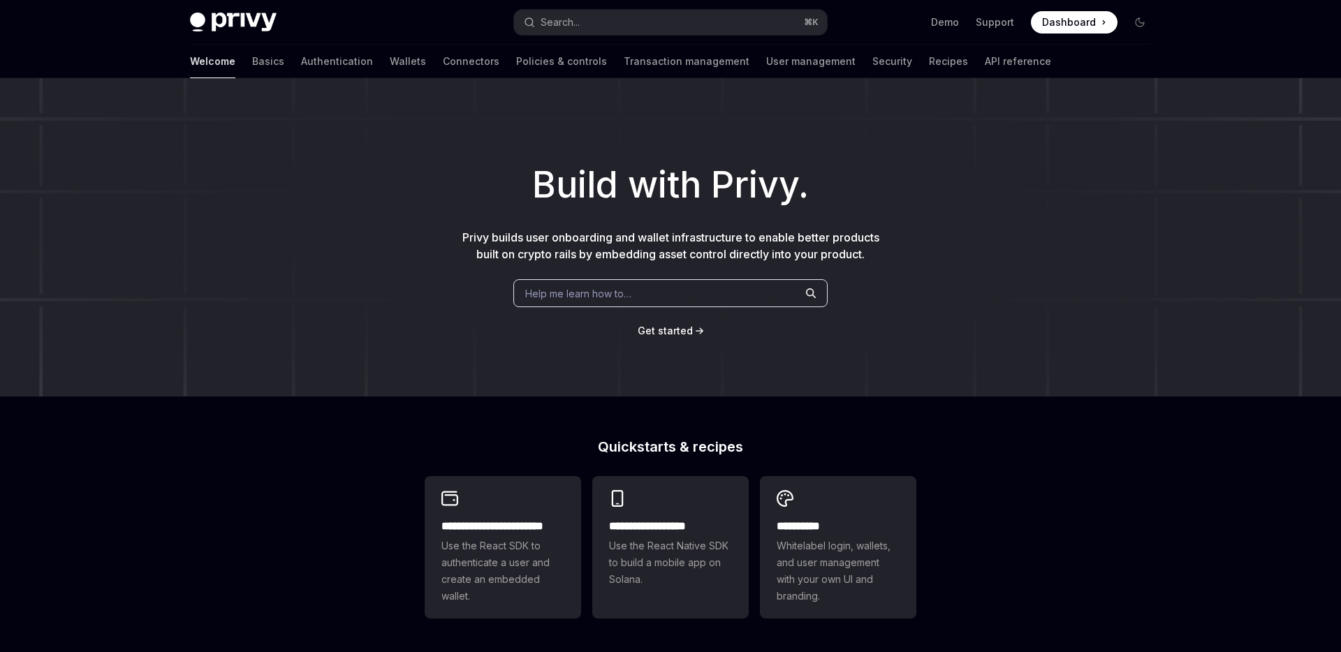
click at [232, 22] on img at bounding box center [233, 23] width 87 height 20
type textarea "*"
click at [265, 17] on img at bounding box center [233, 23] width 87 height 20
click at [624, 62] on link "Transaction management" at bounding box center [687, 62] width 126 height 34
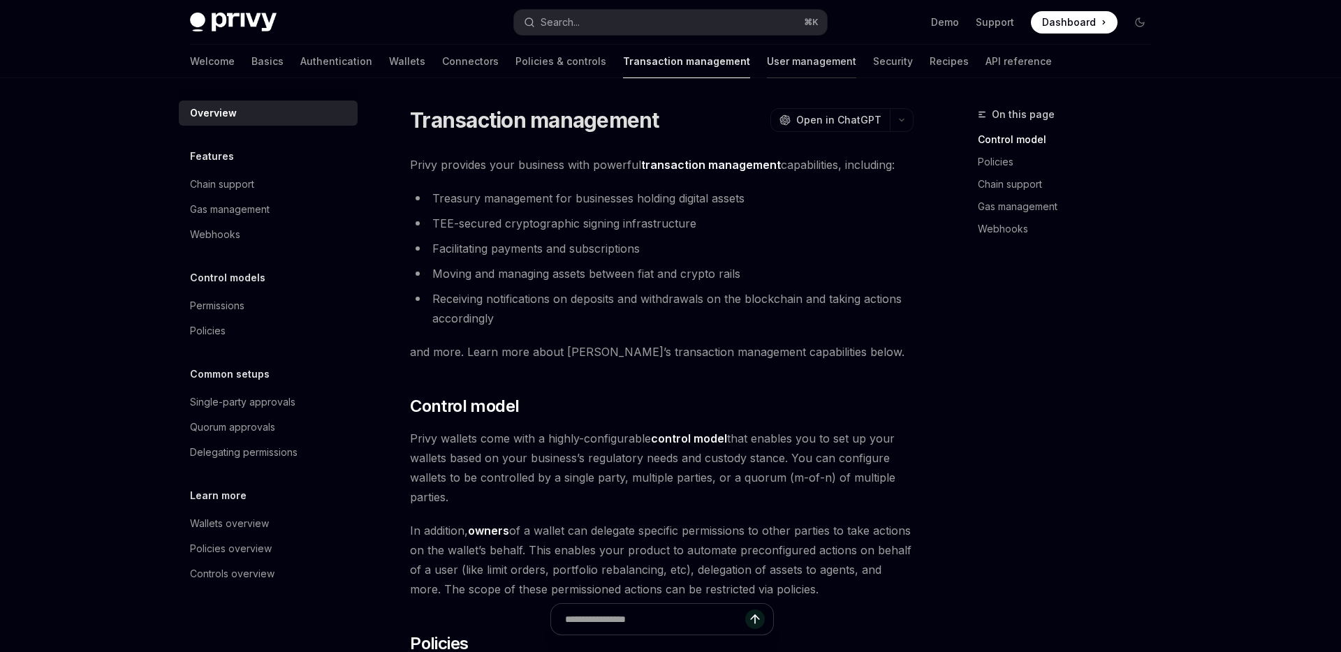
click at [767, 52] on link "User management" at bounding box center [811, 62] width 89 height 34
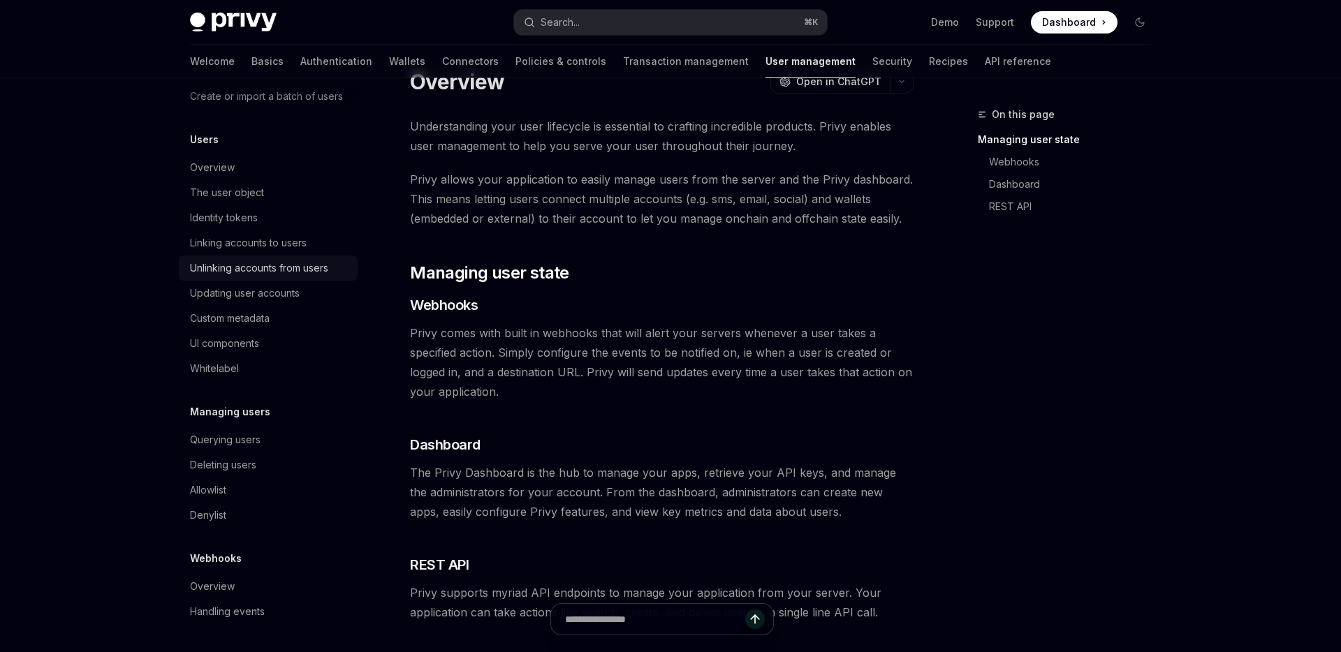
scroll to position [44, 0]
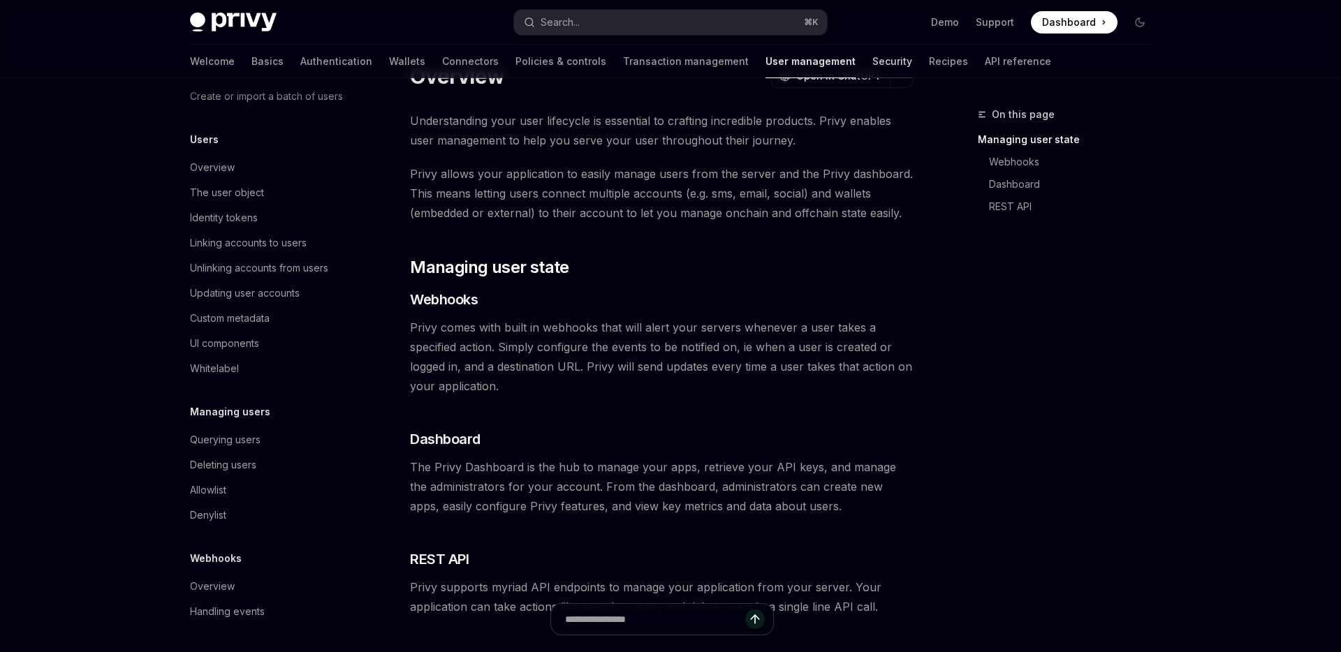
click at [872, 67] on link "Security" at bounding box center [892, 62] width 40 height 34
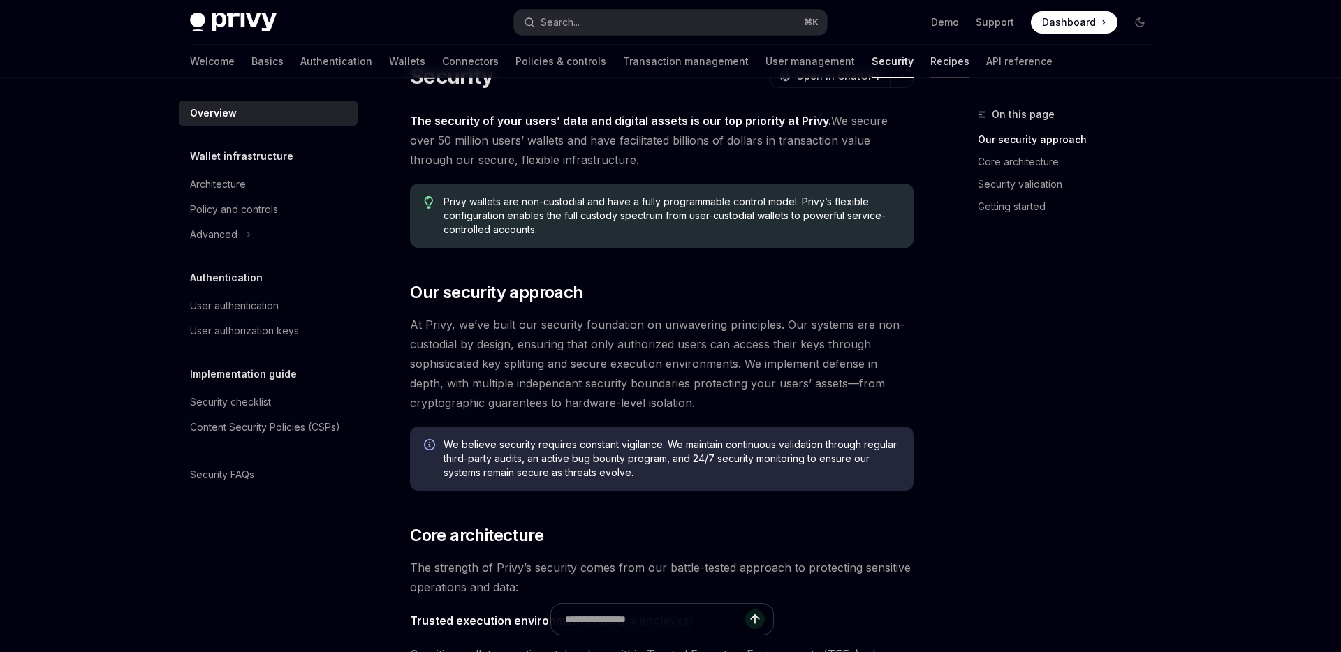
click at [930, 60] on link "Recipes" at bounding box center [949, 62] width 39 height 34
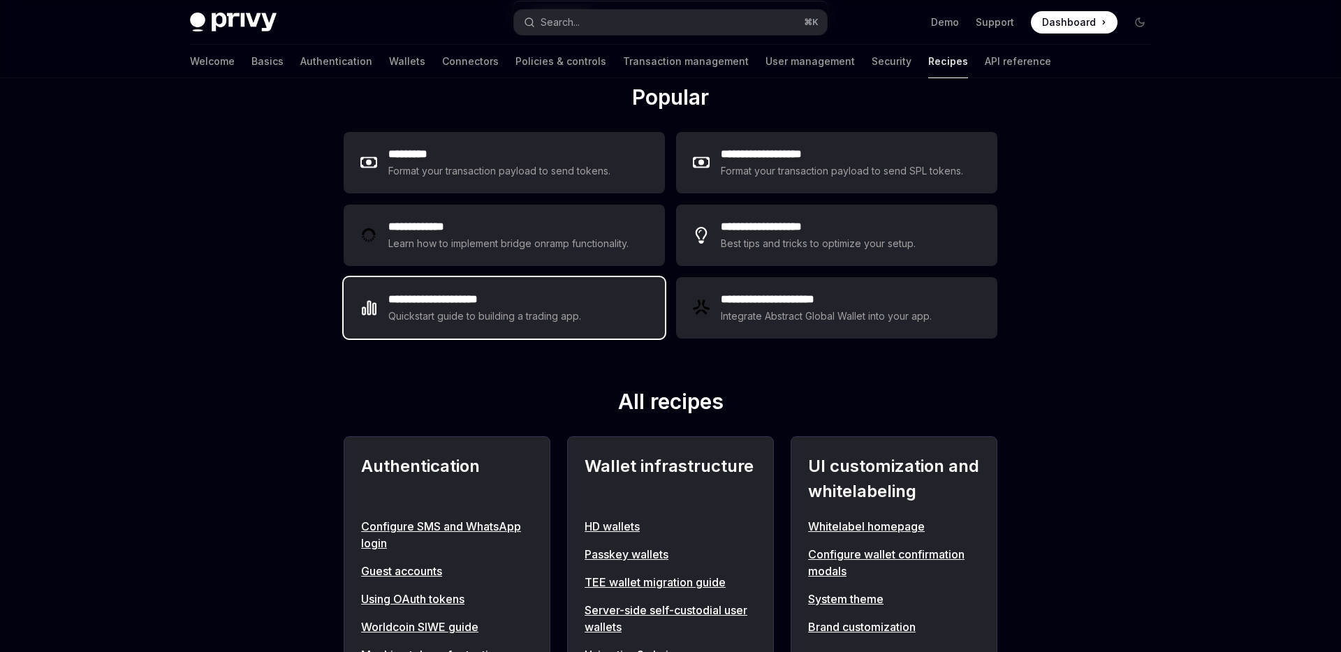
scroll to position [197, 0]
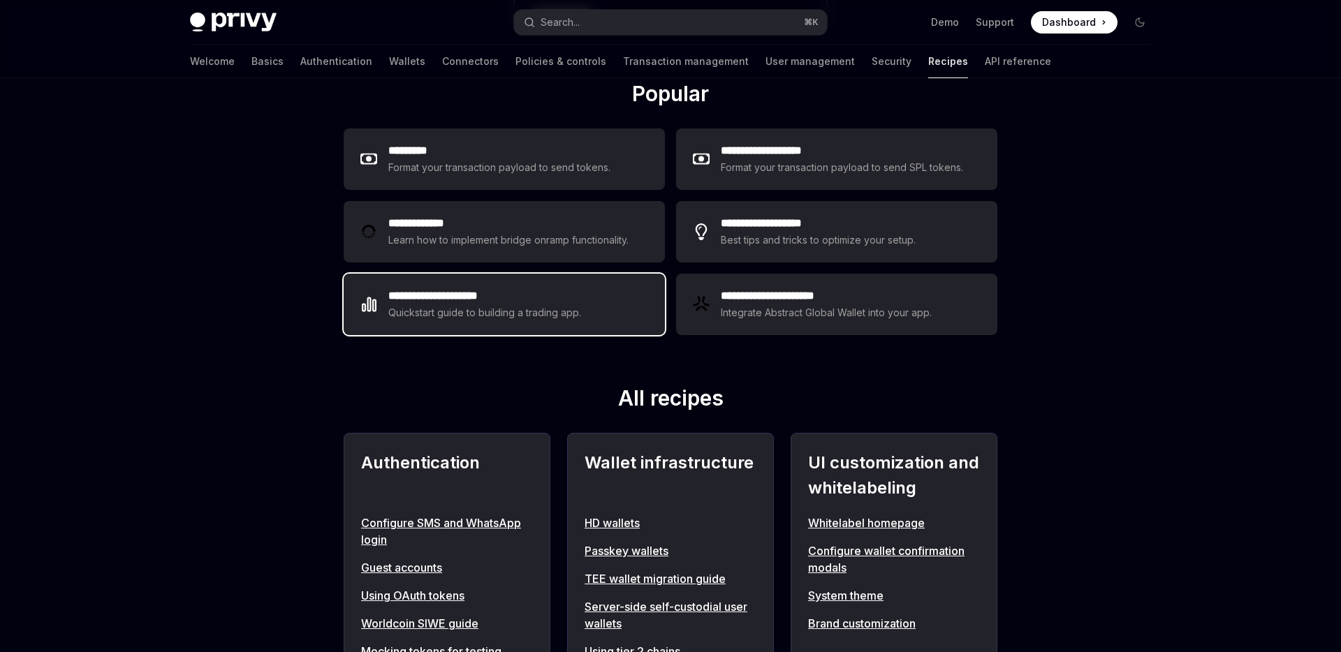
click at [523, 321] on div "Quickstart guide to building a trading app." at bounding box center [484, 313] width 193 height 17
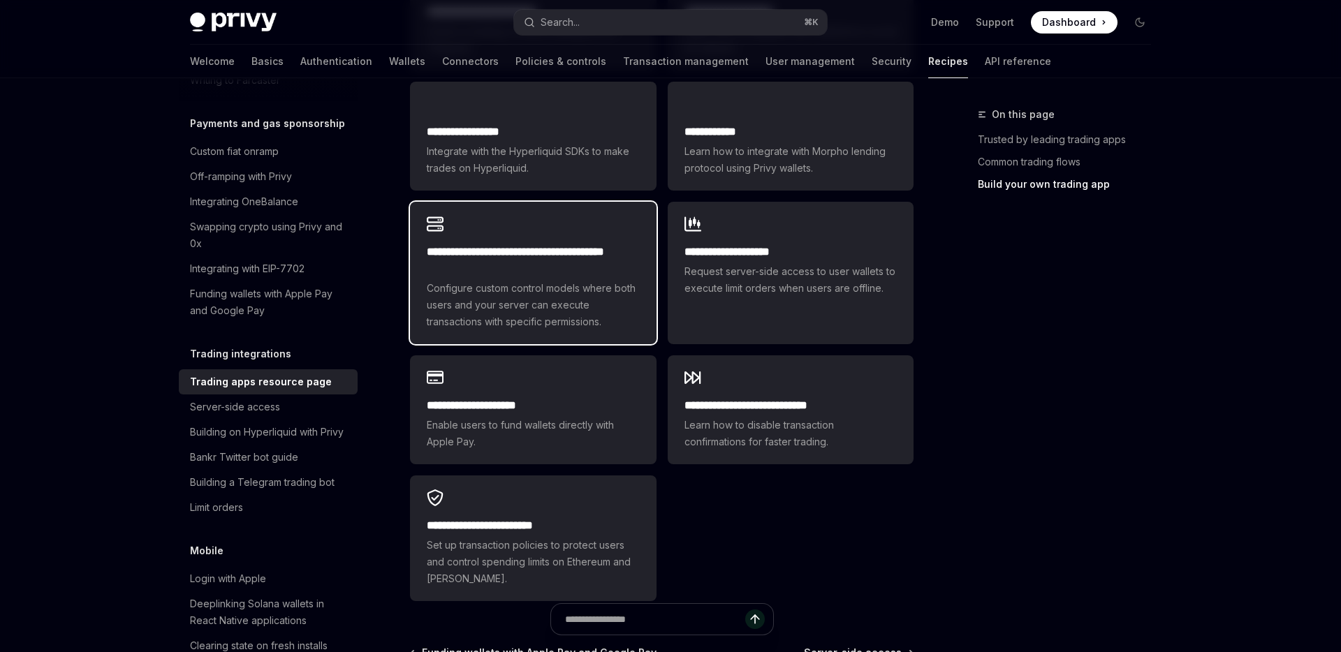
scroll to position [940, 0]
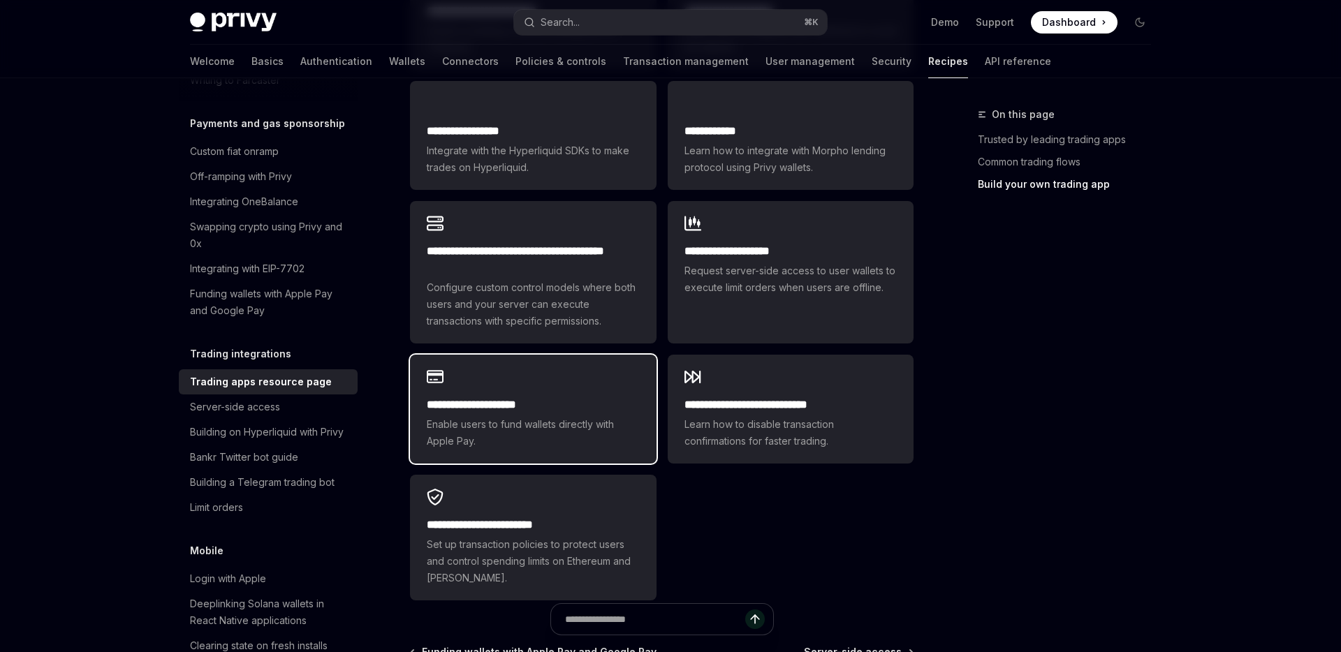
click at [508, 421] on span "Enable users to fund wallets directly with Apple Pay." at bounding box center [533, 433] width 212 height 34
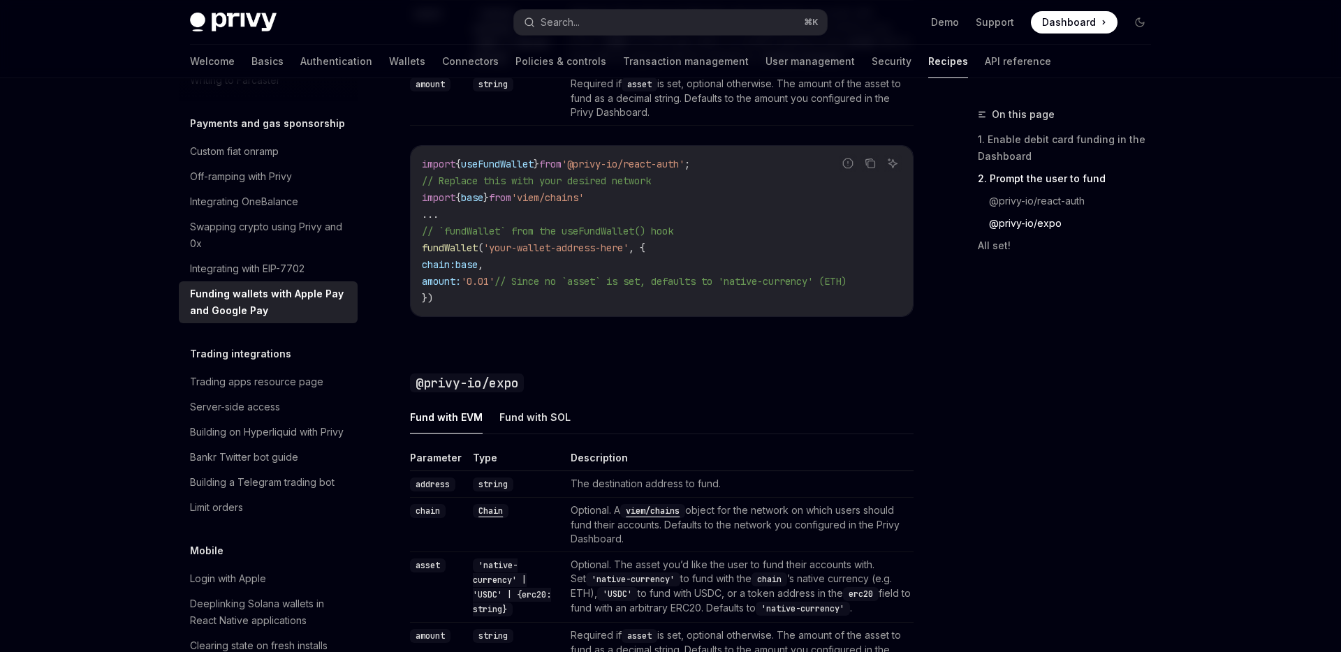
scroll to position [1841, 0]
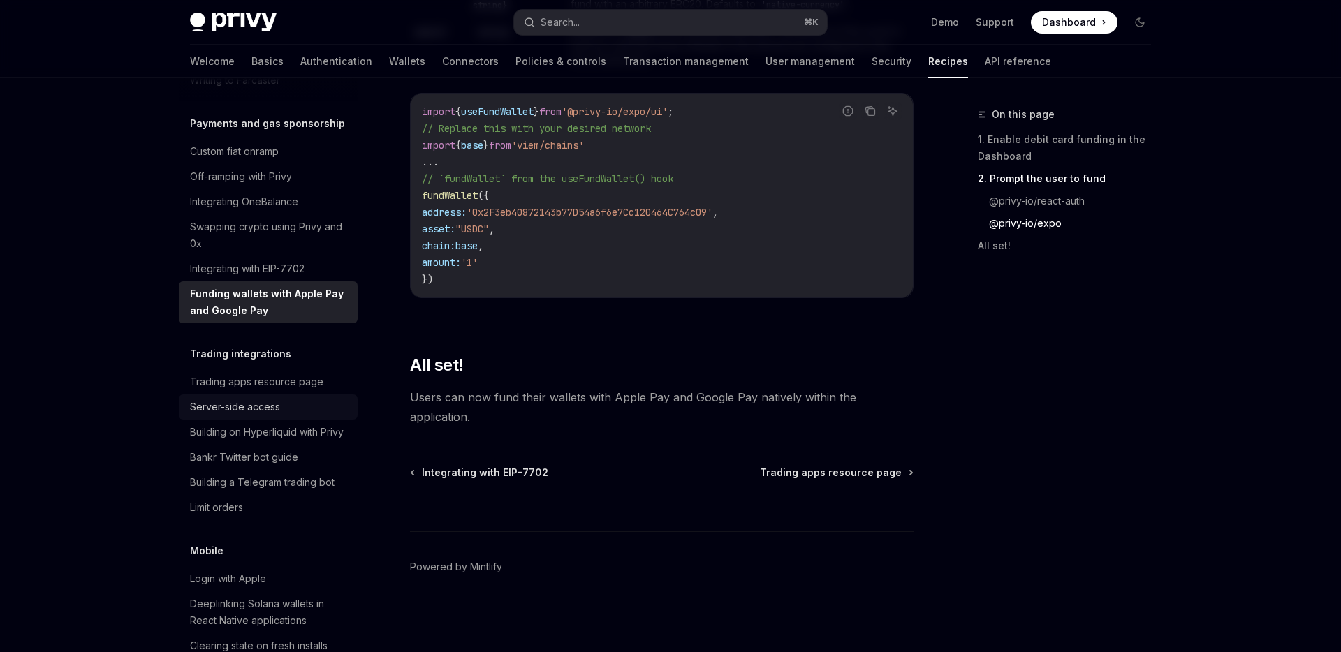
click at [295, 395] on link "Server-side access" at bounding box center [268, 407] width 179 height 25
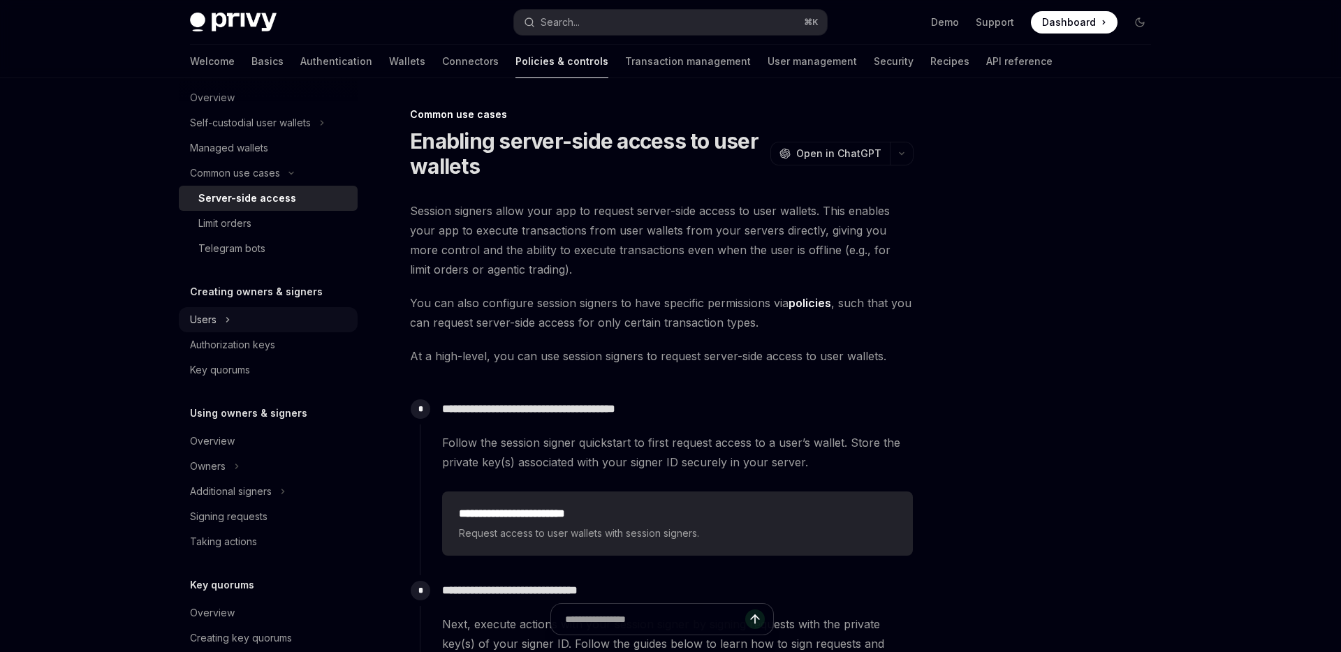
scroll to position [98, 0]
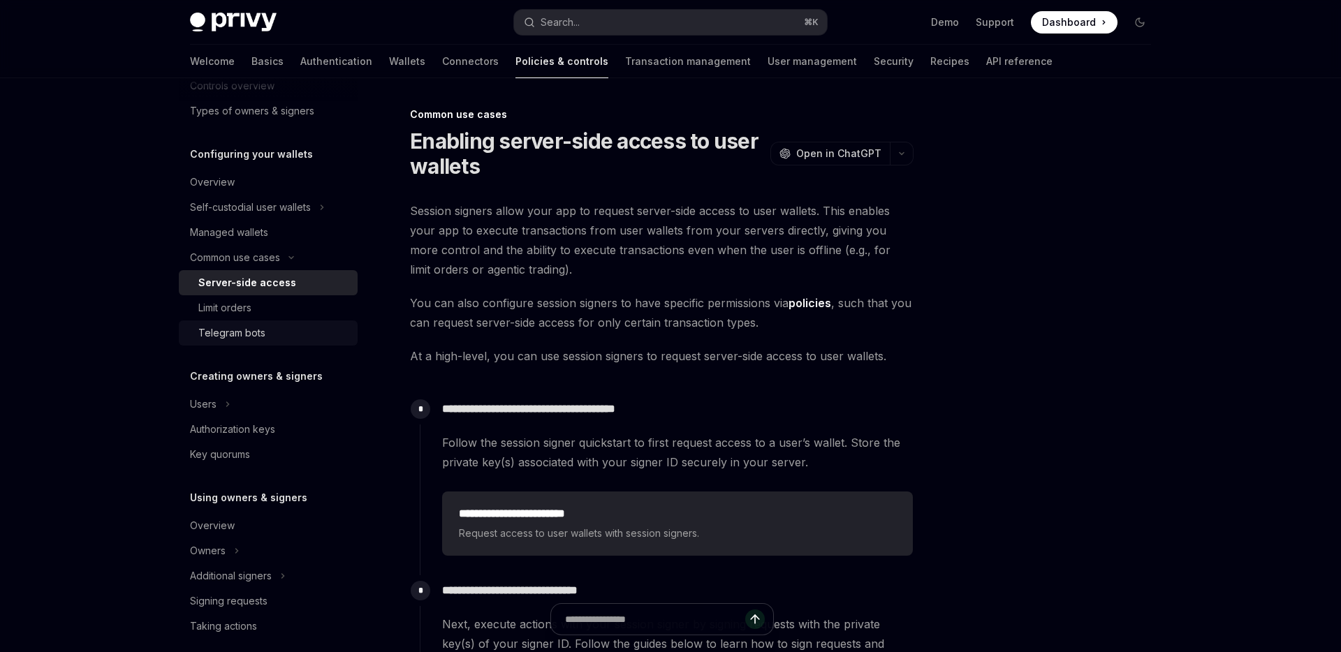
click at [280, 333] on div "Telegram bots" at bounding box center [273, 333] width 151 height 17
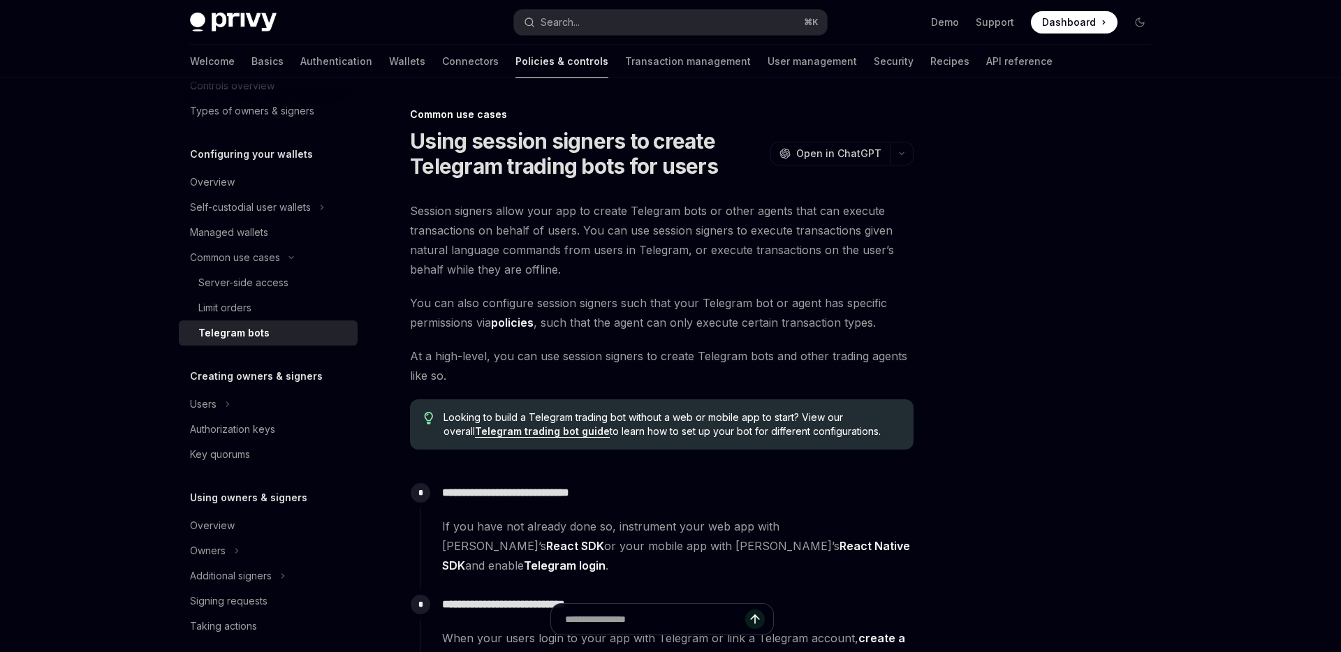
click at [280, 326] on div "Telegram bots" at bounding box center [273, 333] width 151 height 17
click at [282, 319] on link "Limit orders" at bounding box center [268, 307] width 179 height 25
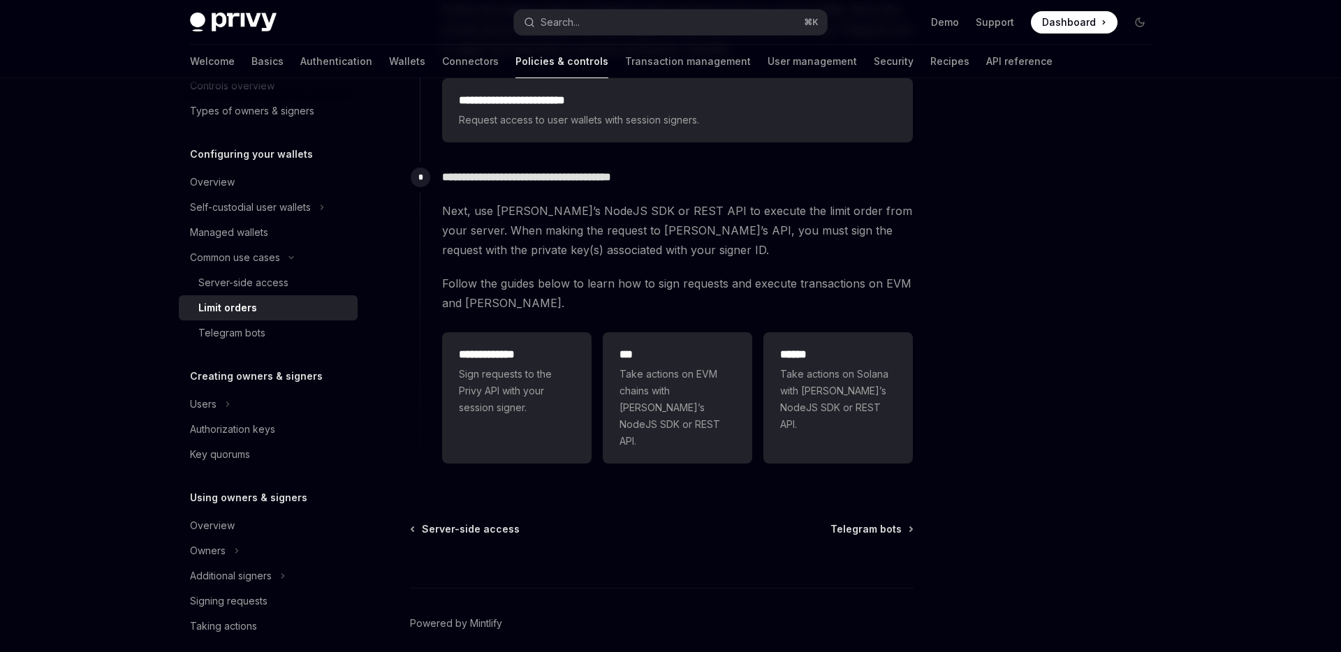
scroll to position [400, 0]
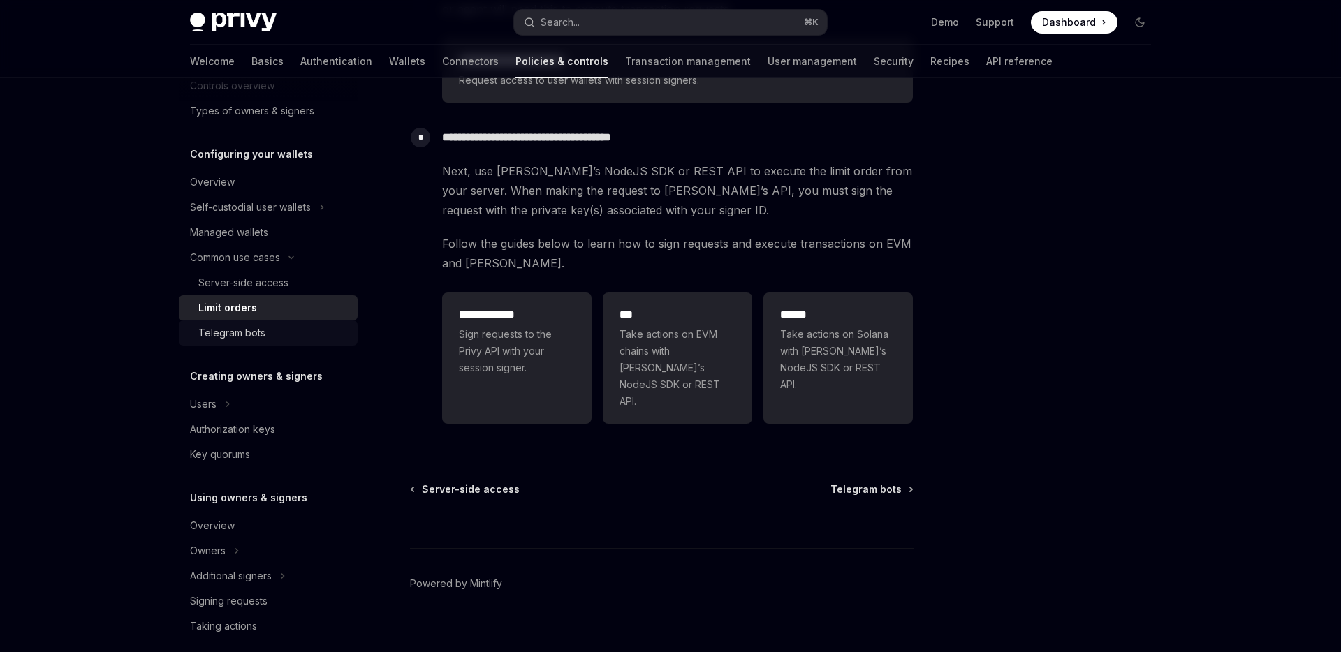
click at [235, 341] on div "Telegram bots" at bounding box center [231, 333] width 67 height 17
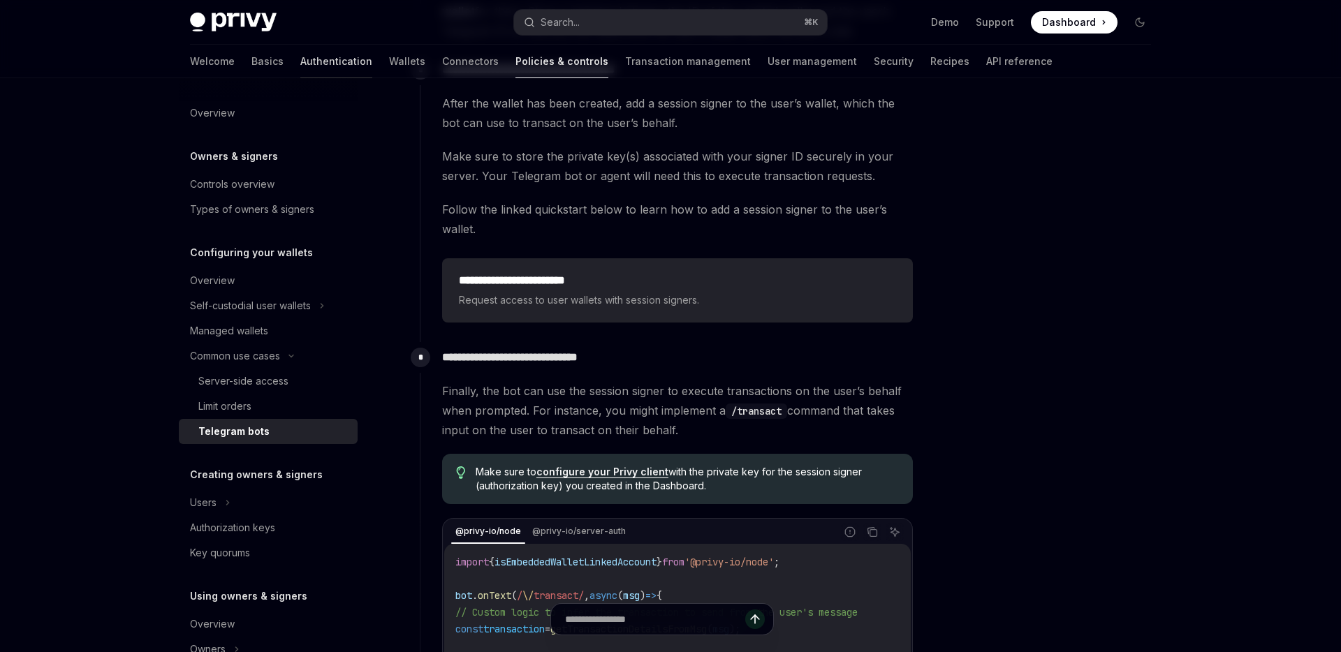
click at [300, 57] on link "Authentication" at bounding box center [336, 62] width 72 height 34
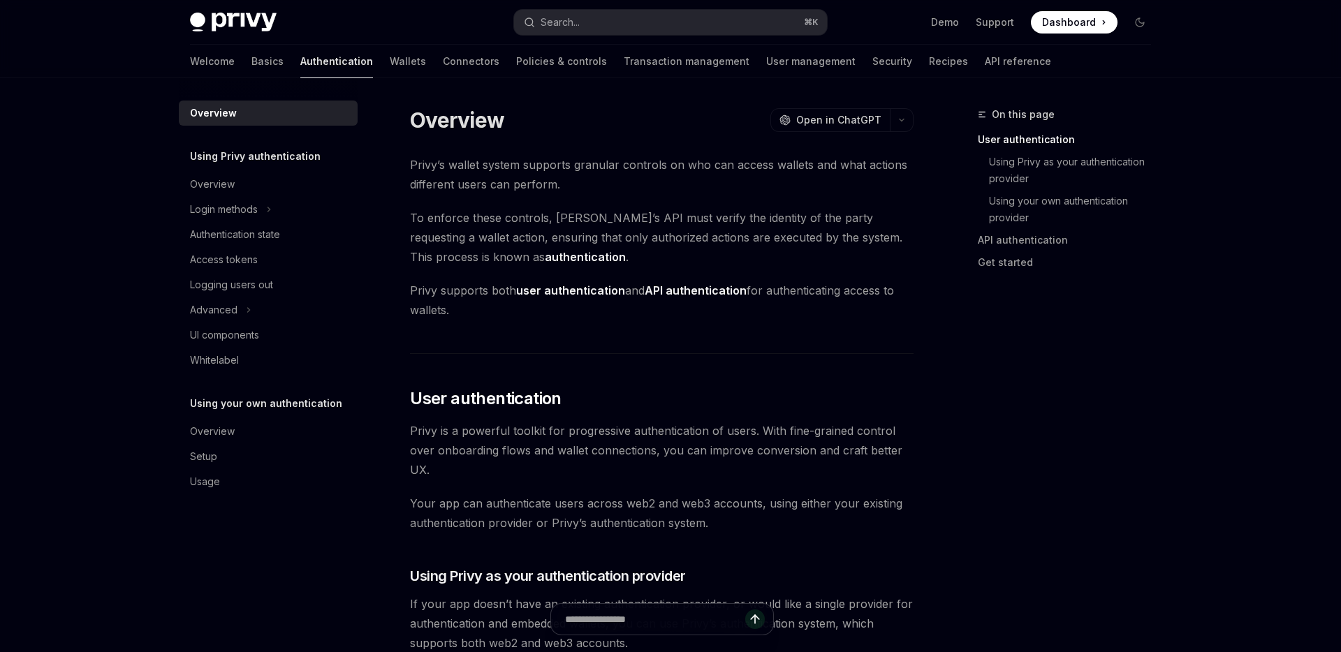
click at [188, 60] on div "Welcome Basics Authentication Wallets Connectors Policies & controls Transactio…" at bounding box center [670, 62] width 1028 height 34
click at [251, 63] on link "Basics" at bounding box center [267, 62] width 32 height 34
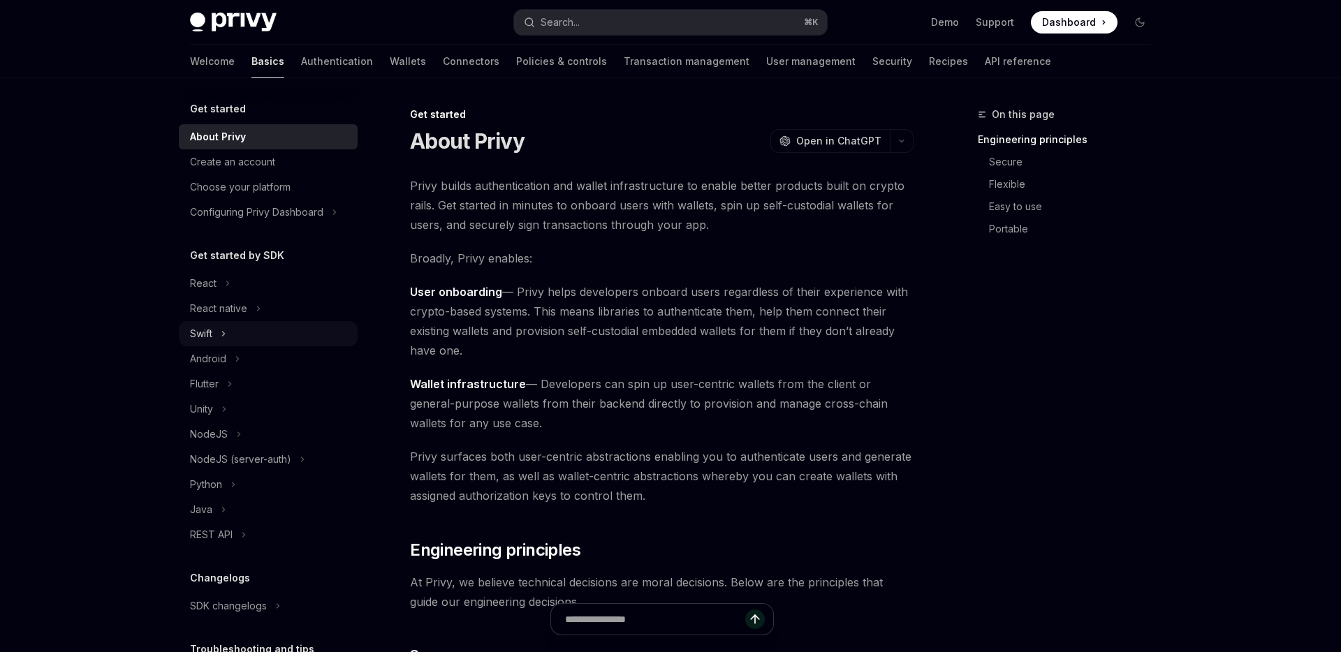
scroll to position [116, 0]
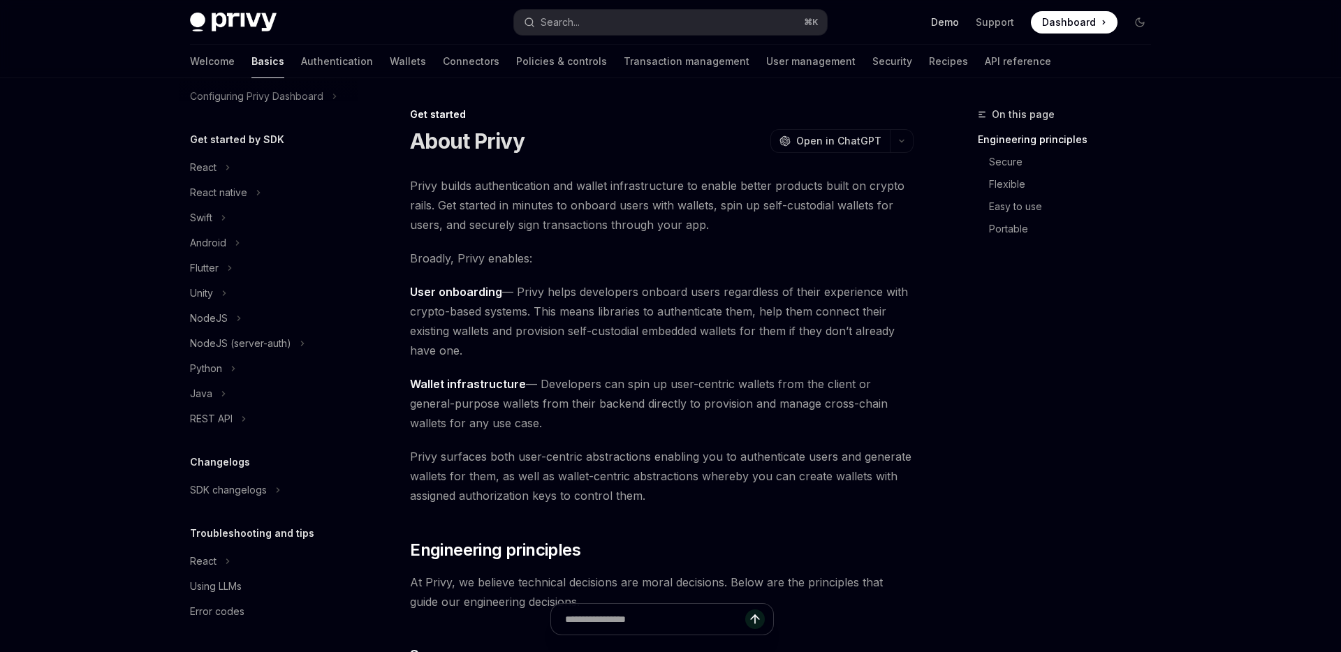
click at [942, 23] on link "Demo" at bounding box center [945, 22] width 28 height 14
click at [241, 20] on img at bounding box center [233, 23] width 87 height 20
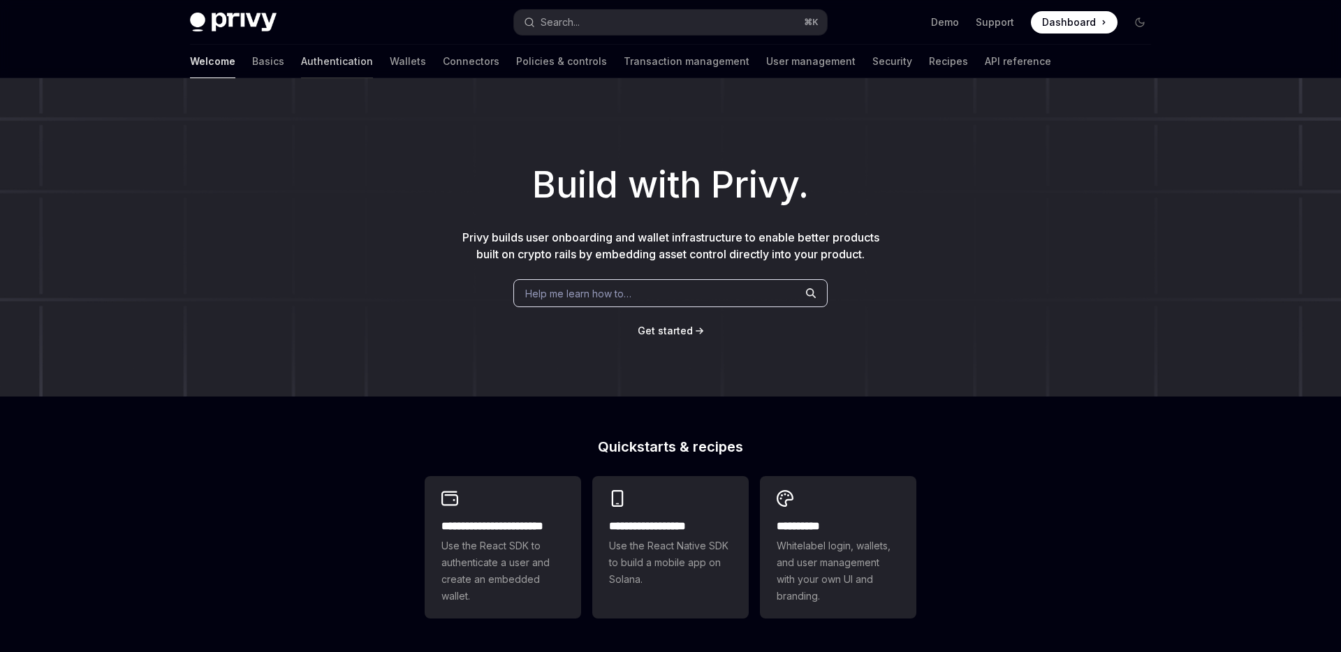
click at [301, 57] on link "Authentication" at bounding box center [337, 62] width 72 height 34
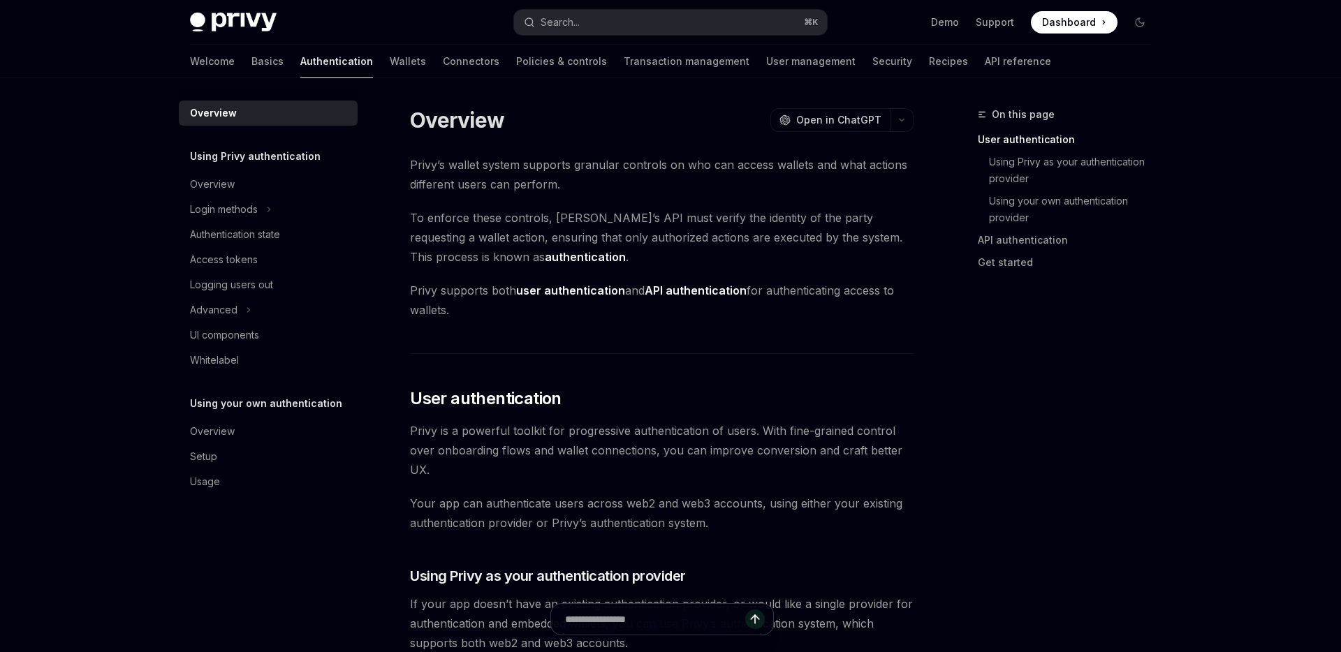
click at [300, 57] on link "Authentication" at bounding box center [336, 62] width 73 height 34
type textarea "*"
click at [1081, 215] on link "Using your own authentication provider" at bounding box center [1070, 209] width 184 height 39
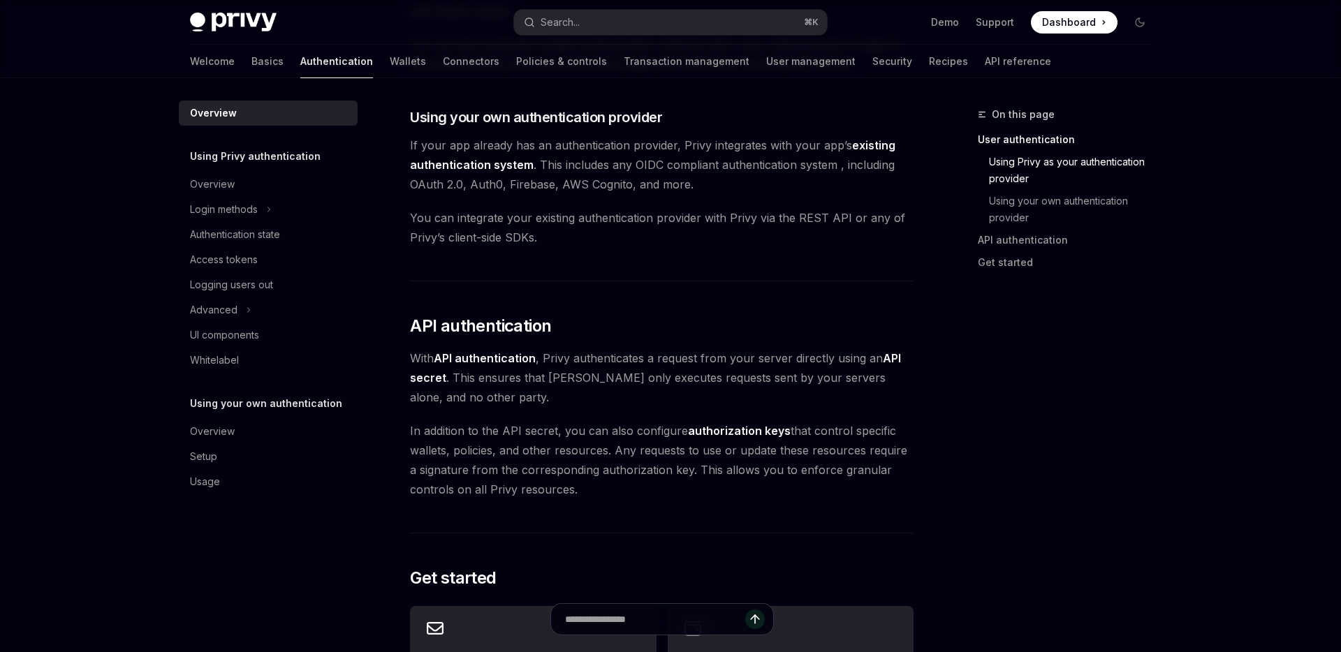
scroll to position [706, 0]
